Goal: Task Accomplishment & Management: Use online tool/utility

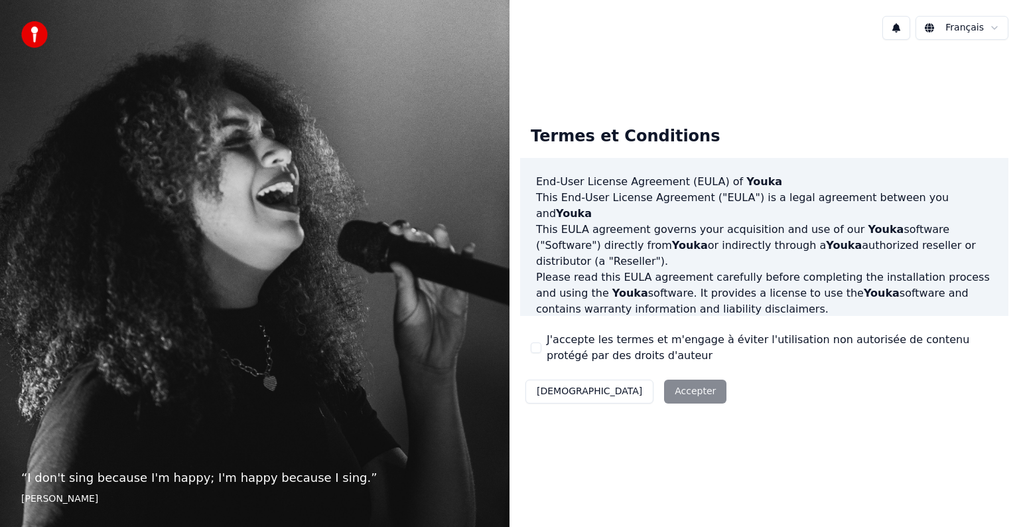
click at [963, 29] on html "“ I don't sing because I'm happy; I'm happy because I sing. ” William James Fra…" at bounding box center [509, 263] width 1019 height 527
click at [629, 393] on div "Décliner Accepter" at bounding box center [626, 391] width 212 height 34
click at [536, 346] on button "J'accepte les termes et m'engage à éviter l'utilisation non autorisée de conten…" at bounding box center [536, 347] width 11 height 11
click at [664, 395] on button "Accepter" at bounding box center [695, 391] width 62 height 24
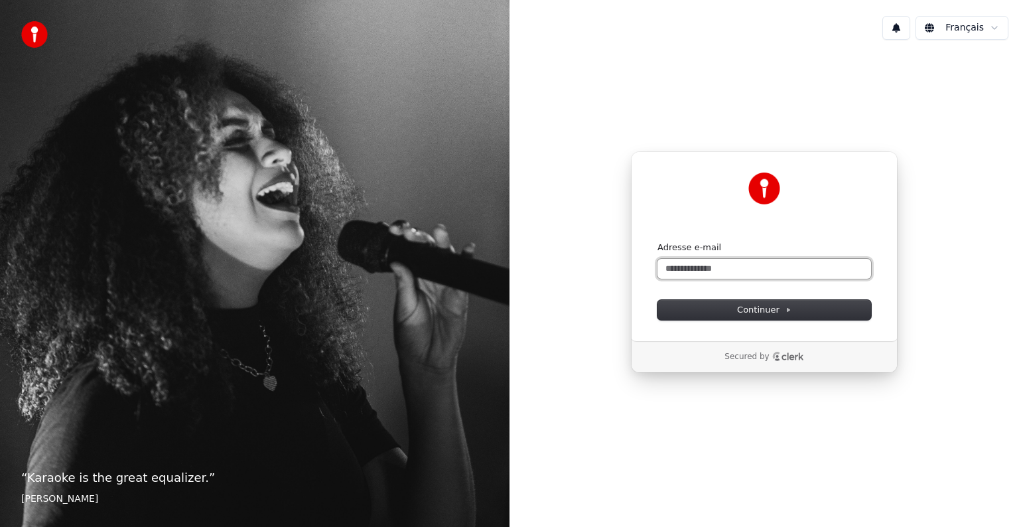
click at [748, 269] on input "Adresse e-mail" at bounding box center [764, 269] width 214 height 20
click at [721, 305] on button "Continuer" at bounding box center [764, 310] width 214 height 20
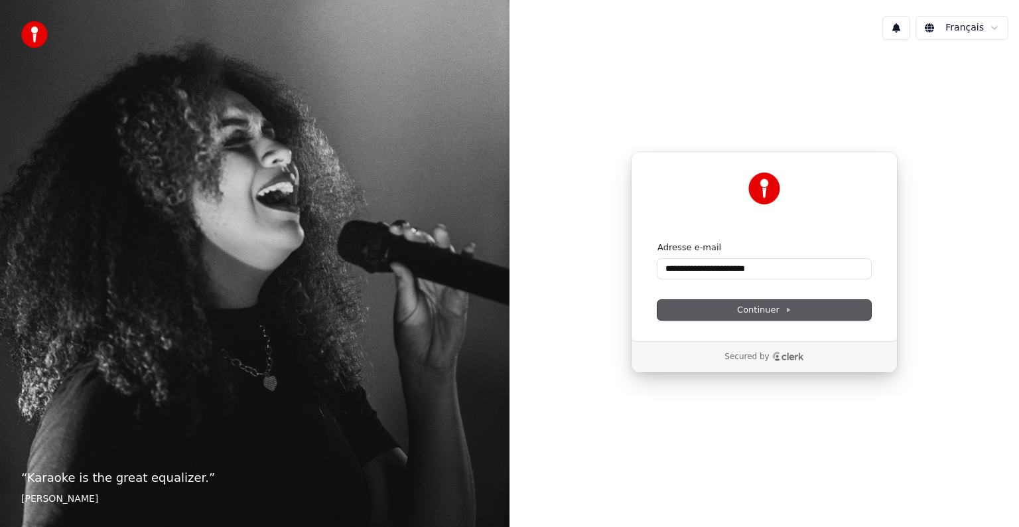
type input "**********"
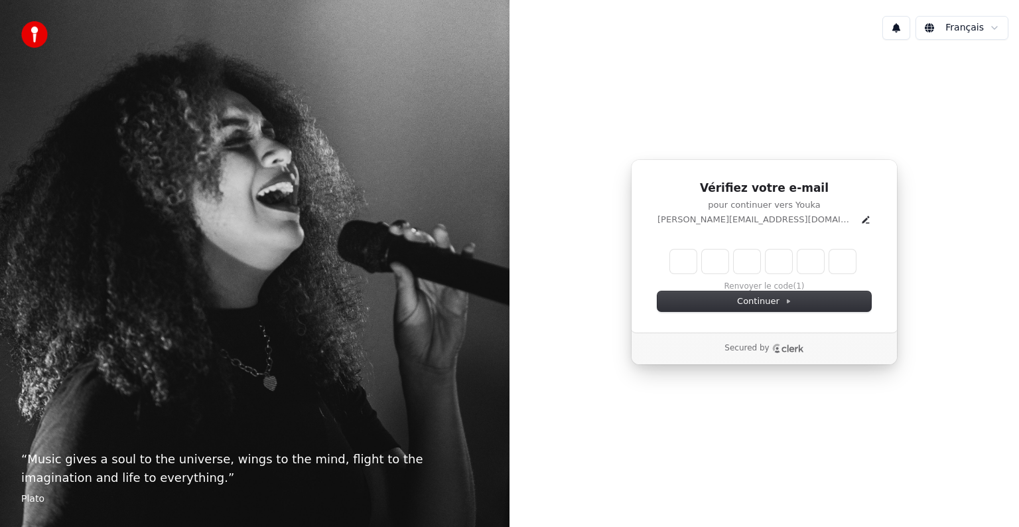
type input "******"
type input "*"
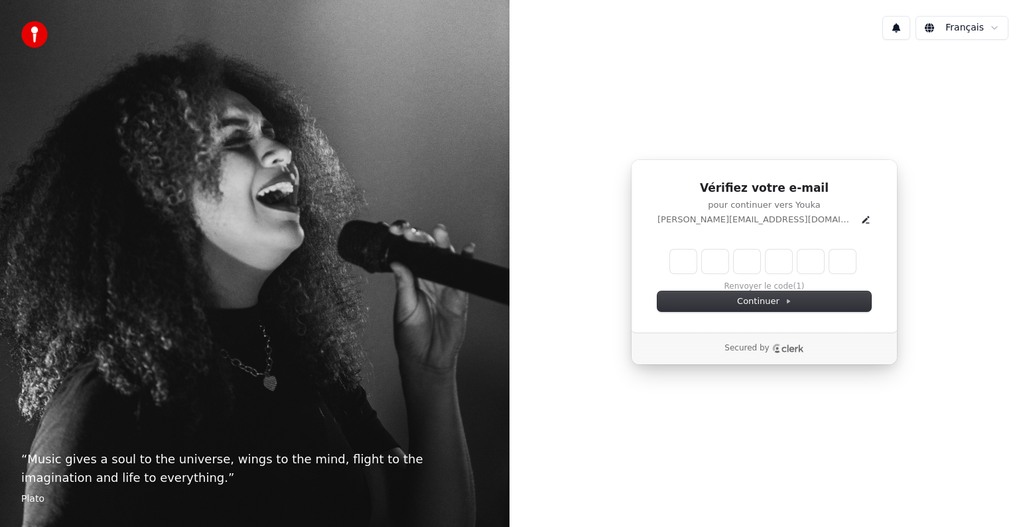
type input "*"
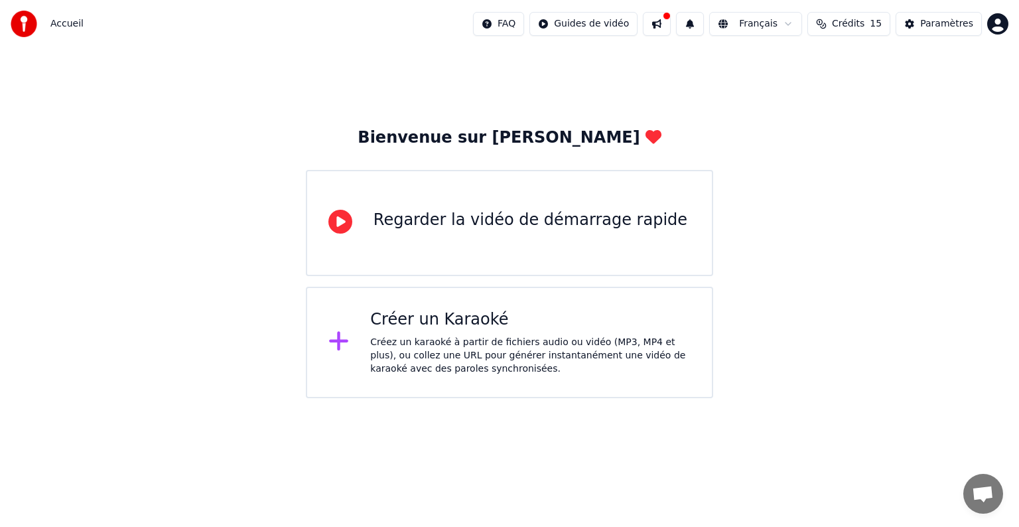
click at [438, 351] on div "Créez un karaoké à partir de fichiers audio ou vidéo (MP3, MP4 et plus), ou col…" at bounding box center [530, 356] width 320 height 40
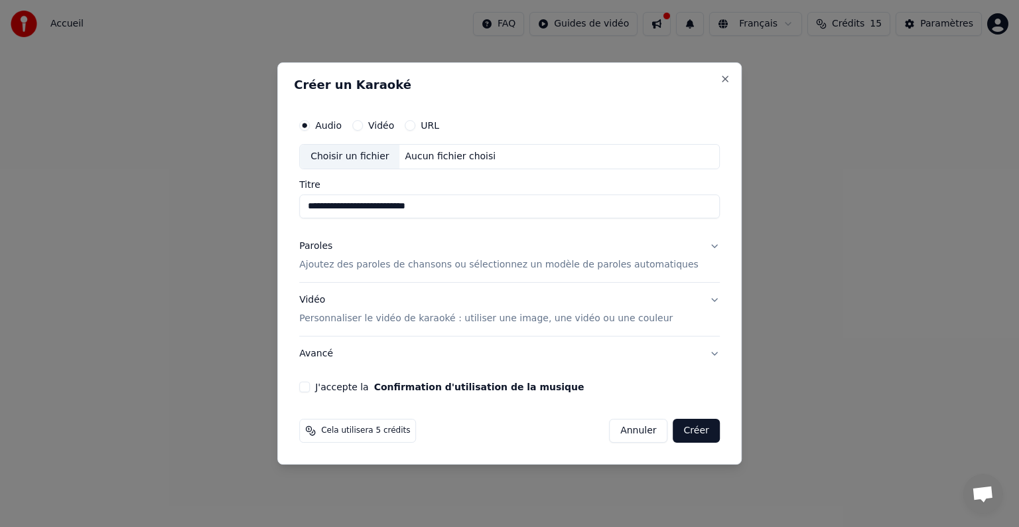
click at [375, 159] on div "Choisir un fichier" at bounding box center [349, 157] width 99 height 24
type input "**********"
click at [456, 266] on p "Ajoutez des paroles de chansons ou sélectionnez un modèle de paroles automatiqu…" at bounding box center [498, 264] width 399 height 13
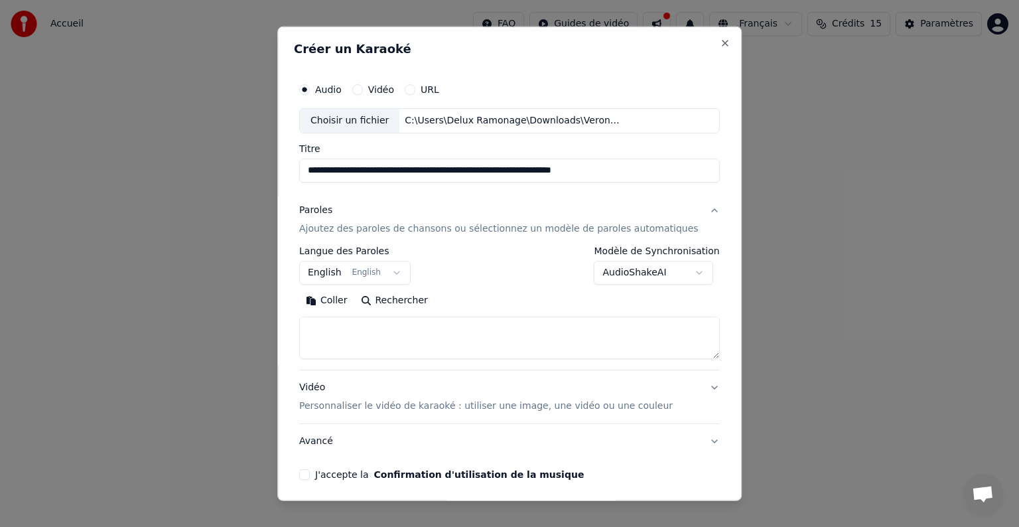
click at [401, 270] on button "English English" at bounding box center [354, 273] width 111 height 24
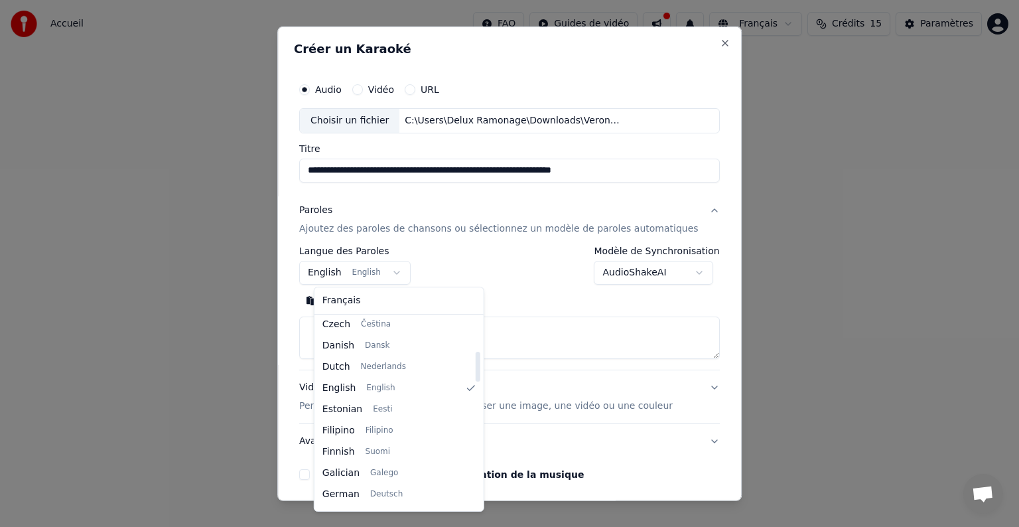
scroll to position [239, 0]
select select "**"
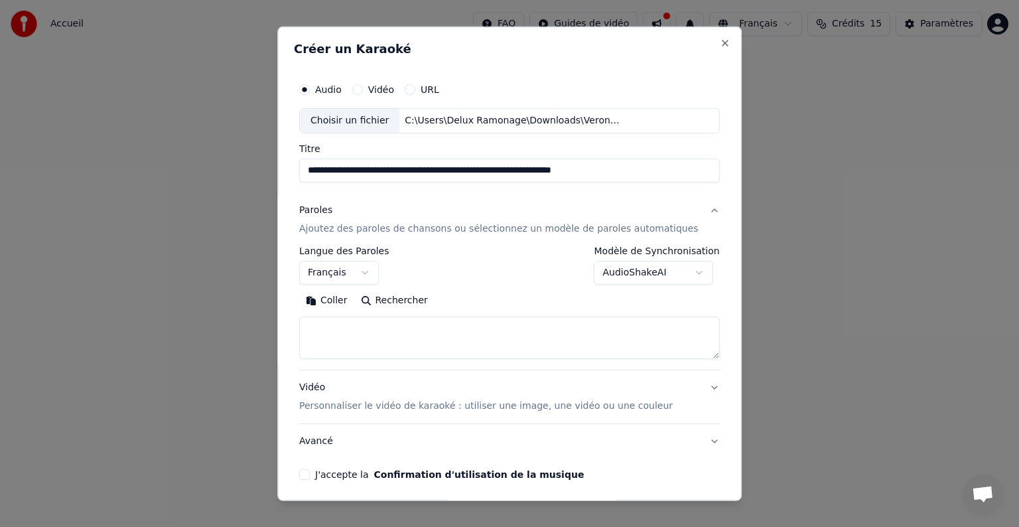
click at [432, 324] on textarea at bounding box center [509, 337] width 420 height 42
paste textarea "**********"
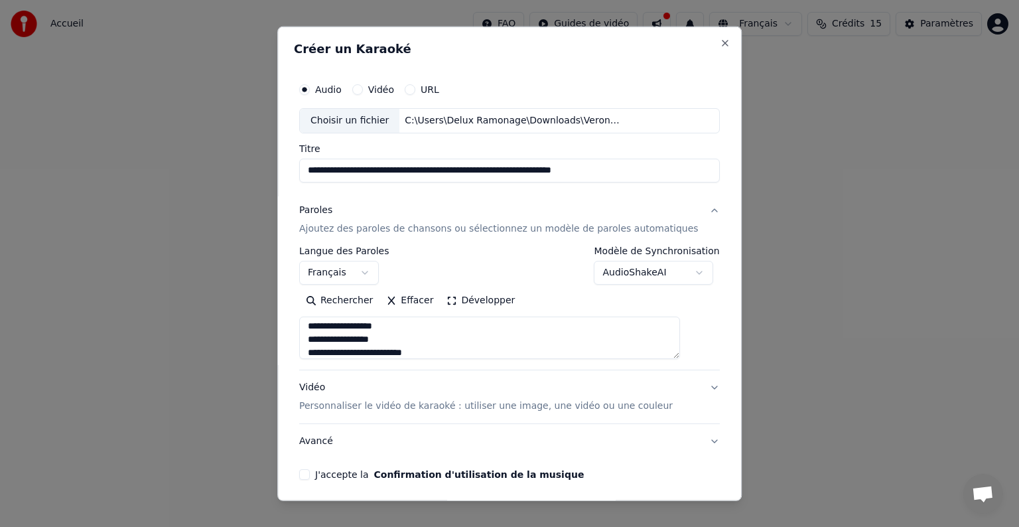
type textarea "**********"
click at [484, 405] on p "Personnaliser le vidéo de karaoké : utiliser une image, une vidéo ou une couleur" at bounding box center [485, 405] width 373 height 13
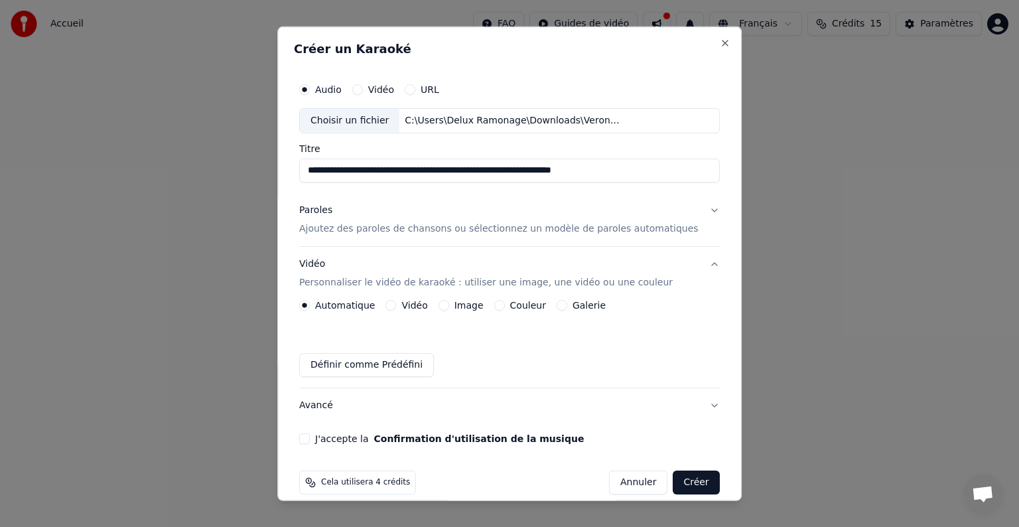
click at [503, 306] on button "Couleur" at bounding box center [499, 305] width 11 height 11
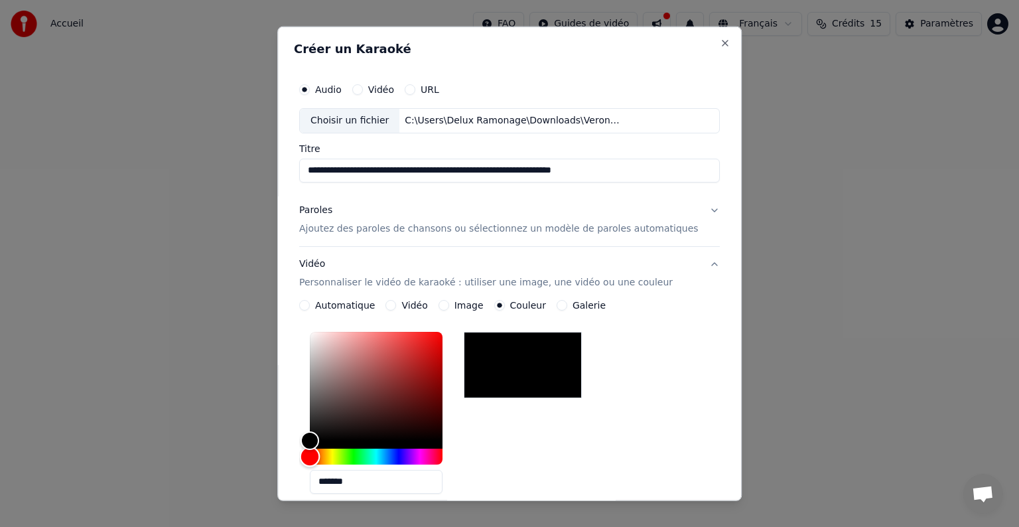
click at [369, 456] on div "Hue" at bounding box center [376, 456] width 133 height 16
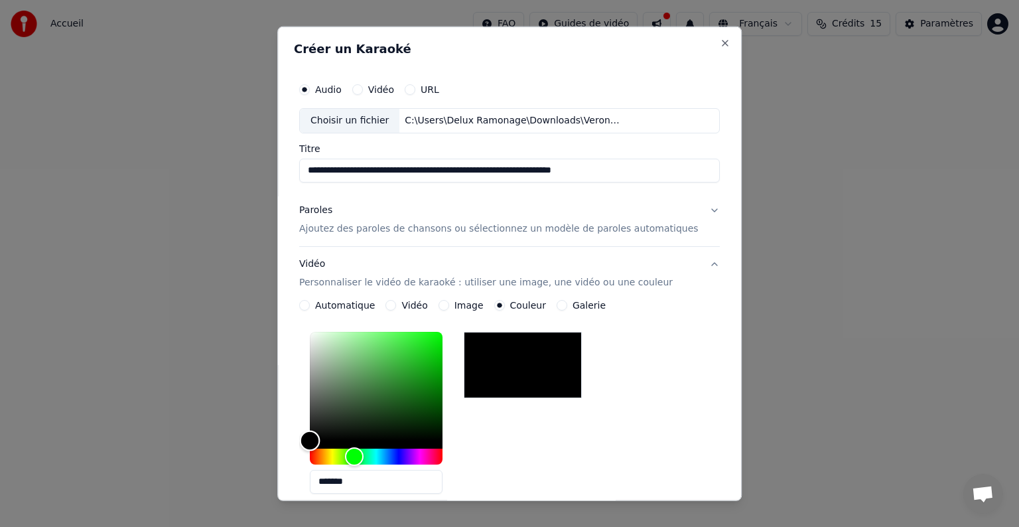
type input "*******"
click at [442, 337] on div "Color" at bounding box center [376, 386] width 133 height 109
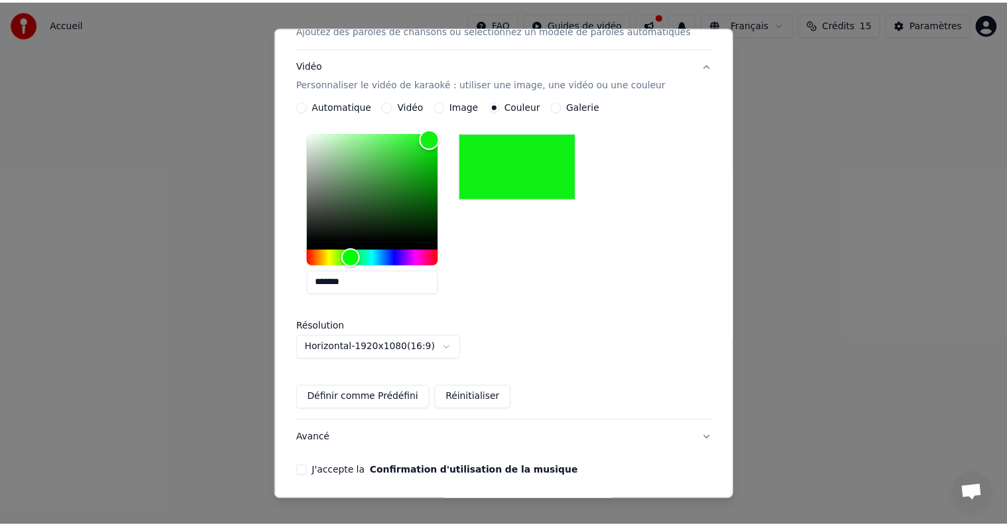
scroll to position [247, 0]
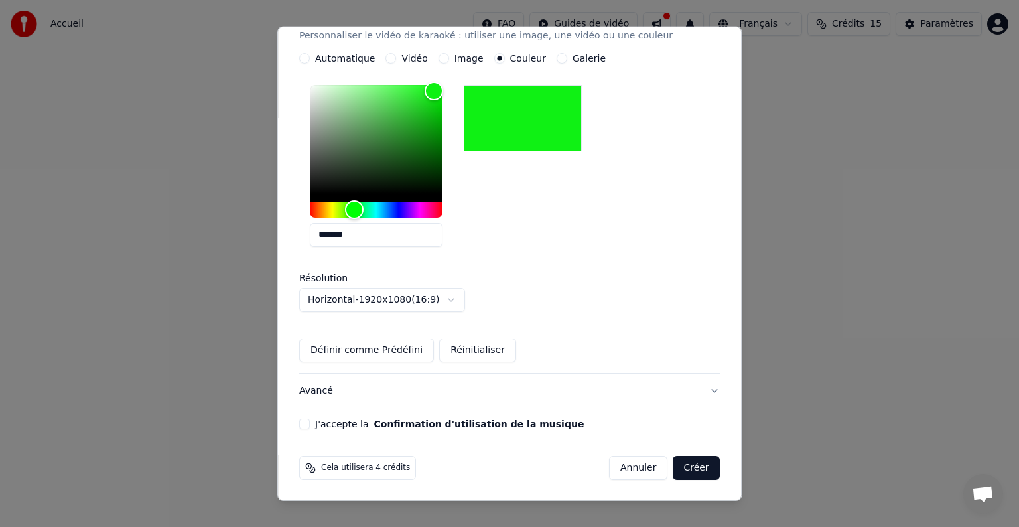
click at [392, 348] on button "Définir comme Prédéfini" at bounding box center [366, 350] width 135 height 24
click at [310, 422] on button "J'accepte la Confirmation d'utilisation de la musique" at bounding box center [304, 423] width 11 height 11
click at [676, 466] on button "Créer" at bounding box center [696, 468] width 46 height 24
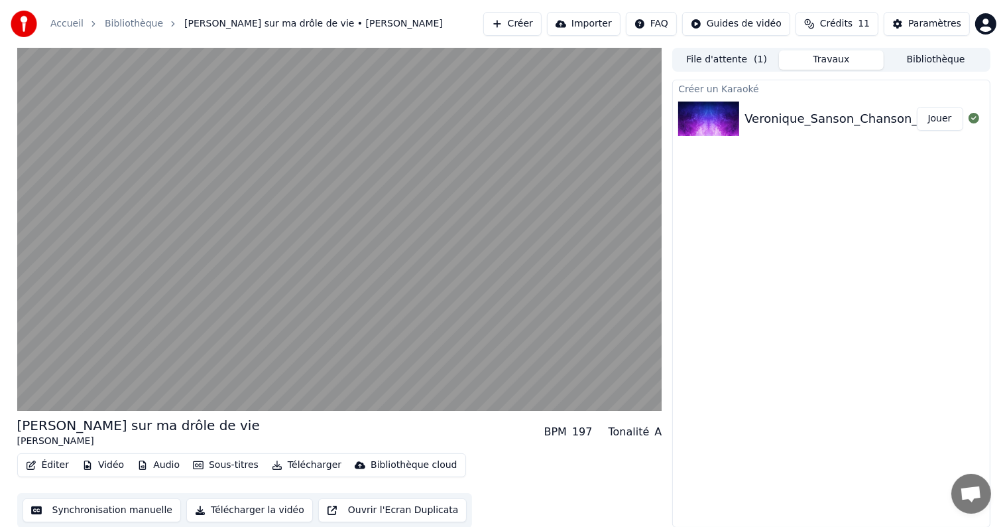
click at [838, 25] on span "Crédits" at bounding box center [836, 23] width 32 height 13
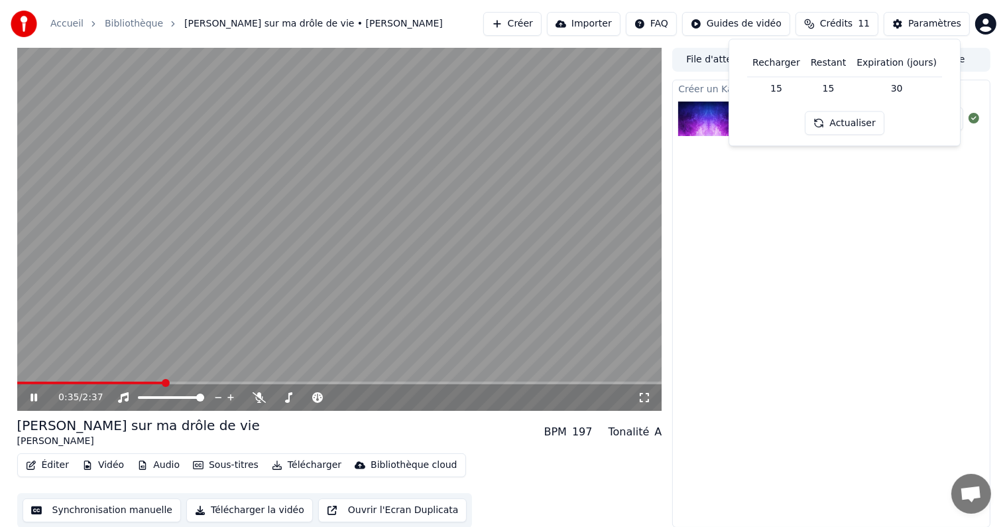
scroll to position [1, 0]
click at [106, 511] on button "Synchronisation manuelle" at bounding box center [102, 509] width 159 height 24
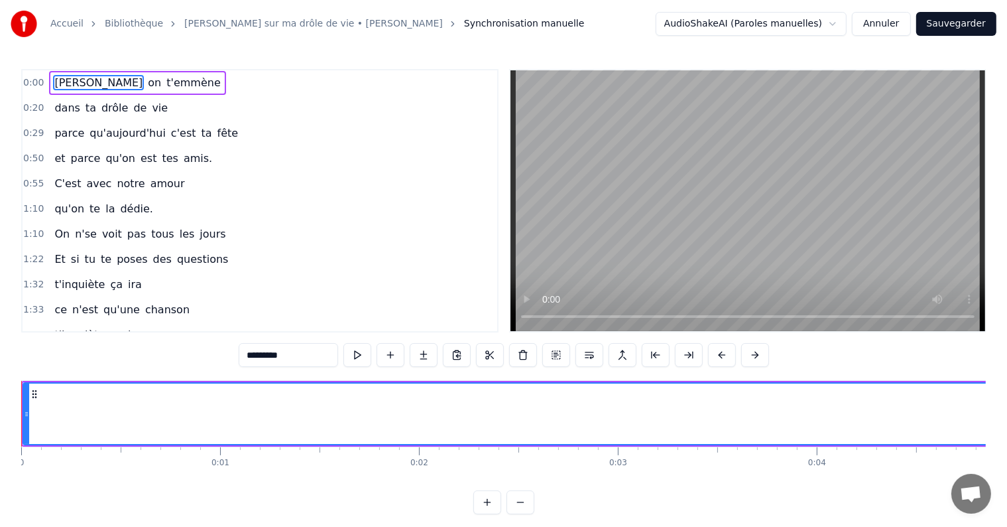
click at [68, 83] on span "Catherine" at bounding box center [98, 82] width 91 height 15
click at [61, 84] on span "Catherine" at bounding box center [98, 82] width 91 height 15
click at [261, 355] on input "*********" at bounding box center [288, 355] width 99 height 24
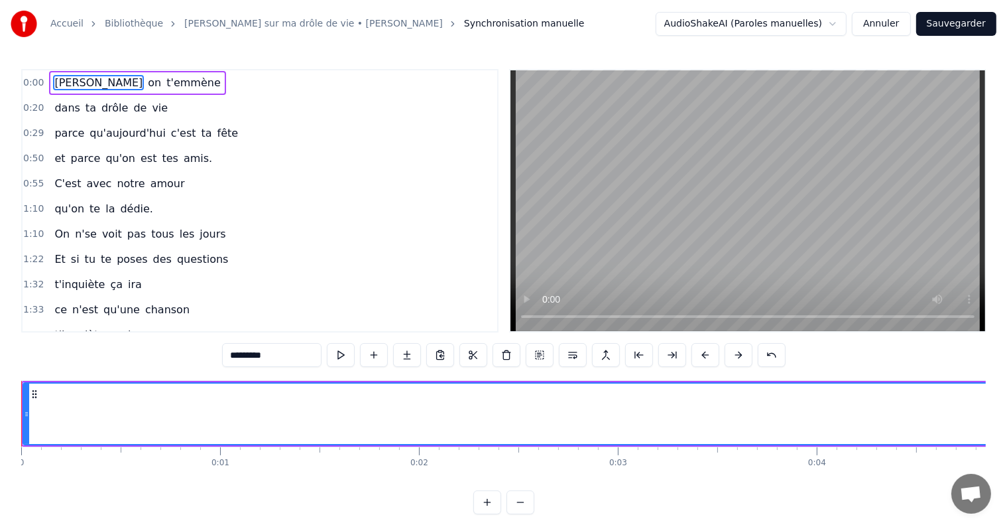
click at [242, 357] on input "*********" at bounding box center [271, 355] width 99 height 24
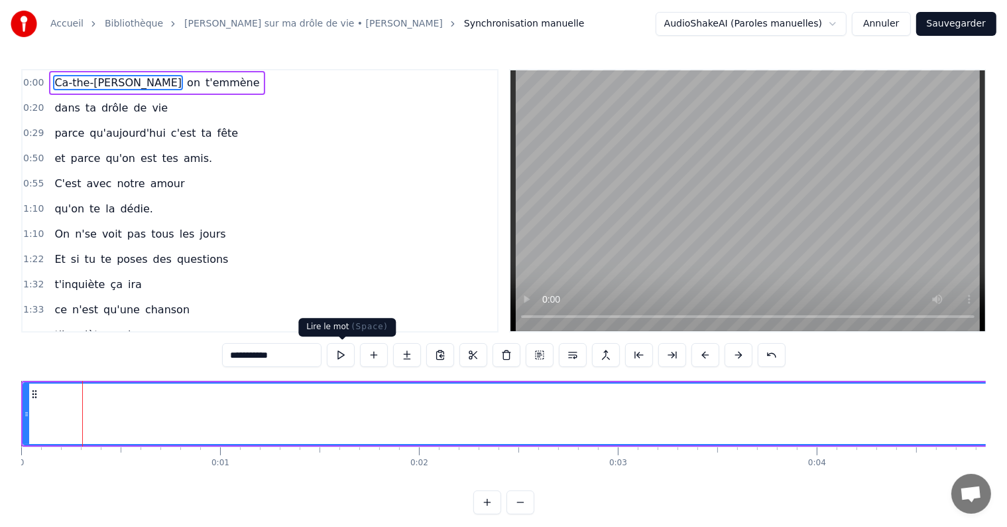
type input "**********"
click at [344, 353] on button at bounding box center [341, 355] width 28 height 24
click at [488, 513] on button at bounding box center [487, 502] width 28 height 24
click at [523, 513] on button at bounding box center [521, 502] width 28 height 24
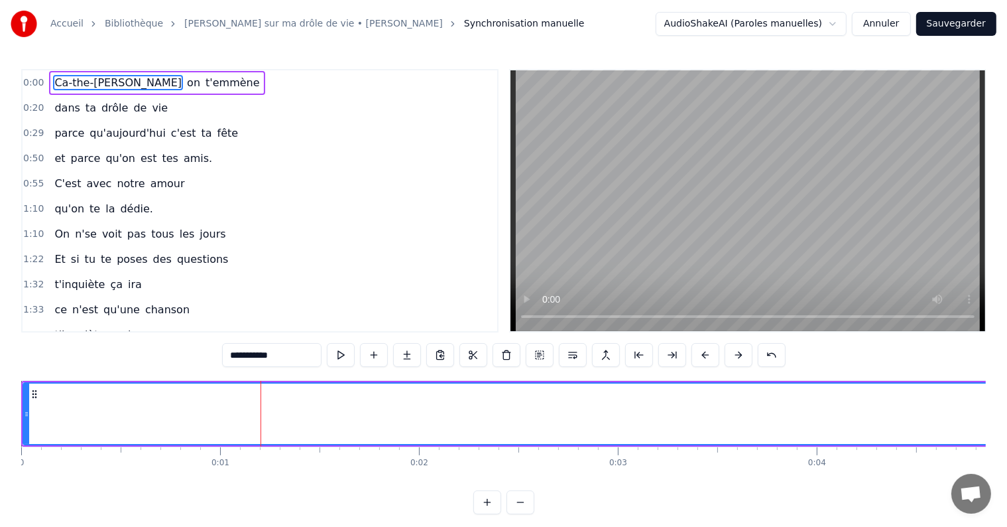
click at [523, 513] on button at bounding box center [521, 502] width 28 height 24
drag, startPoint x: 269, startPoint y: 408, endPoint x: 36, endPoint y: 387, distance: 234.3
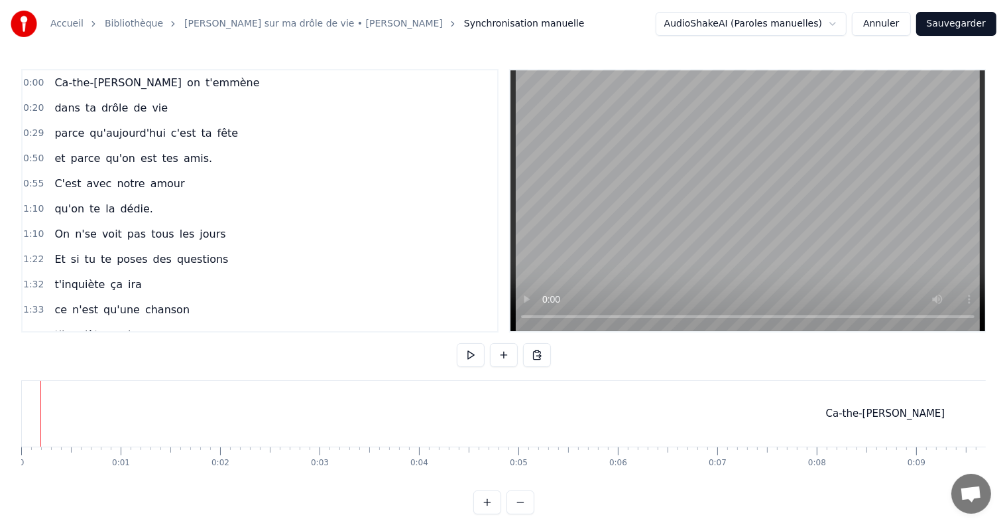
click at [31, 400] on div "Ca-the-rine" at bounding box center [885, 414] width 1727 height 66
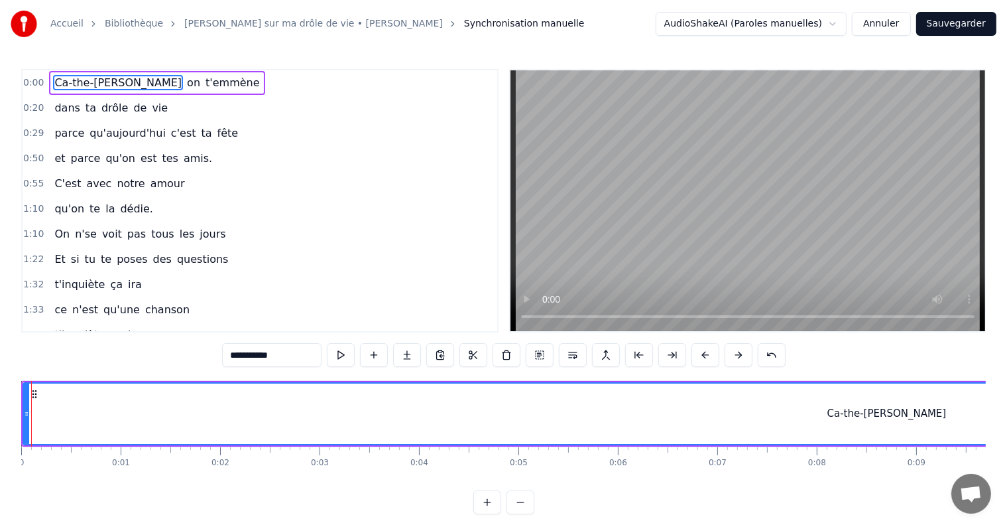
drag, startPoint x: 31, startPoint y: 400, endPoint x: 17, endPoint y: 398, distance: 14.7
click at [17, 398] on div "Accueil Bibliothèque Chanson sur ma drôle de vie • Veronique Sanson Synchronisa…" at bounding box center [503, 257] width 1007 height 514
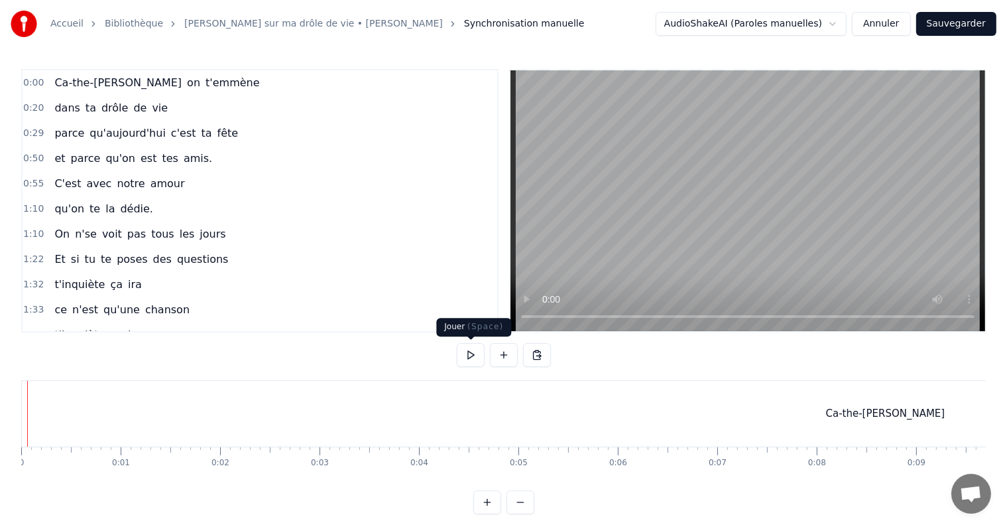
click at [473, 352] on button at bounding box center [471, 355] width 28 height 24
click at [21, 416] on div "Ca-the-rine" at bounding box center [885, 414] width 1729 height 66
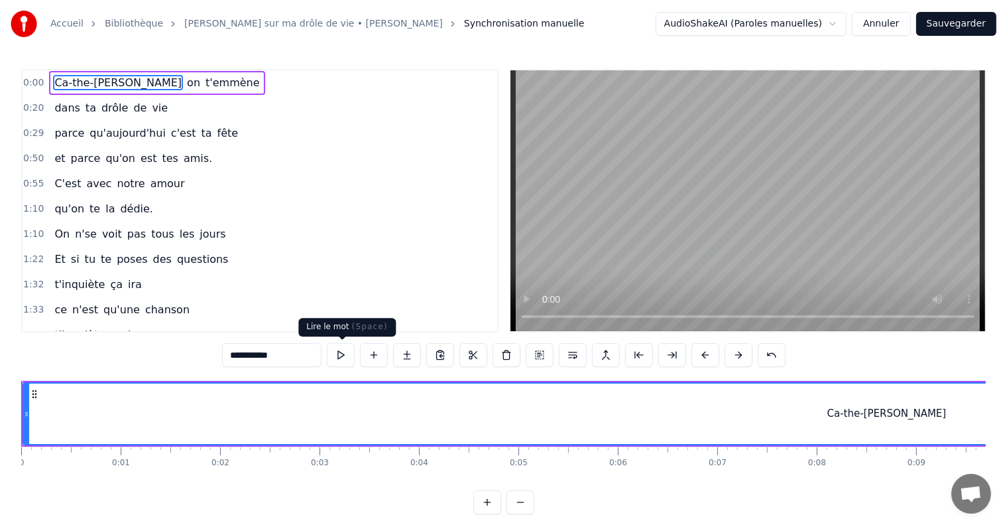
click at [339, 358] on button at bounding box center [341, 355] width 28 height 24
drag, startPoint x: 605, startPoint y: 263, endPoint x: 598, endPoint y: 261, distance: 6.8
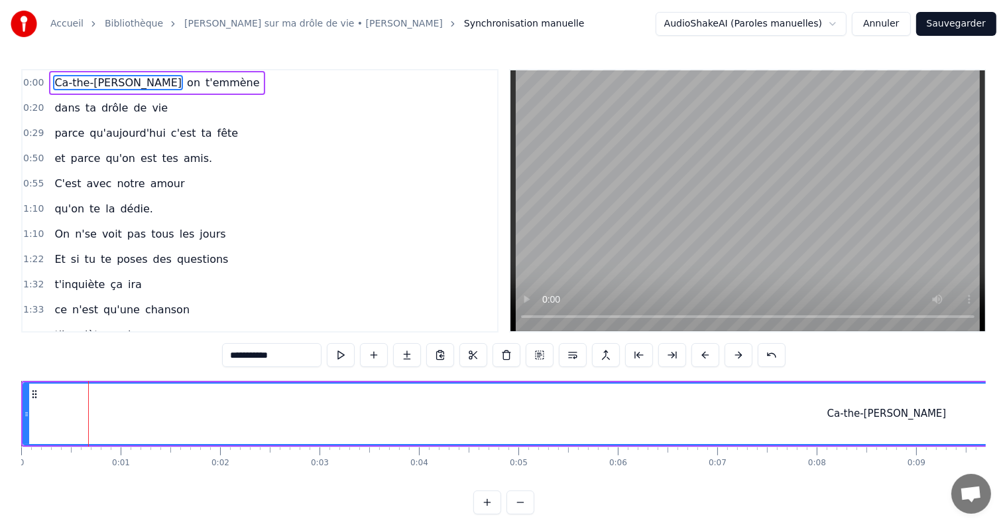
click at [598, 261] on video at bounding box center [748, 200] width 475 height 261
click at [32, 391] on icon at bounding box center [34, 394] width 11 height 11
click at [345, 355] on button at bounding box center [341, 355] width 28 height 24
click at [33, 391] on icon at bounding box center [34, 394] width 11 height 11
drag, startPoint x: 894, startPoint y: 427, endPoint x: 741, endPoint y: 428, distance: 152.5
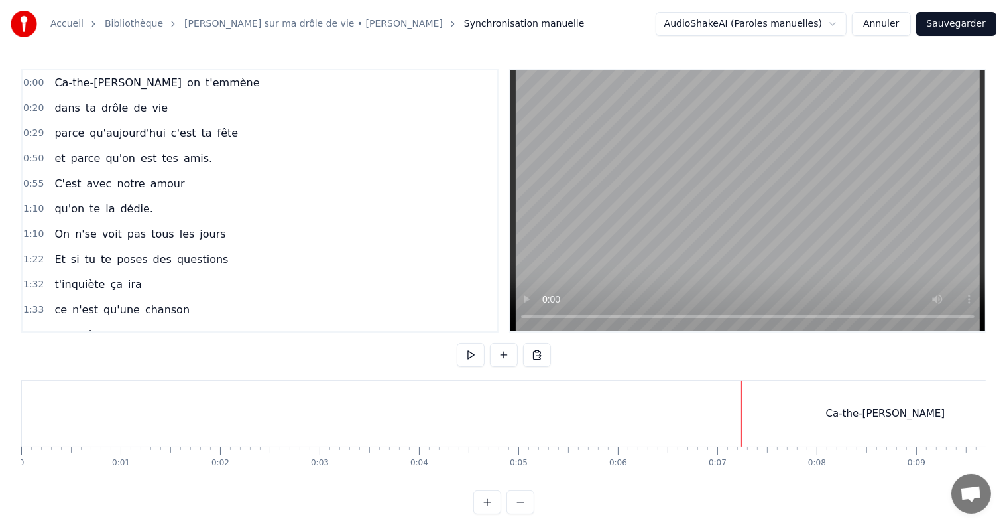
click at [738, 431] on div "Ca-the-rine" at bounding box center [885, 414] width 1727 height 66
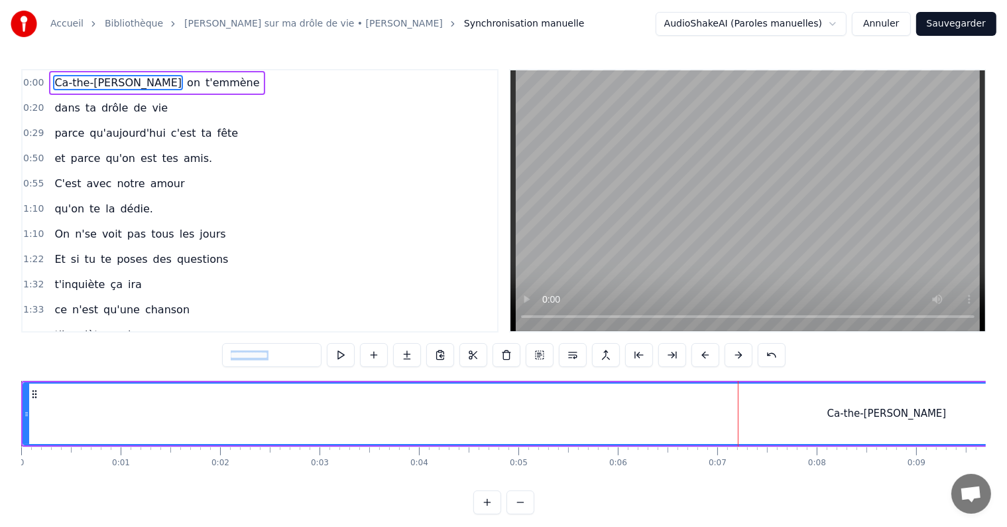
drag, startPoint x: 738, startPoint y: 431, endPoint x: 0, endPoint y: 275, distance: 754.5
click at [0, 275] on div "Accueil Bibliothèque Chanson sur ma drôle de vie • Veronique Sanson Synchronisa…" at bounding box center [503, 257] width 1007 height 514
click at [641, 350] on button at bounding box center [639, 355] width 28 height 24
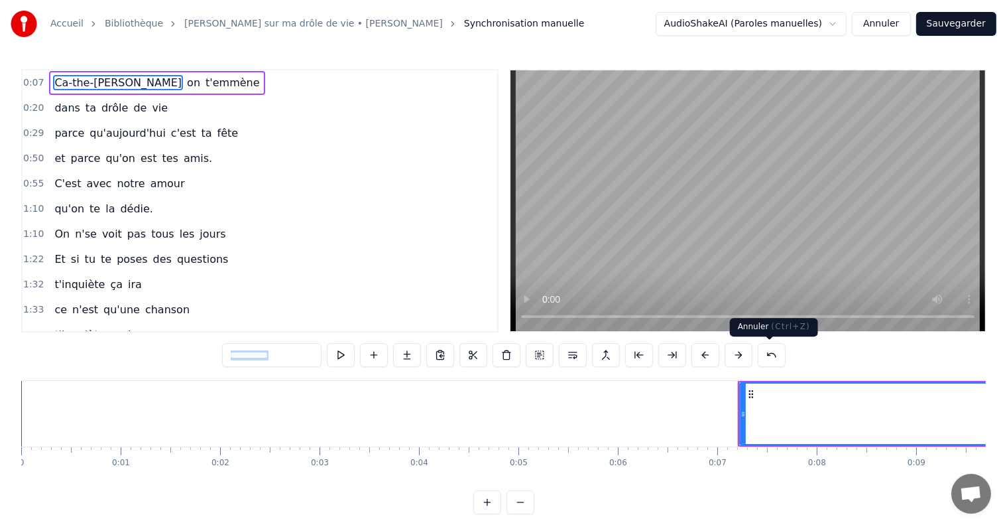
click at [774, 355] on button at bounding box center [772, 355] width 28 height 24
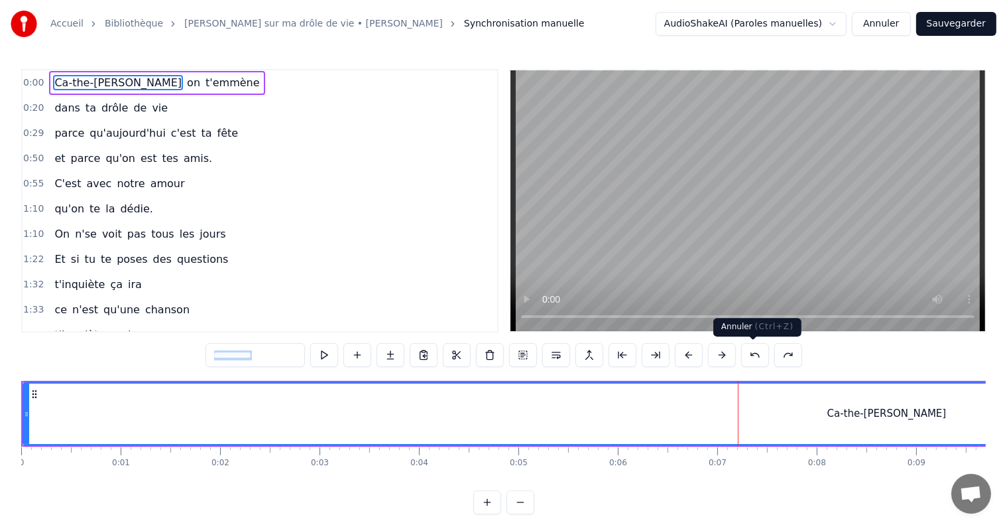
click at [753, 355] on button at bounding box center [755, 355] width 28 height 24
type input "**********"
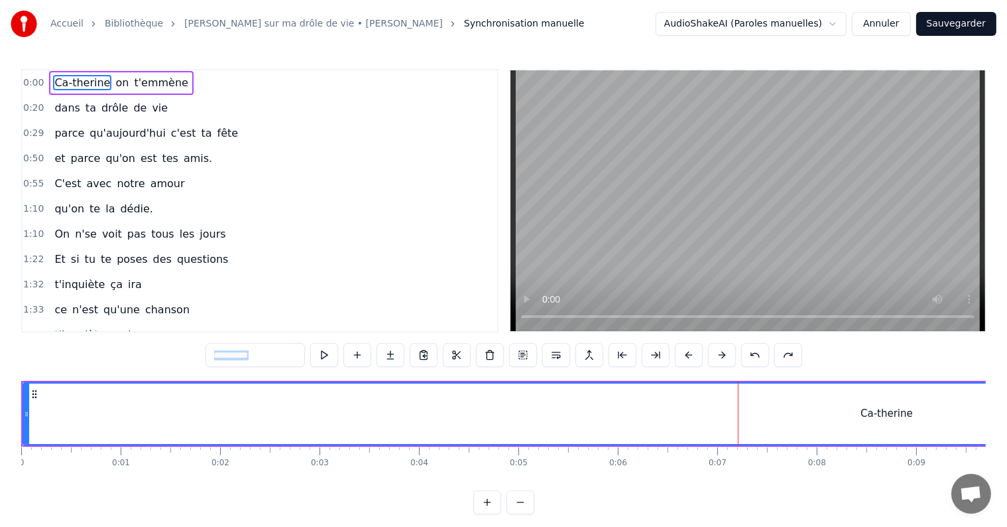
click at [36, 391] on icon at bounding box center [34, 394] width 11 height 11
drag, startPoint x: 31, startPoint y: 395, endPoint x: 24, endPoint y: 392, distance: 8.0
click at [24, 392] on icon at bounding box center [28, 394] width 11 height 11
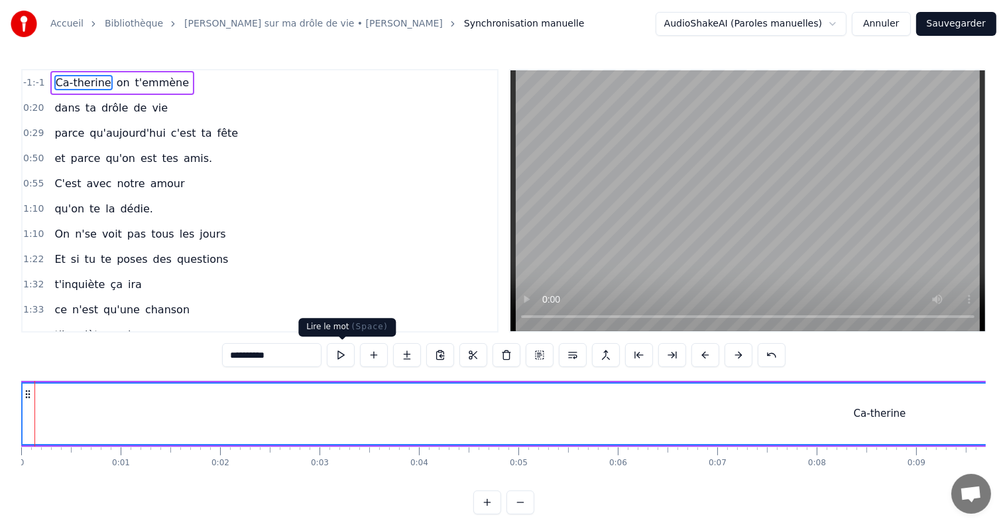
click at [342, 353] on button at bounding box center [341, 355] width 28 height 24
drag, startPoint x: 89, startPoint y: 399, endPoint x: 34, endPoint y: 399, distance: 54.4
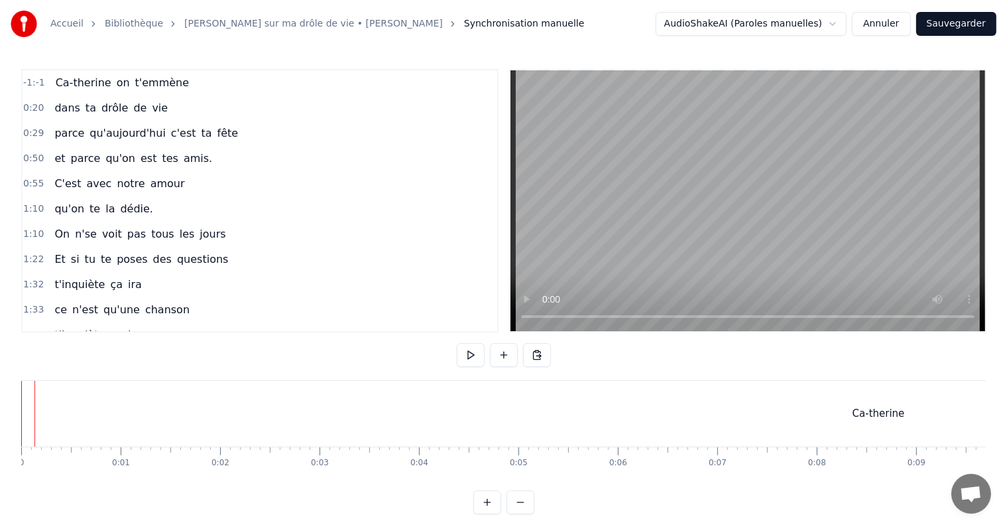
click at [25, 397] on div "Ca-therine" at bounding box center [878, 414] width 1727 height 66
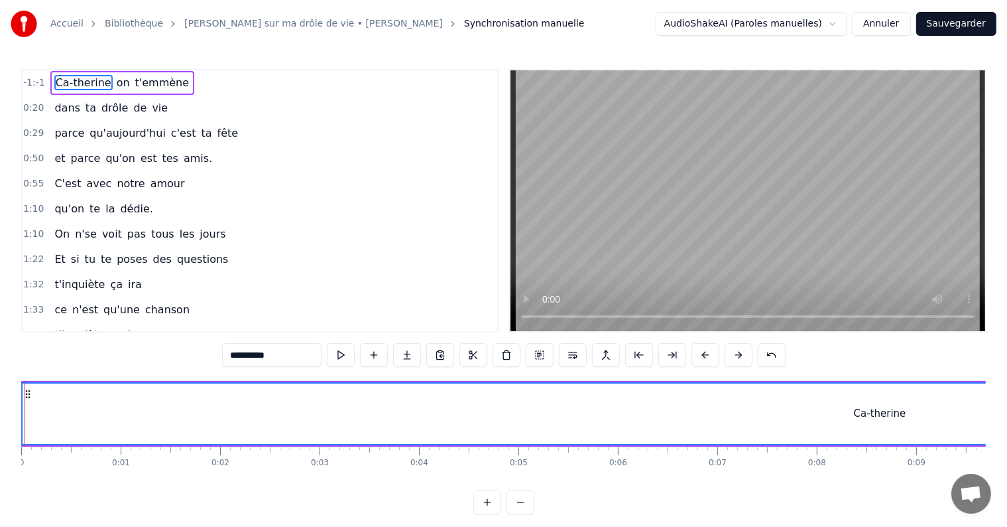
click at [25, 397] on div at bounding box center [25, 414] width 1 height 66
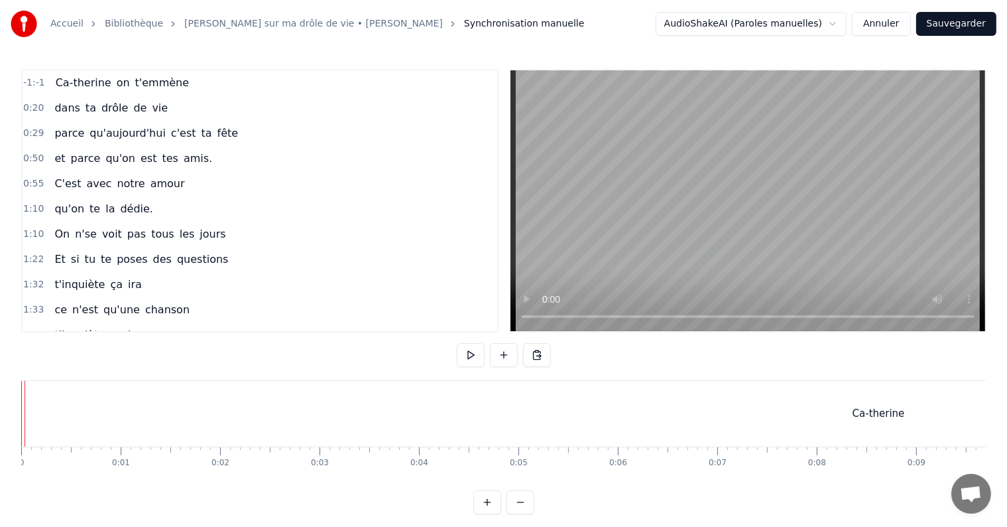
click at [67, 83] on span "Ca-therine" at bounding box center [83, 82] width 58 height 15
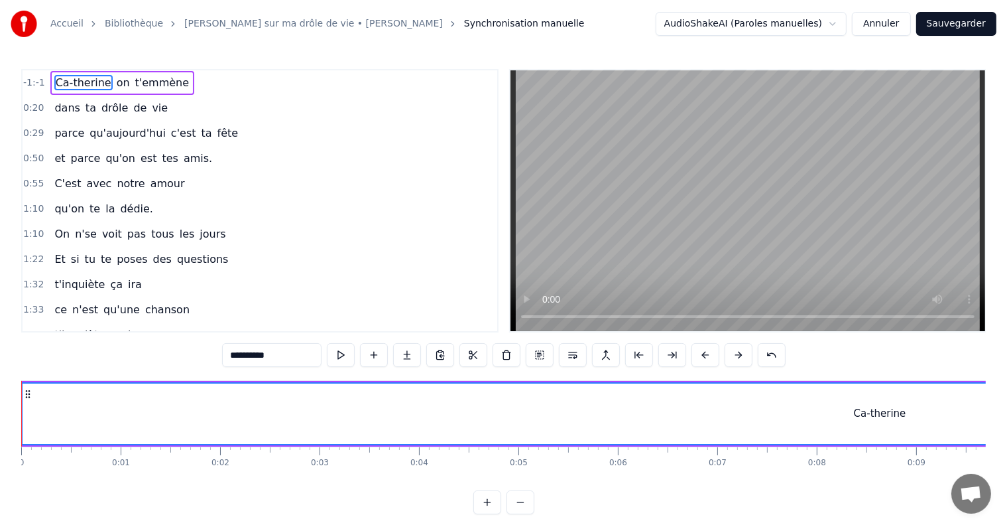
click at [27, 394] on icon at bounding box center [28, 394] width 11 height 11
click at [341, 355] on button at bounding box center [341, 355] width 28 height 24
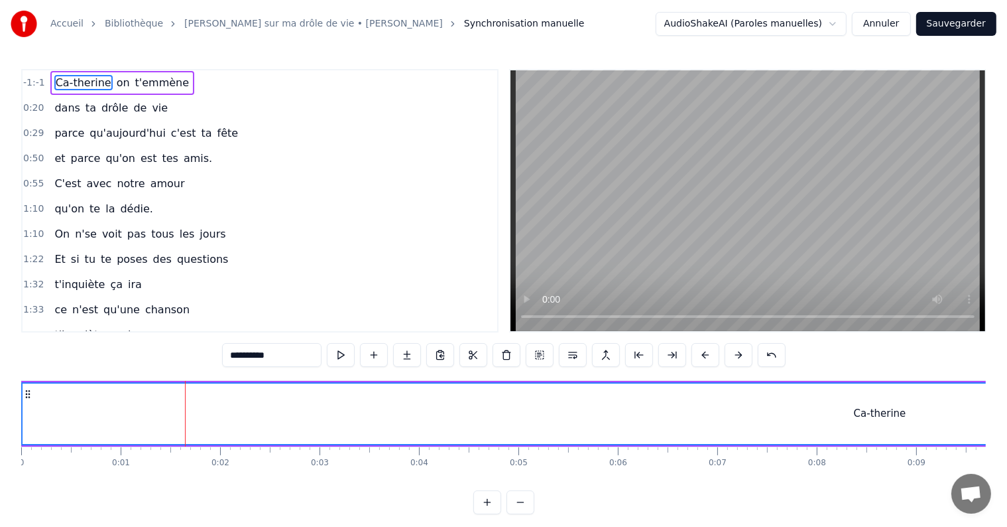
click at [259, 354] on input "**********" at bounding box center [271, 355] width 99 height 24
type input "**********"
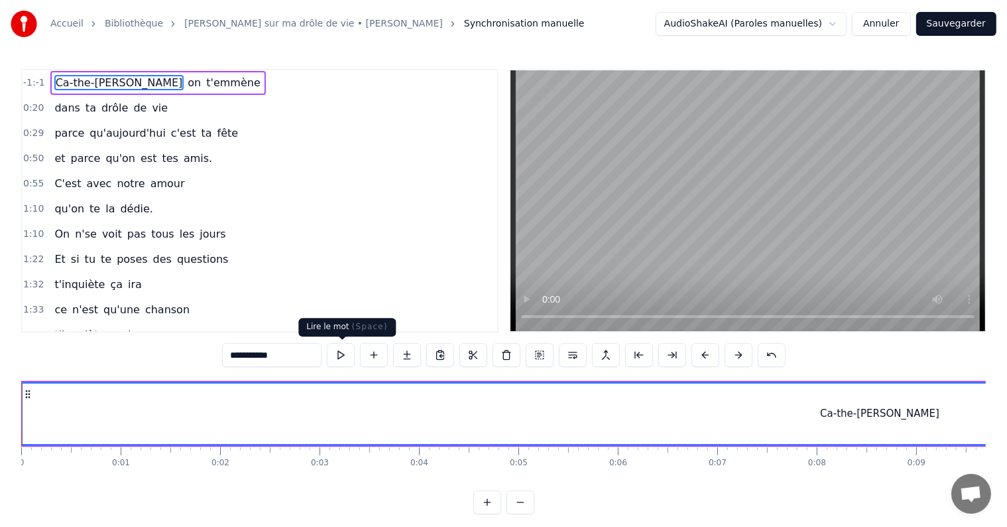
click at [340, 354] on button at bounding box center [341, 355] width 28 height 24
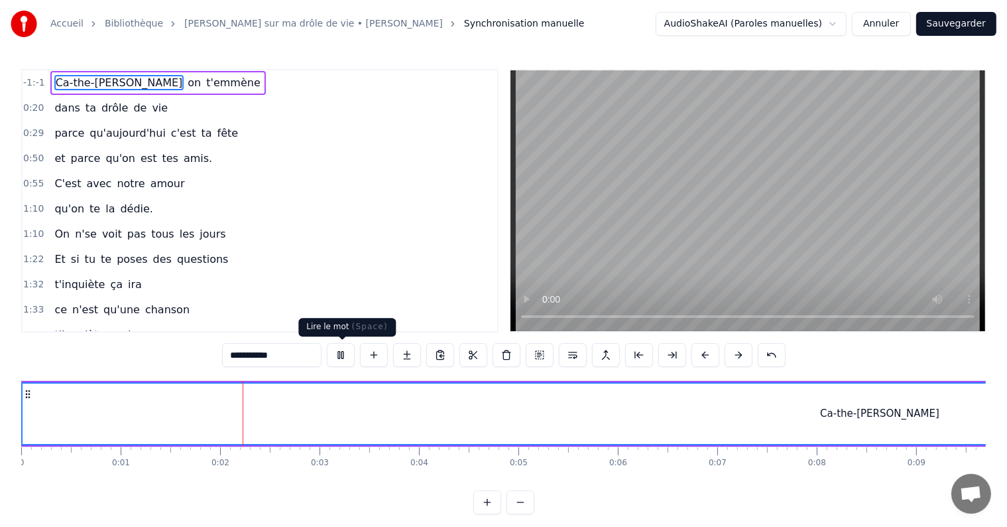
click at [341, 355] on button at bounding box center [341, 355] width 28 height 24
drag, startPoint x: 247, startPoint y: 414, endPoint x: 184, endPoint y: 417, distance: 62.4
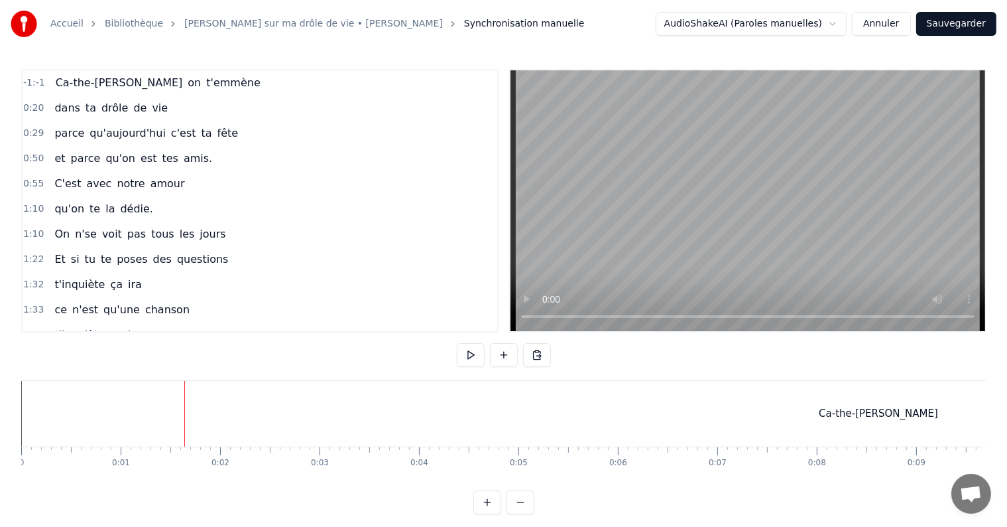
drag, startPoint x: 184, startPoint y: 429, endPoint x: 167, endPoint y: 425, distance: 17.7
click at [66, 82] on span "Ca-the-rine" at bounding box center [119, 82] width 130 height 15
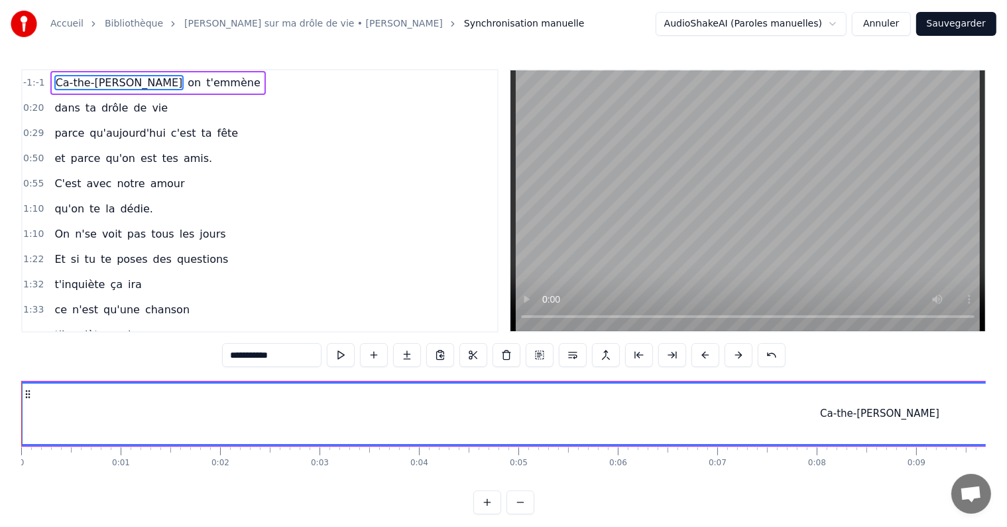
drag, startPoint x: 66, startPoint y: 82, endPoint x: 80, endPoint y: 76, distance: 15.2
click at [80, 76] on span "Ca-the-rine" at bounding box center [119, 82] width 130 height 15
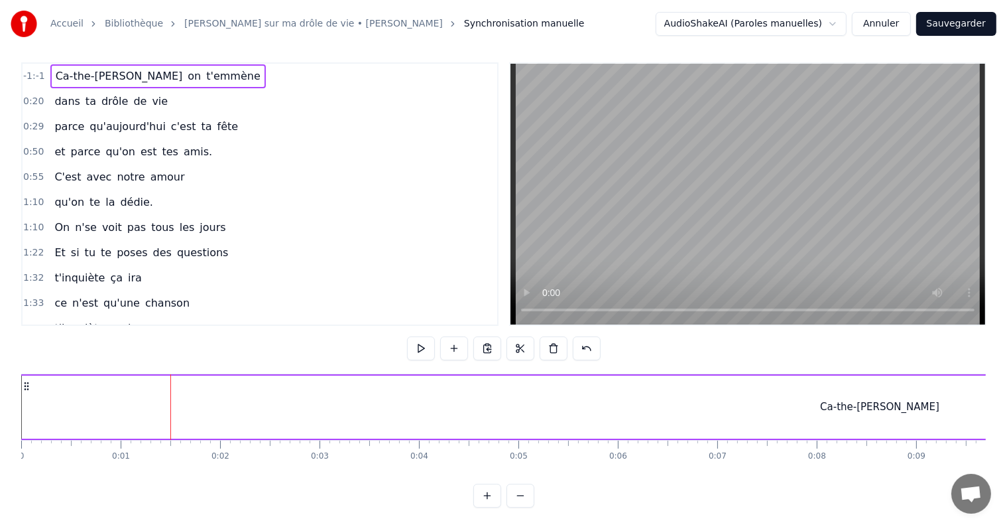
scroll to position [0, 0]
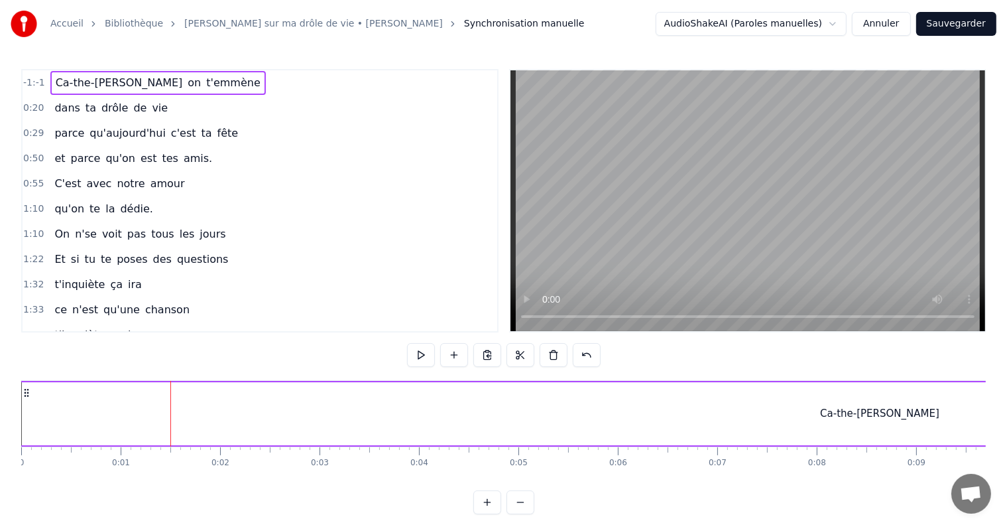
click at [29, 79] on span "-1:-1" at bounding box center [34, 82] width 22 height 13
click at [32, 84] on span "-1:-1" at bounding box center [34, 82] width 22 height 13
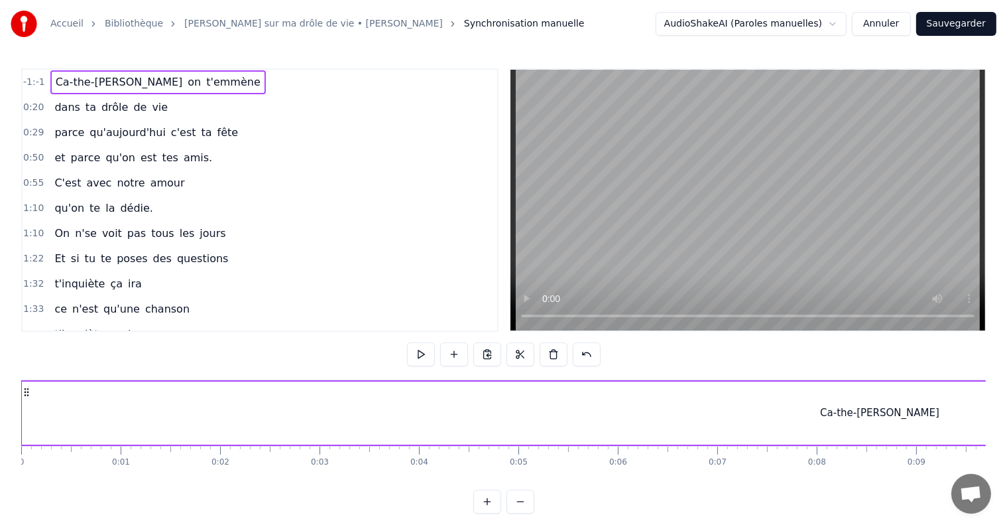
scroll to position [20, 0]
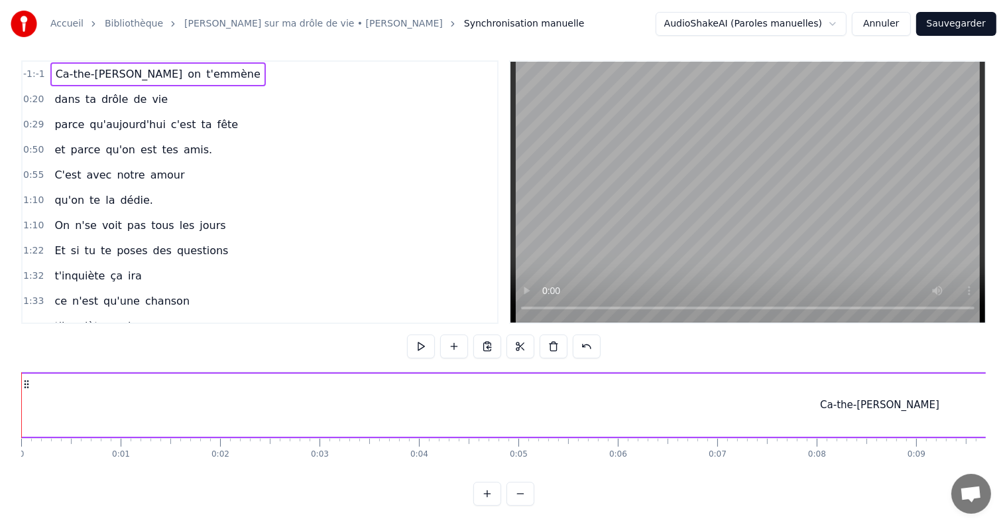
click at [486, 493] on button at bounding box center [487, 493] width 28 height 24
click at [522, 493] on button at bounding box center [521, 493] width 28 height 24
click at [483, 493] on button at bounding box center [487, 493] width 28 height 24
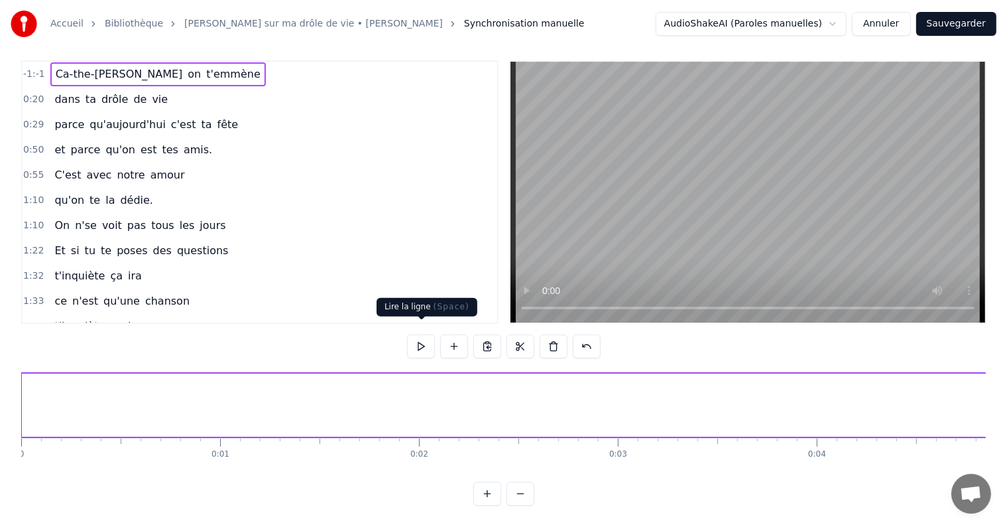
click at [422, 336] on button at bounding box center [421, 346] width 28 height 24
drag, startPoint x: 342, startPoint y: 383, endPoint x: 319, endPoint y: 382, distance: 23.2
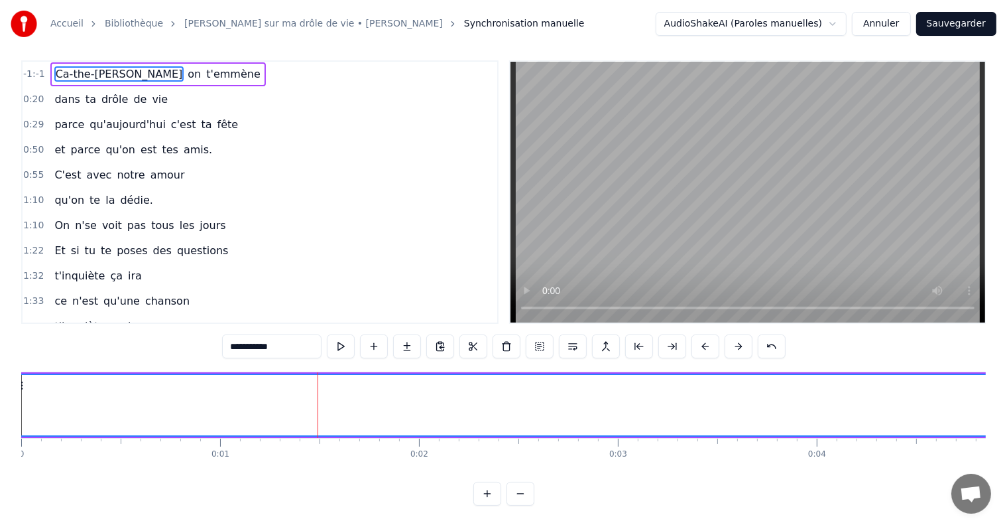
scroll to position [0, 0]
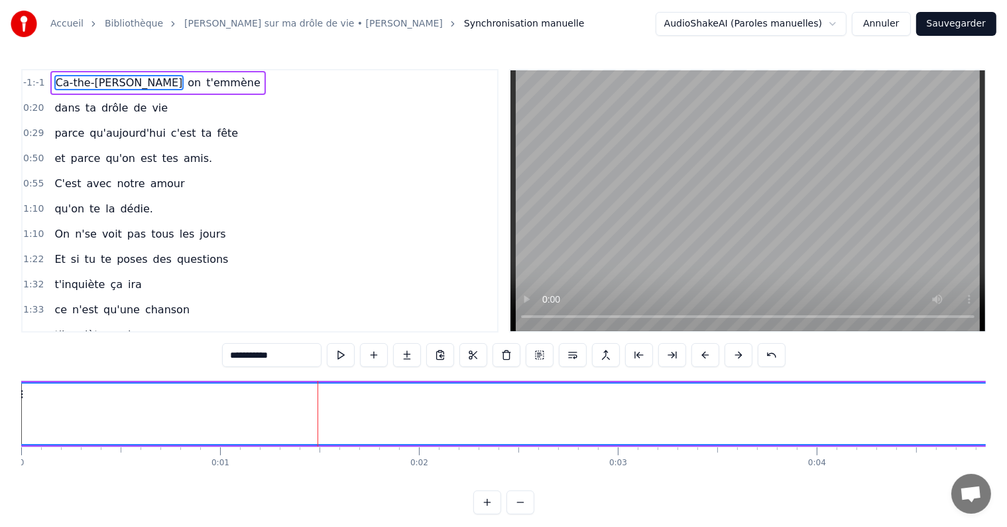
click at [241, 354] on input "**********" at bounding box center [271, 355] width 99 height 24
drag, startPoint x: 230, startPoint y: 355, endPoint x: 284, endPoint y: 358, distance: 54.4
click at [284, 358] on input "**********" at bounding box center [271, 355] width 99 height 24
click at [434, 355] on button at bounding box center [440, 355] width 28 height 24
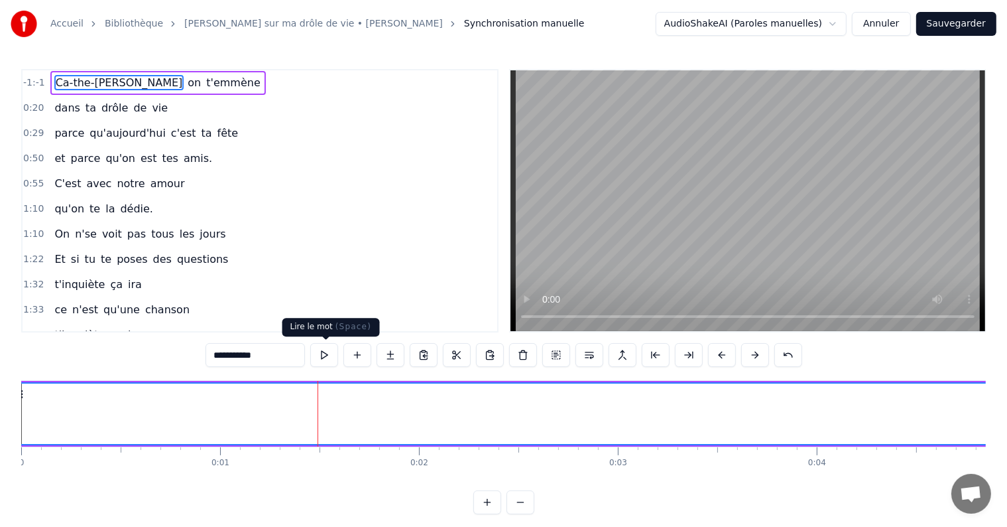
click at [324, 355] on button at bounding box center [324, 355] width 28 height 24
click at [175, 99] on div "0:20 dans ta drôle de vie" at bounding box center [260, 107] width 475 height 25
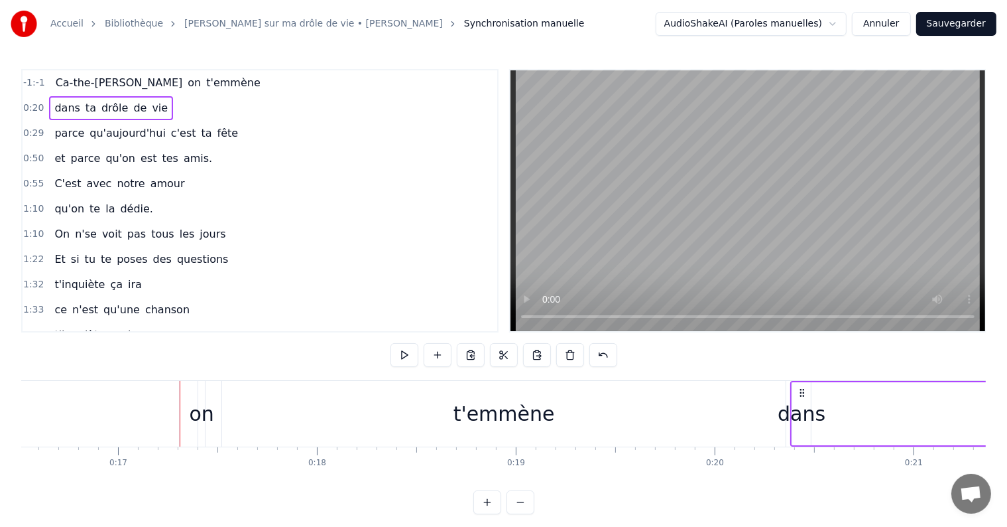
scroll to position [0, 3377]
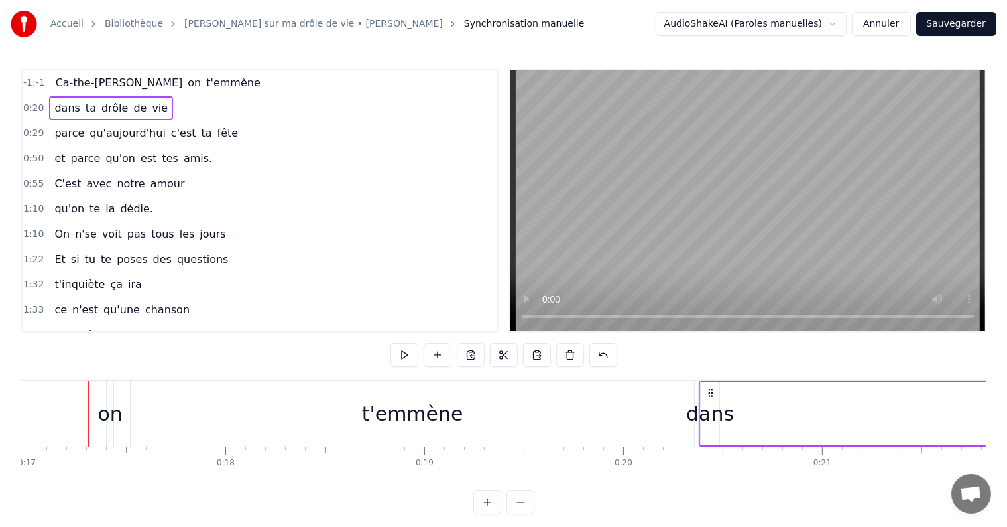
click at [205, 75] on span "t'emmène" at bounding box center [233, 82] width 57 height 15
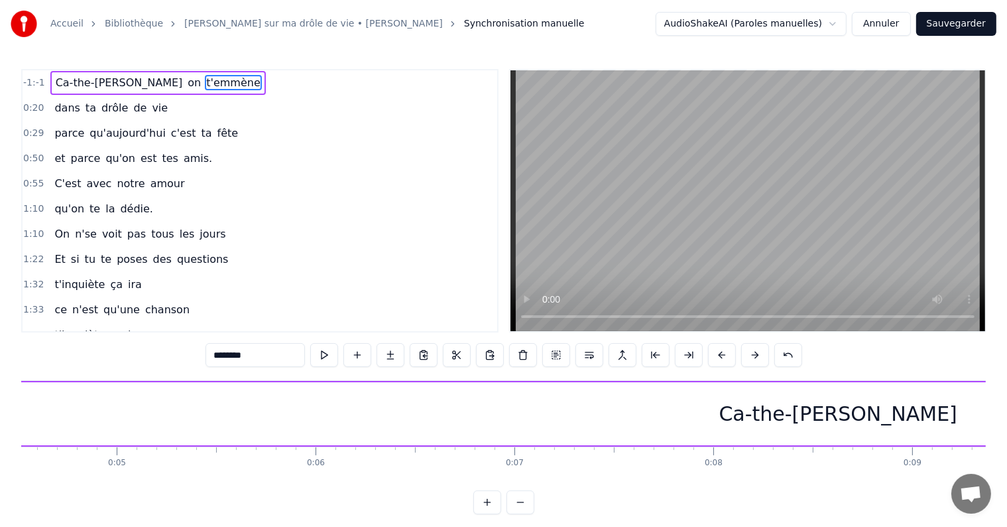
scroll to position [0, 935]
click at [755, 416] on div "Ca-the-rine" at bounding box center [803, 414] width 238 height 30
type input "**********"
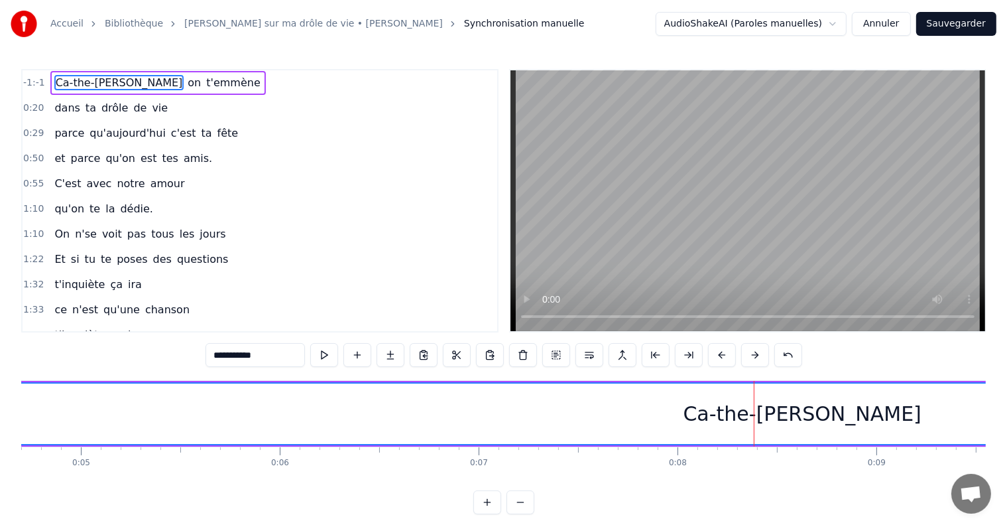
drag, startPoint x: 804, startPoint y: 414, endPoint x: 705, endPoint y: 417, distance: 98.8
click at [697, 412] on div "Ca-the-rine" at bounding box center [802, 413] width 3455 height 60
drag, startPoint x: 777, startPoint y: 414, endPoint x: 664, endPoint y: 414, distance: 113.4
click at [664, 414] on div "Ca-the-rine" at bounding box center [802, 413] width 3455 height 60
click at [832, 411] on div "Ca-the-rine" at bounding box center [803, 414] width 238 height 30
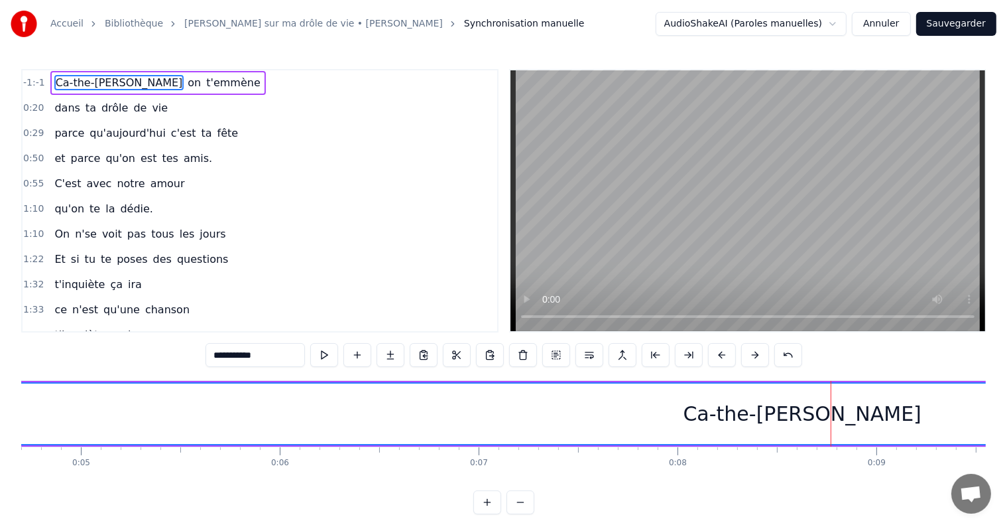
click at [832, 411] on div "Ca-the-rine" at bounding box center [803, 414] width 238 height 30
click at [854, 411] on div "Ca-the-rine" at bounding box center [802, 413] width 3455 height 60
click at [785, 412] on div "Ca-the-rine" at bounding box center [803, 414] width 238 height 30
drag, startPoint x: 849, startPoint y: 416, endPoint x: 806, endPoint y: 411, distance: 44.1
click at [806, 411] on div "Ca-the-rine" at bounding box center [803, 414] width 238 height 30
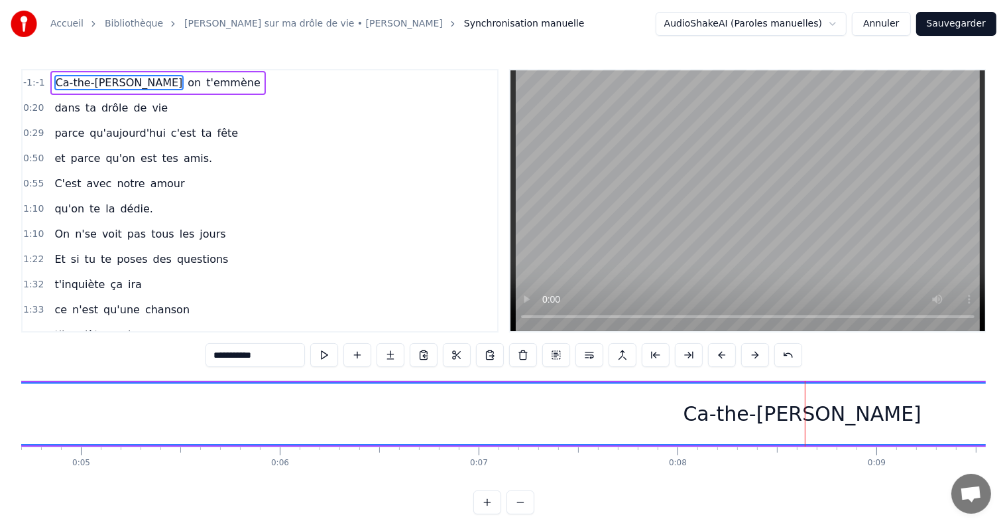
drag, startPoint x: 806, startPoint y: 414, endPoint x: 759, endPoint y: 414, distance: 47.1
click at [759, 414] on div "Ca-the-rine" at bounding box center [803, 414] width 238 height 30
drag, startPoint x: 759, startPoint y: 414, endPoint x: 749, endPoint y: 416, distance: 10.0
click at [749, 416] on div "Ca-the-rine" at bounding box center [802, 413] width 3455 height 60
click at [817, 414] on div "Ca-the-rine" at bounding box center [803, 414] width 238 height 30
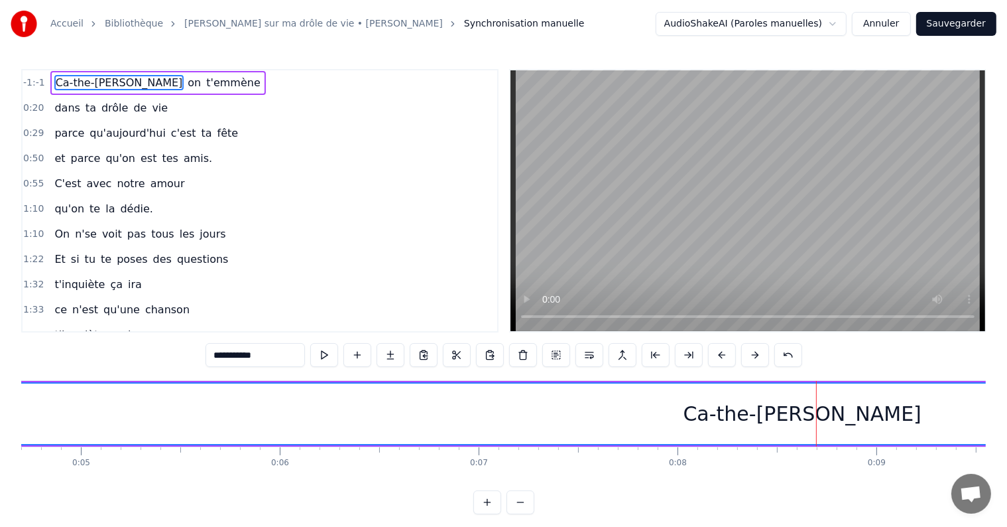
click at [806, 414] on div "Ca-the-rine" at bounding box center [803, 414] width 238 height 30
drag, startPoint x: 869, startPoint y: 417, endPoint x: 699, endPoint y: 418, distance: 169.8
click at [699, 418] on div "Ca-the-rine" at bounding box center [802, 413] width 3455 height 60
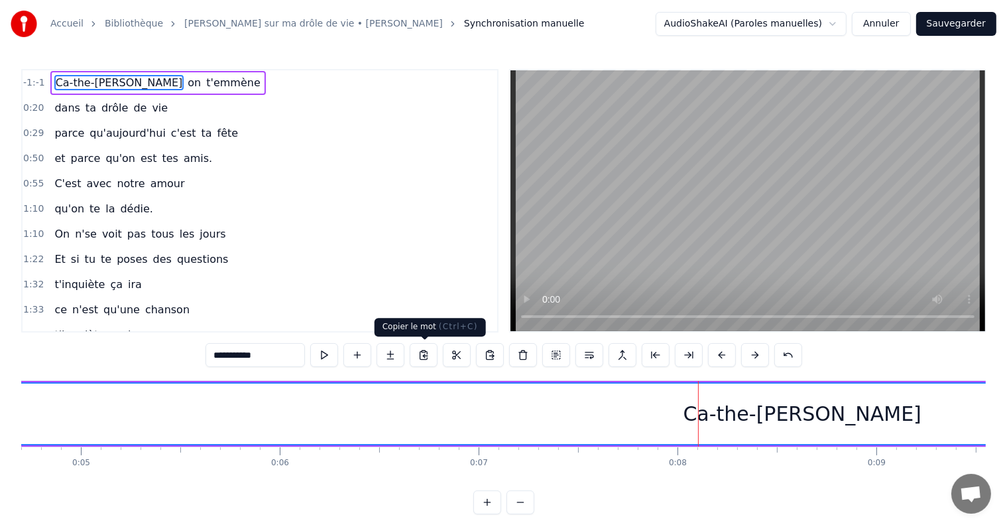
click at [423, 355] on button at bounding box center [424, 355] width 28 height 24
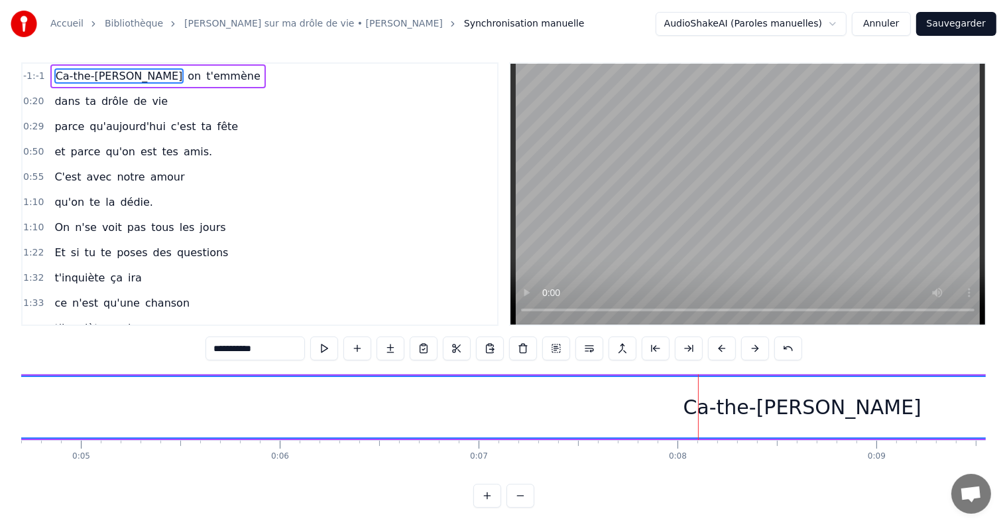
scroll to position [0, 0]
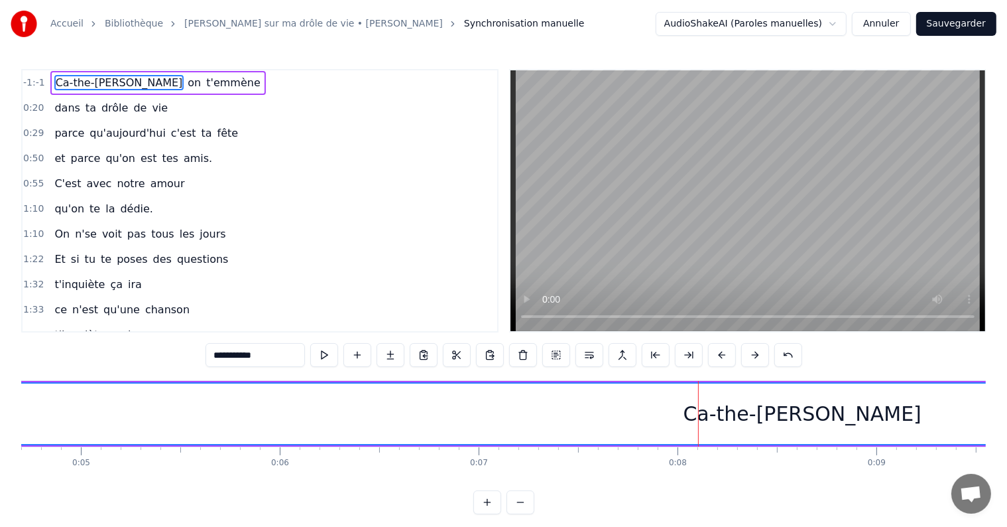
drag, startPoint x: 73, startPoint y: 478, endPoint x: 27, endPoint y: 474, distance: 46.6
click at [27, 474] on div "Ca-the-rine on t'emmène dans ta drôle de vie parce qu'aujourd'hui c'est ta fête…" at bounding box center [503, 429] width 965 height 99
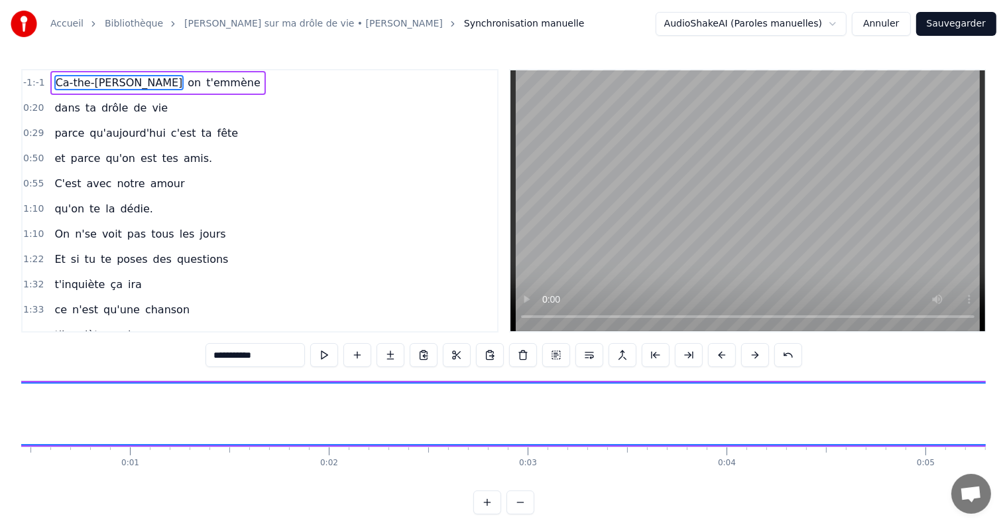
click at [326, 355] on button at bounding box center [324, 355] width 28 height 24
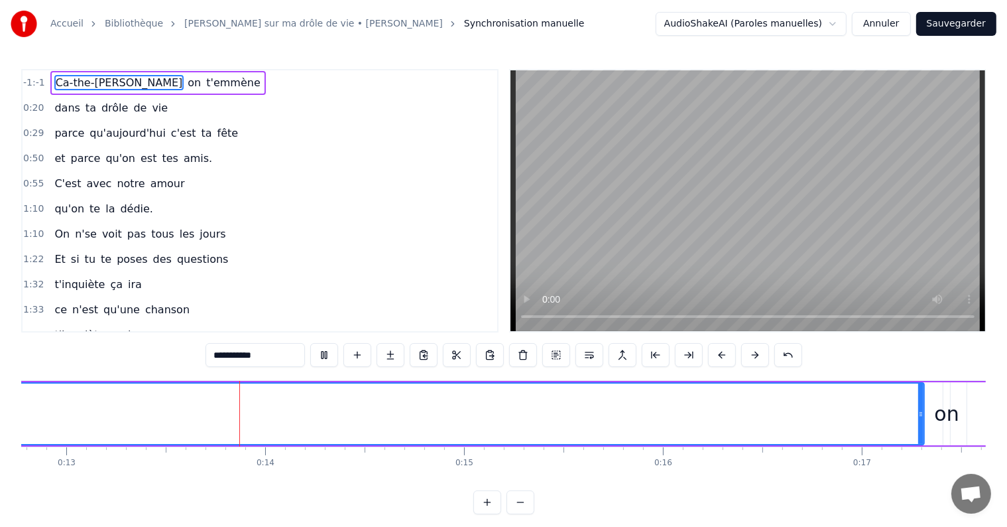
scroll to position [0, 2566]
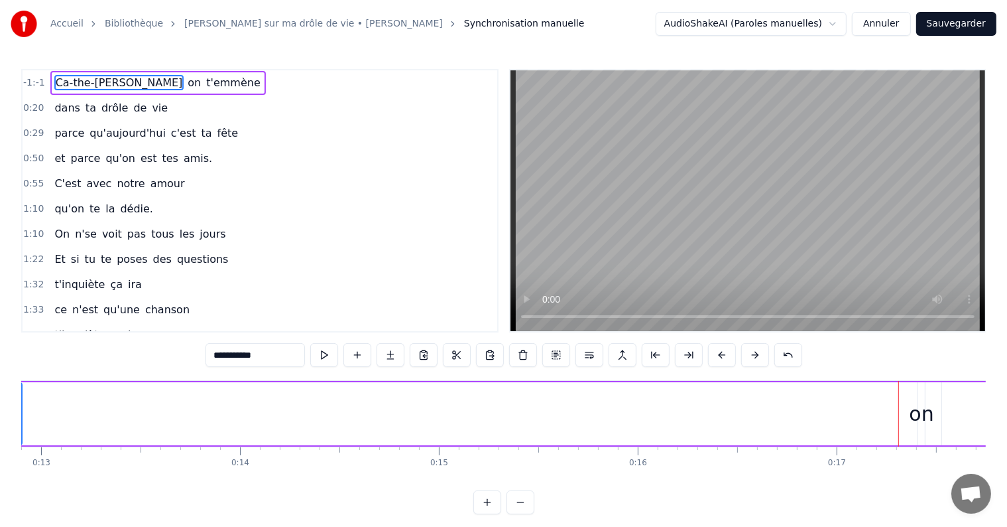
drag, startPoint x: 895, startPoint y: 414, endPoint x: 18, endPoint y: 431, distance: 877.5
click at [18, 431] on div "Accueil Bibliothèque Chanson sur ma drôle de vie • Veronique Sanson Synchronisa…" at bounding box center [503, 257] width 1007 height 514
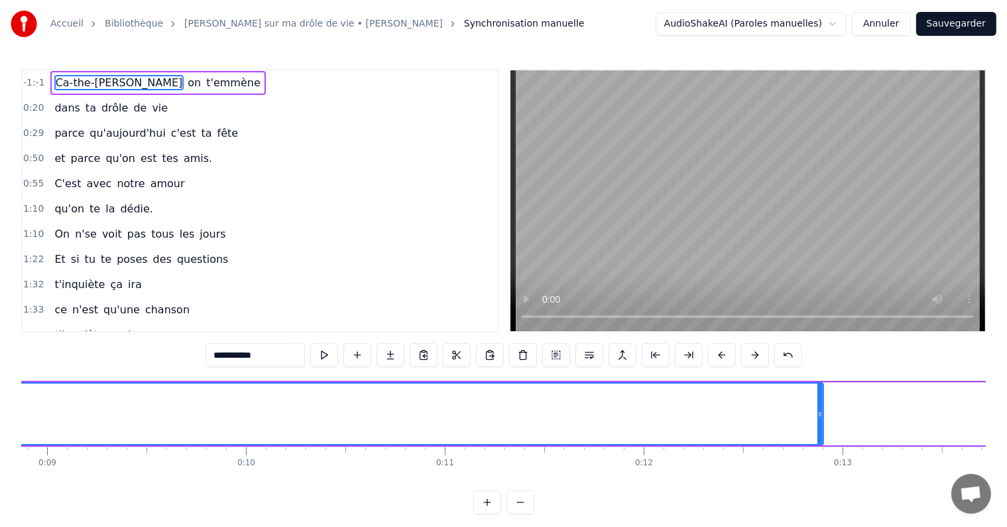
scroll to position [0, 1958]
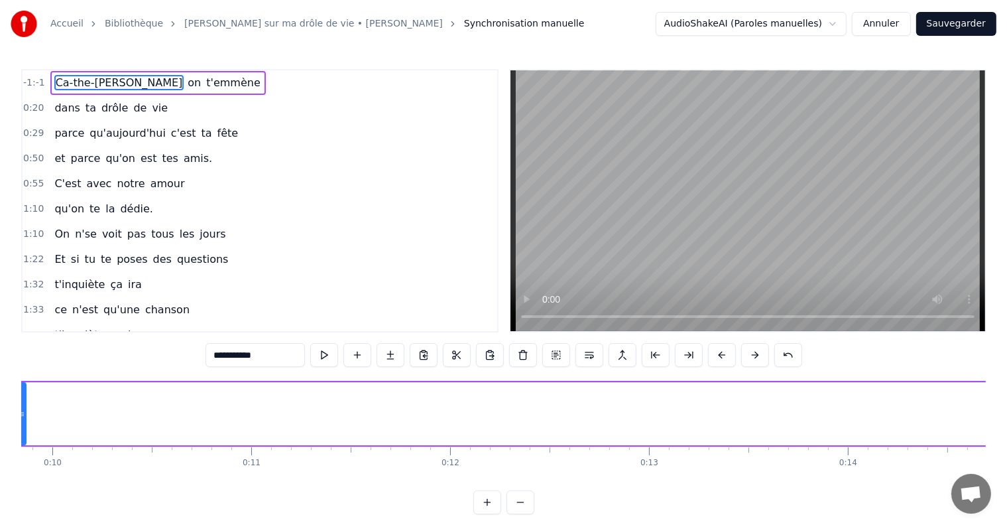
drag, startPoint x: 627, startPoint y: 415, endPoint x: 24, endPoint y: 424, distance: 603.5
click at [24, 424] on div at bounding box center [22, 413] width 5 height 60
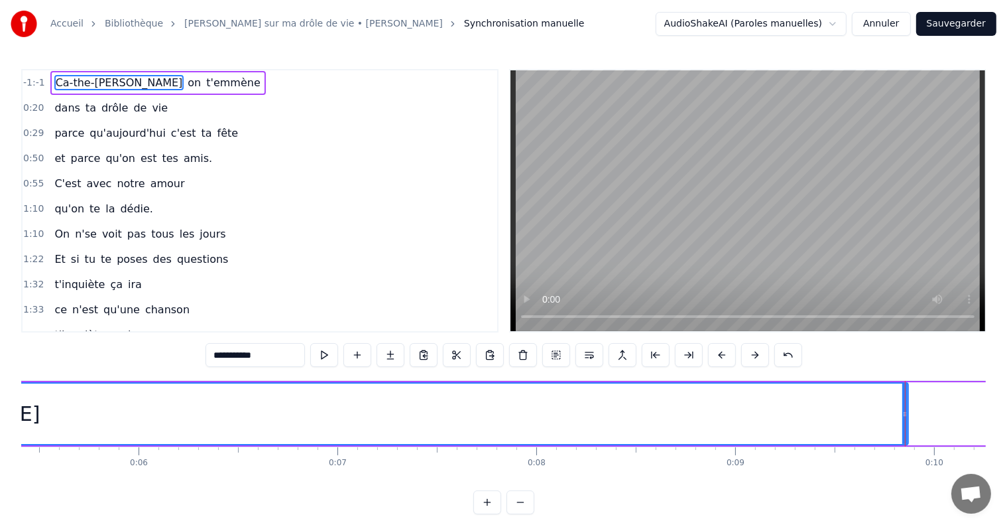
scroll to position [0, 1094]
drag, startPoint x: 888, startPoint y: 419, endPoint x: 576, endPoint y: 430, distance: 311.9
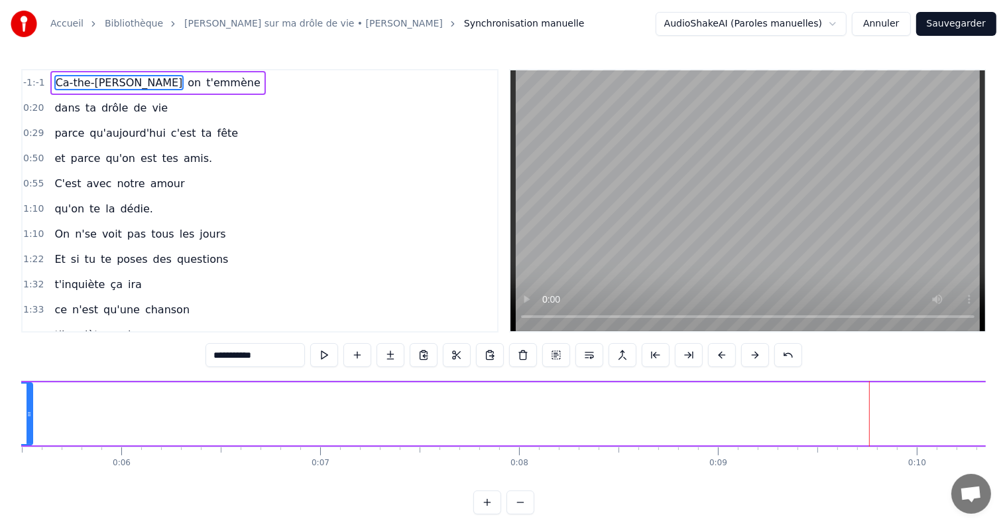
drag, startPoint x: 886, startPoint y: 414, endPoint x: 27, endPoint y: 420, distance: 858.8
click at [27, 420] on div at bounding box center [29, 413] width 5 height 60
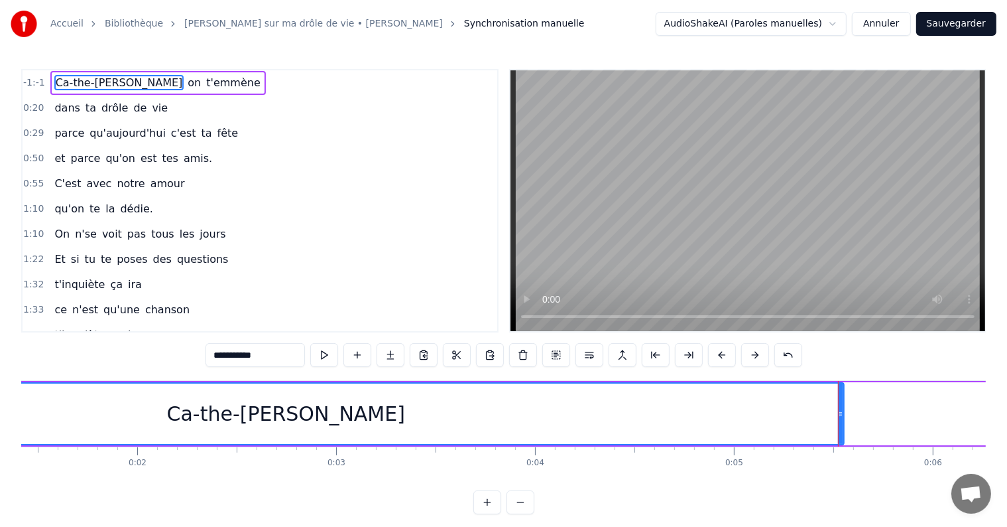
scroll to position [0, 229]
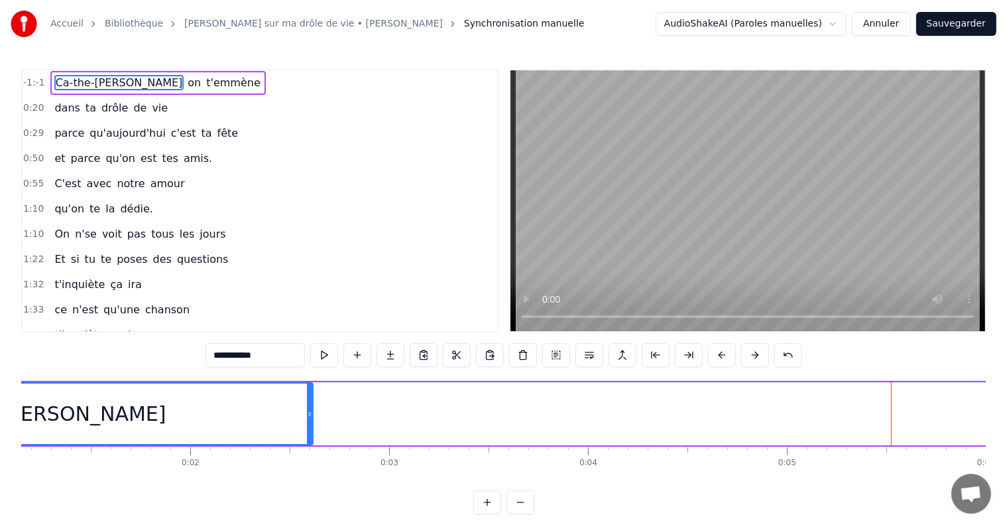
drag, startPoint x: 893, startPoint y: 414, endPoint x: 309, endPoint y: 420, distance: 584.3
click at [309, 420] on div at bounding box center [309, 413] width 5 height 60
click at [901, 23] on button "Annuler" at bounding box center [881, 24] width 58 height 24
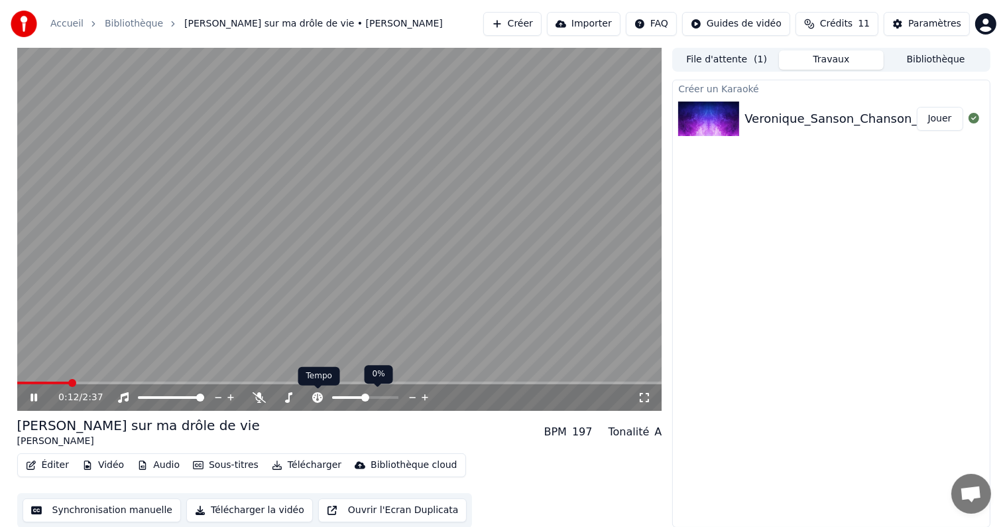
click at [318, 397] on icon at bounding box center [317, 397] width 11 height 11
click at [399, 395] on span at bounding box center [395, 397] width 8 height 8
click at [303, 401] on span at bounding box center [307, 397] width 8 height 8
click at [332, 401] on span at bounding box center [336, 397] width 8 height 8
click at [34, 393] on icon at bounding box center [43, 397] width 31 height 11
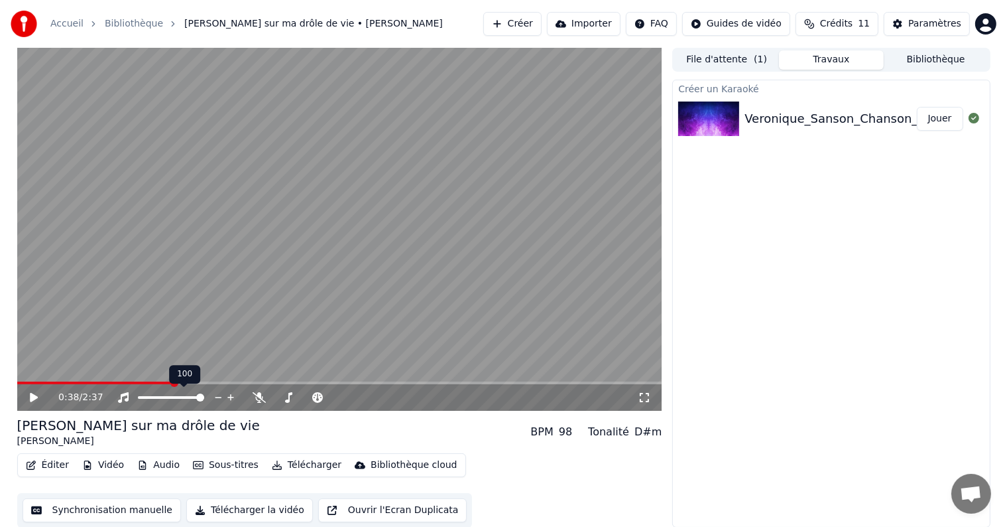
click at [216, 395] on icon at bounding box center [218, 397] width 13 height 13
click at [168, 397] on span at bounding box center [171, 397] width 66 height 3
click at [32, 397] on icon at bounding box center [34, 397] width 8 height 9
click at [17, 387] on span at bounding box center [21, 383] width 8 height 8
click at [32, 394] on icon at bounding box center [34, 397] width 7 height 8
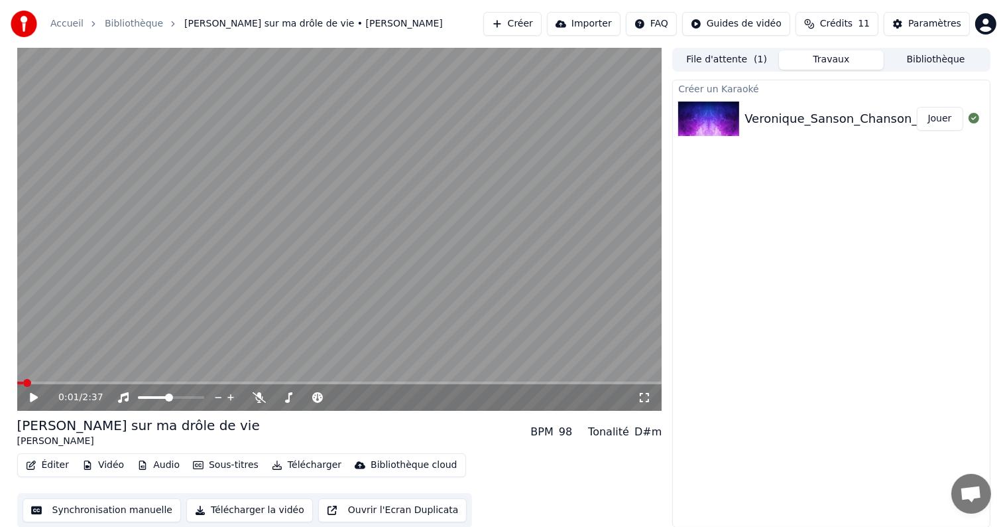
scroll to position [1, 0]
click at [143, 511] on button "Synchronisation manuelle" at bounding box center [102, 509] width 159 height 24
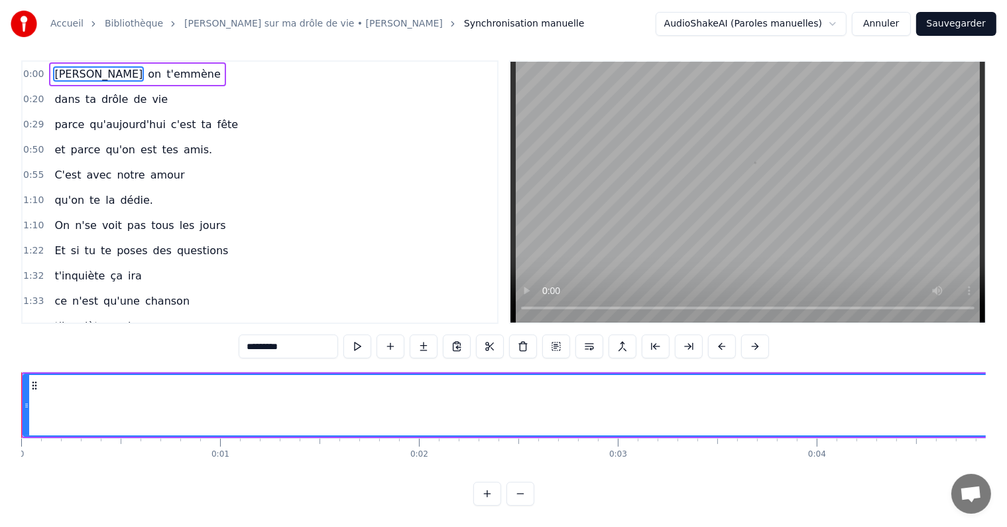
scroll to position [20, 0]
click at [259, 334] on input "*********" at bounding box center [288, 346] width 99 height 24
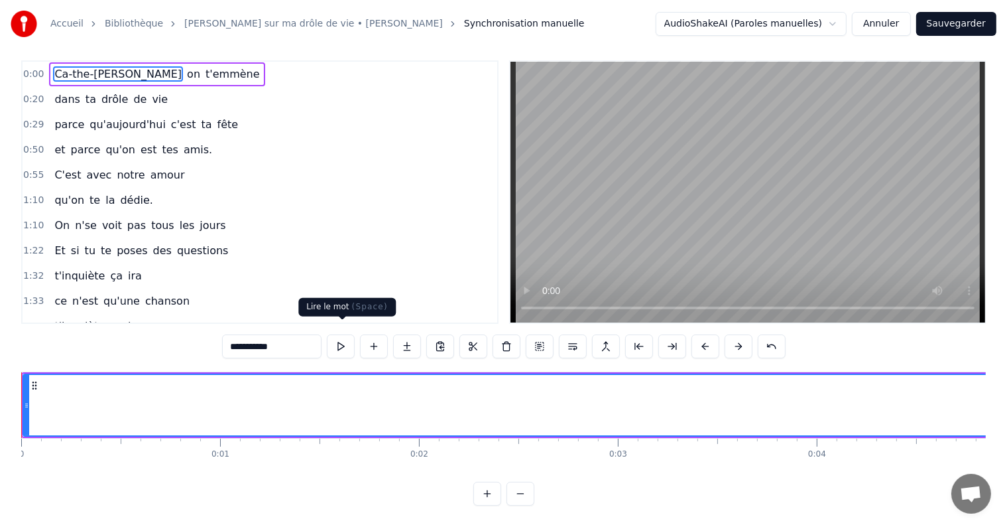
type input "**********"
click at [341, 334] on button at bounding box center [341, 346] width 28 height 24
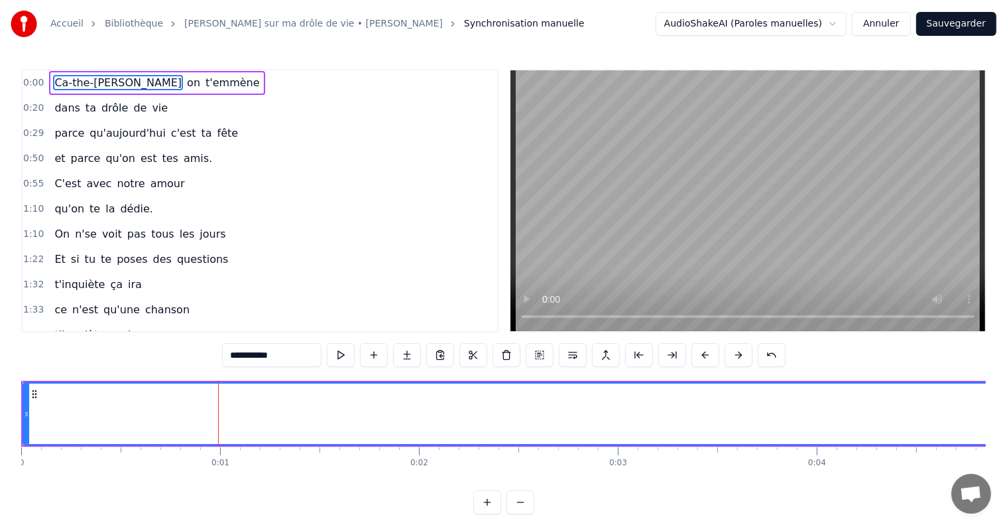
click at [239, 358] on input "**********" at bounding box center [271, 355] width 99 height 24
click at [342, 355] on button at bounding box center [341, 355] width 28 height 24
click at [487, 514] on button at bounding box center [487, 502] width 28 height 24
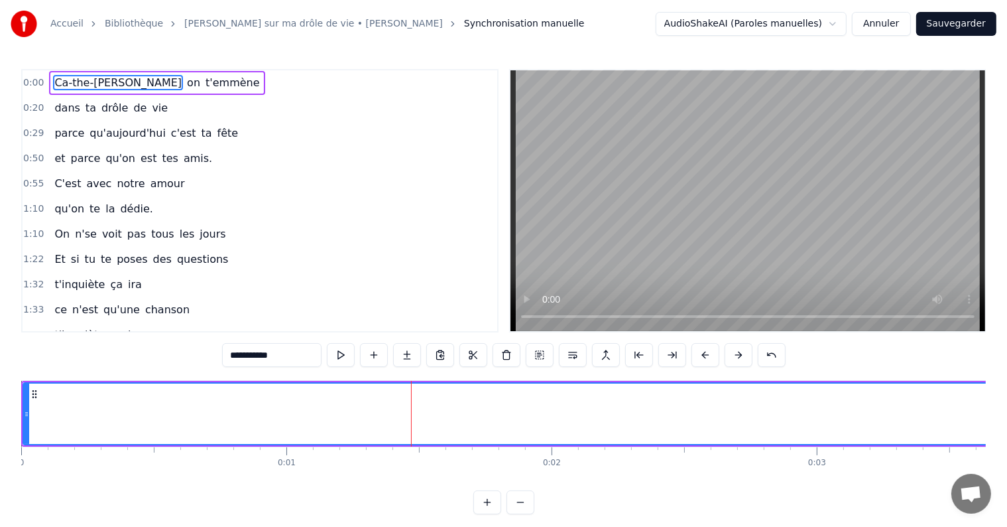
click at [487, 514] on button at bounding box center [487, 502] width 28 height 24
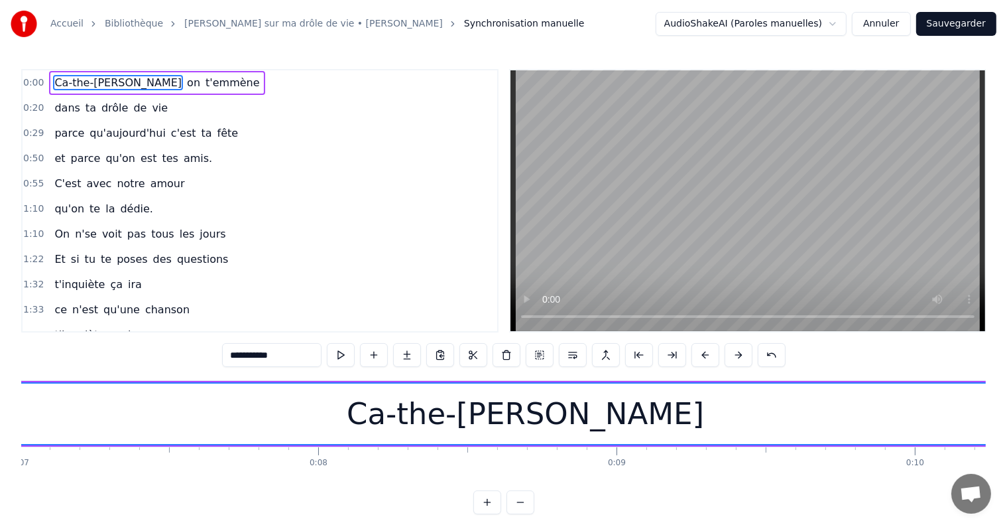
scroll to position [0, 1851]
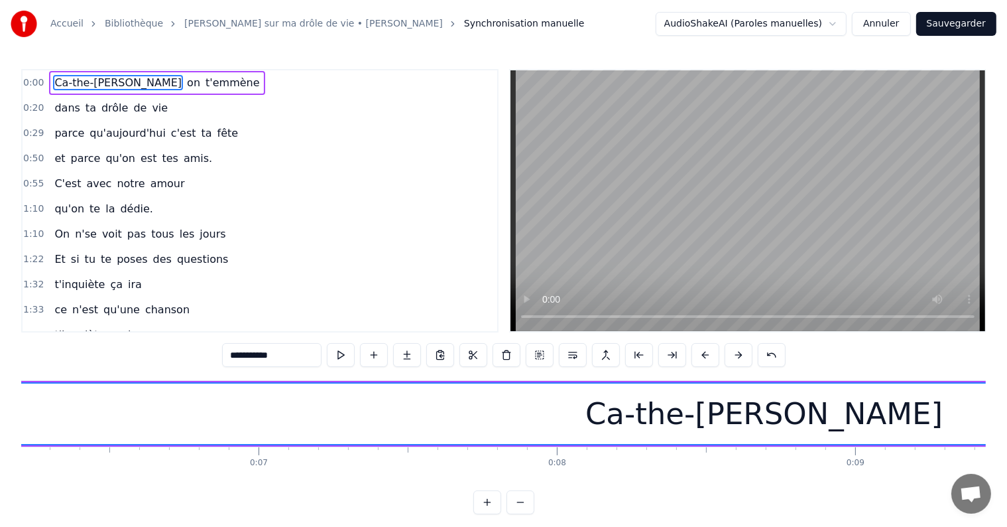
drag, startPoint x: 694, startPoint y: 417, endPoint x: 645, endPoint y: 414, distance: 49.8
click at [630, 416] on div "Ca-the-rine" at bounding box center [764, 413] width 5184 height 60
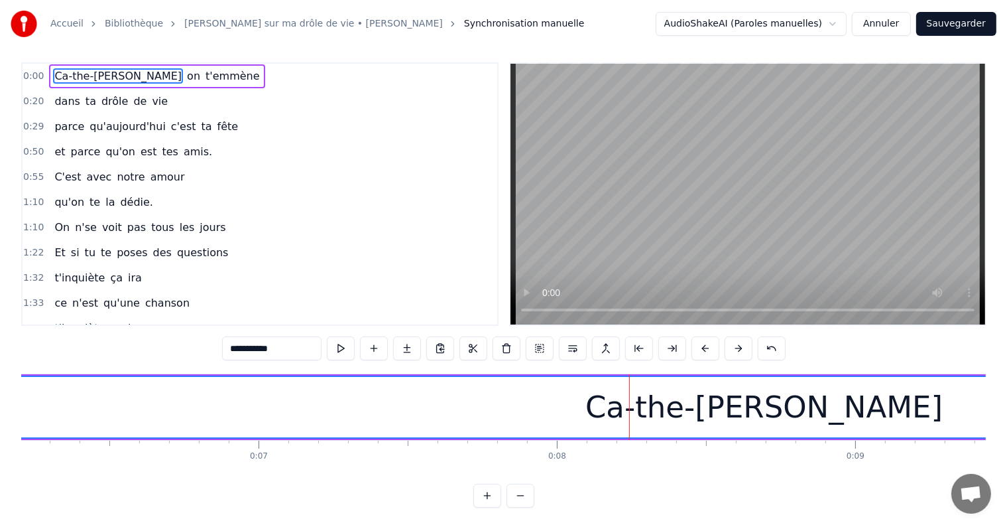
scroll to position [0, 0]
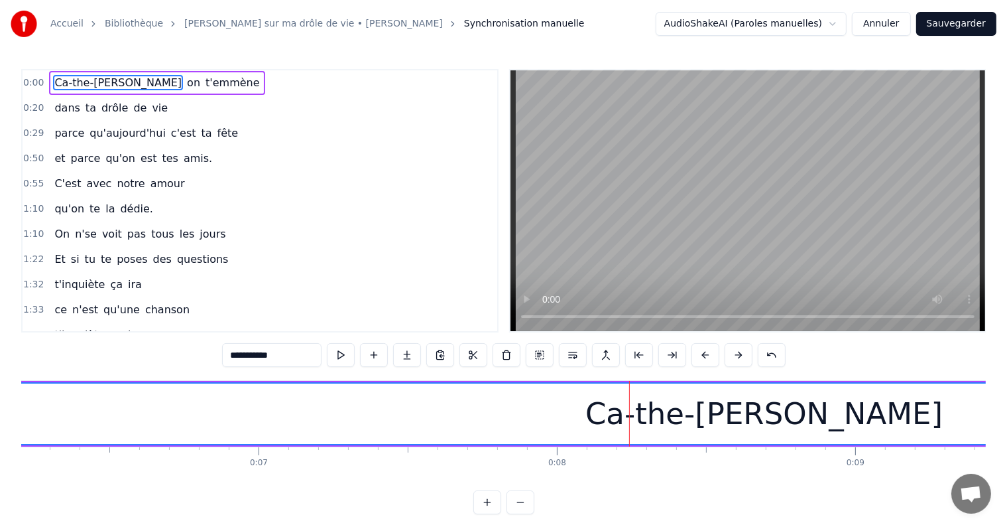
click at [35, 80] on span "0:00" at bounding box center [33, 82] width 21 height 13
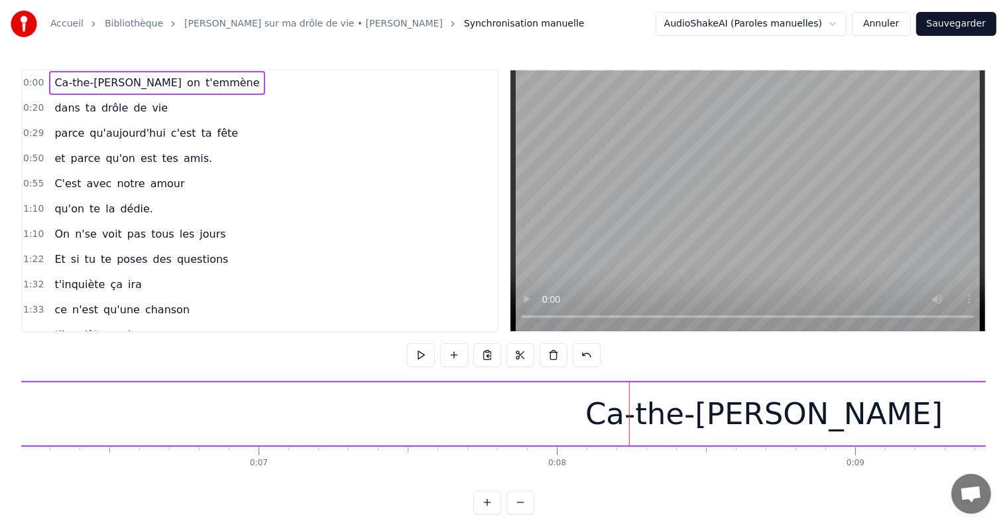
click at [35, 82] on span "0:00" at bounding box center [33, 82] width 21 height 13
click at [34, 82] on span "0:00" at bounding box center [33, 82] width 21 height 13
click at [53, 82] on span "Ca-the-rine" at bounding box center [118, 82] width 130 height 15
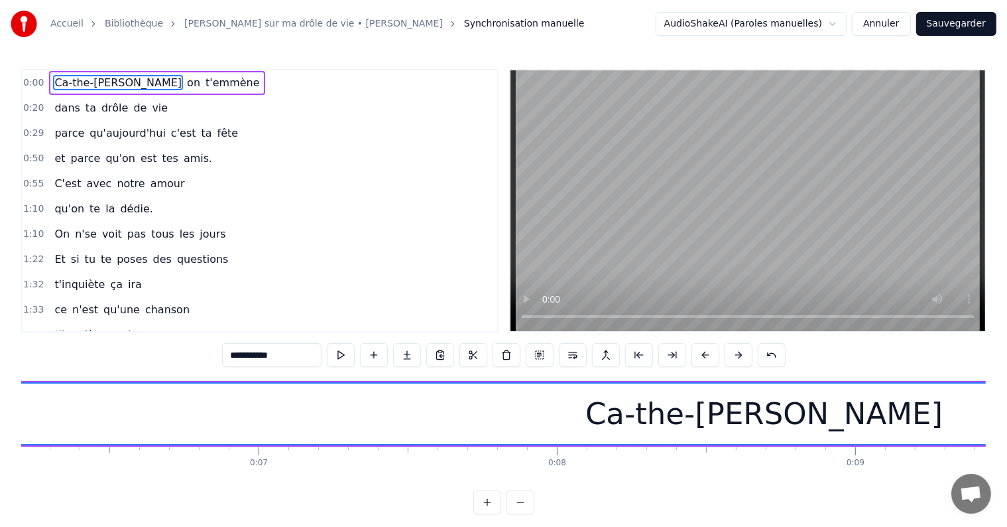
click at [34, 84] on span "0:00" at bounding box center [33, 82] width 21 height 13
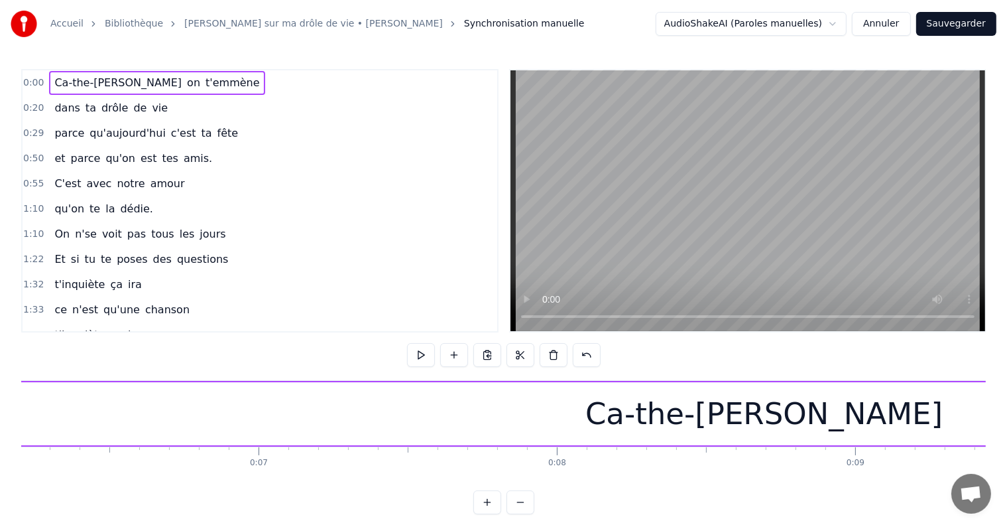
click at [34, 84] on span "0:00" at bounding box center [33, 82] width 21 height 13
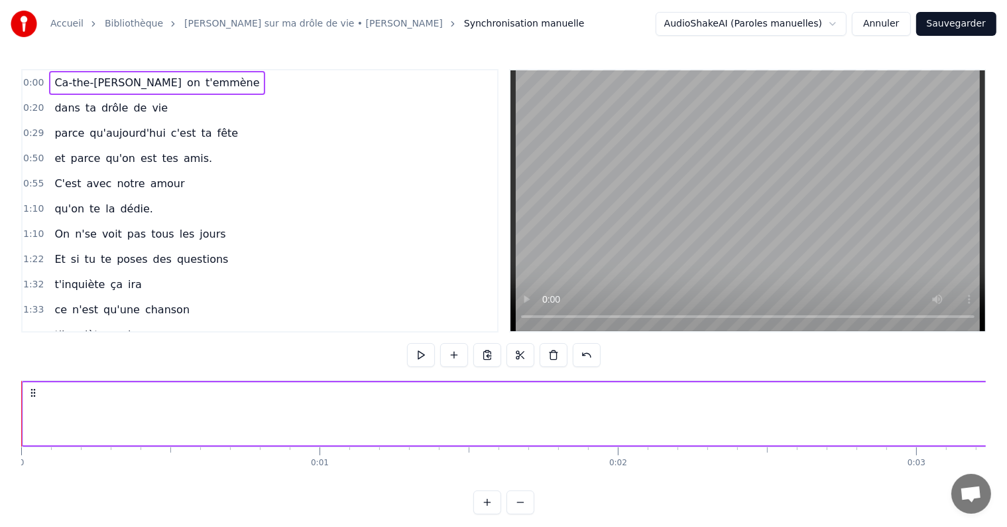
click at [31, 393] on circle at bounding box center [31, 392] width 1 height 1
click at [36, 83] on span "0:00" at bounding box center [33, 82] width 21 height 13
click at [844, 23] on html "Accueil Bibliothèque Chanson sur ma drôle de vie • Veronique Sanson Synchronisa…" at bounding box center [503, 267] width 1007 height 535
click at [94, 86] on span "Ca-the-rine" at bounding box center [118, 82] width 130 height 15
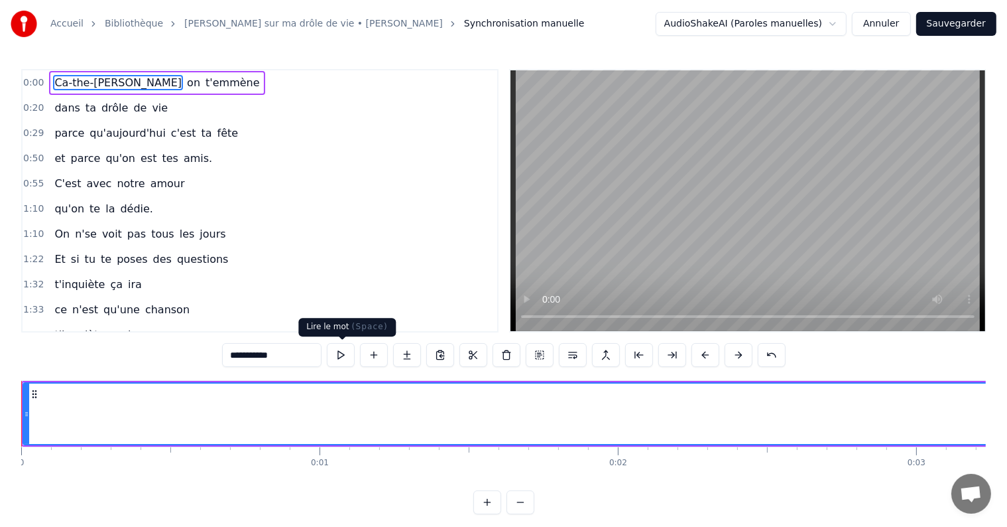
click at [342, 355] on button at bounding box center [341, 355] width 28 height 24
drag, startPoint x: 269, startPoint y: 409, endPoint x: 280, endPoint y: 408, distance: 10.6
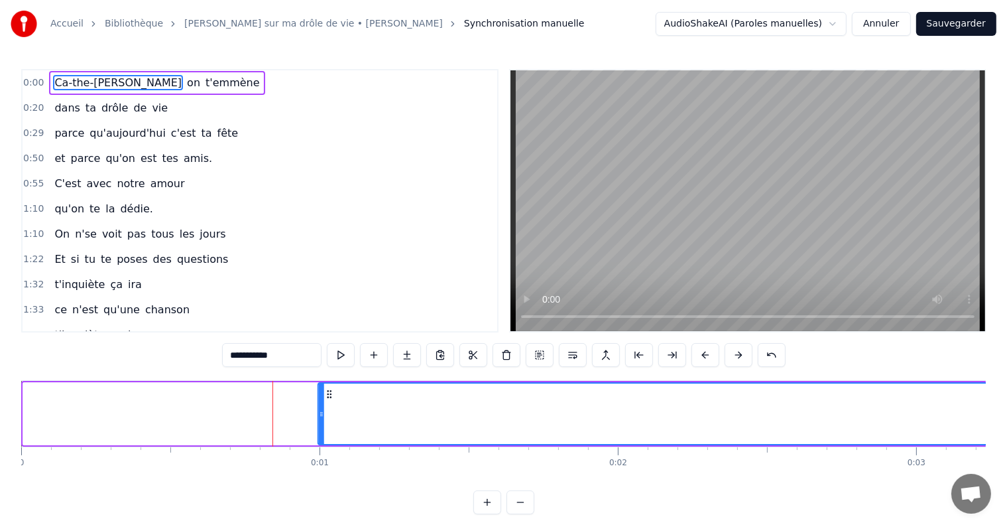
drag, startPoint x: 34, startPoint y: 393, endPoint x: 329, endPoint y: 420, distance: 295.7
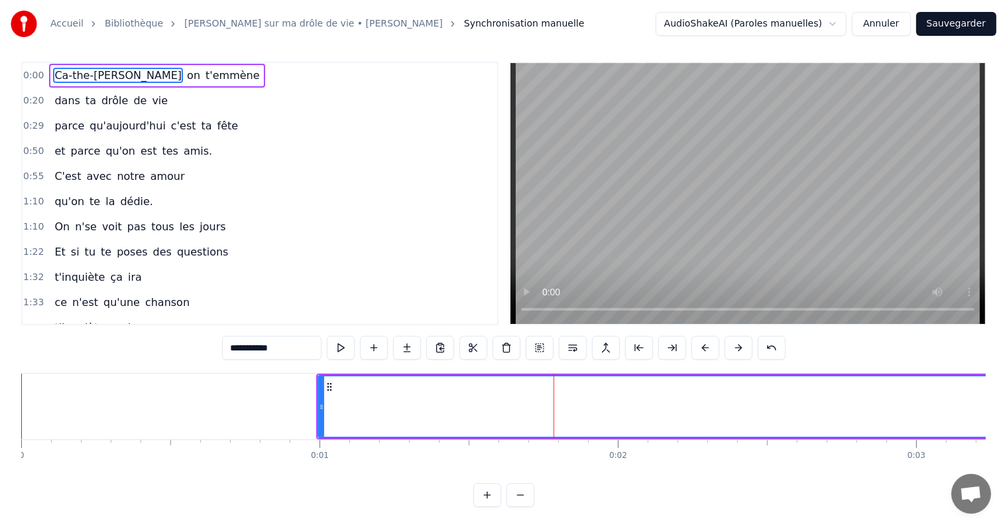
scroll to position [20, 0]
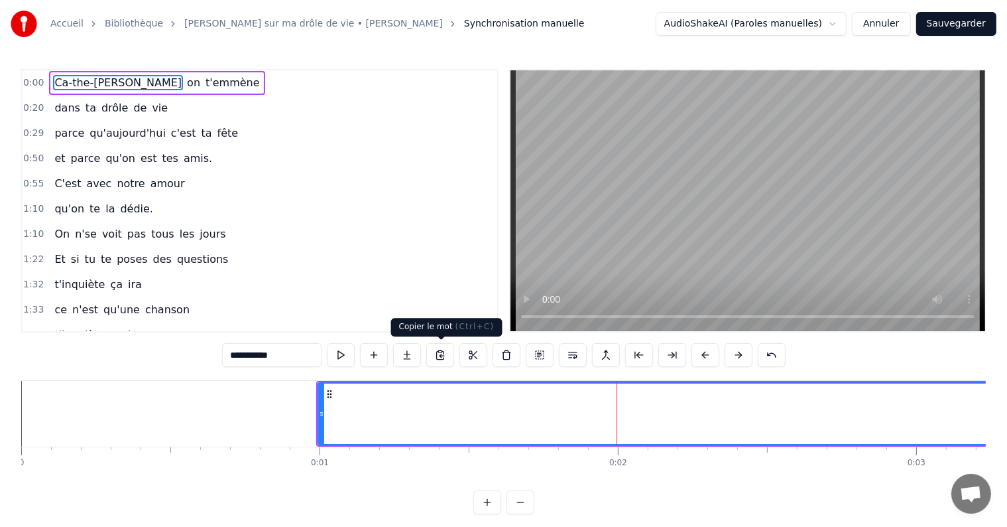
click at [440, 353] on button at bounding box center [440, 355] width 28 height 24
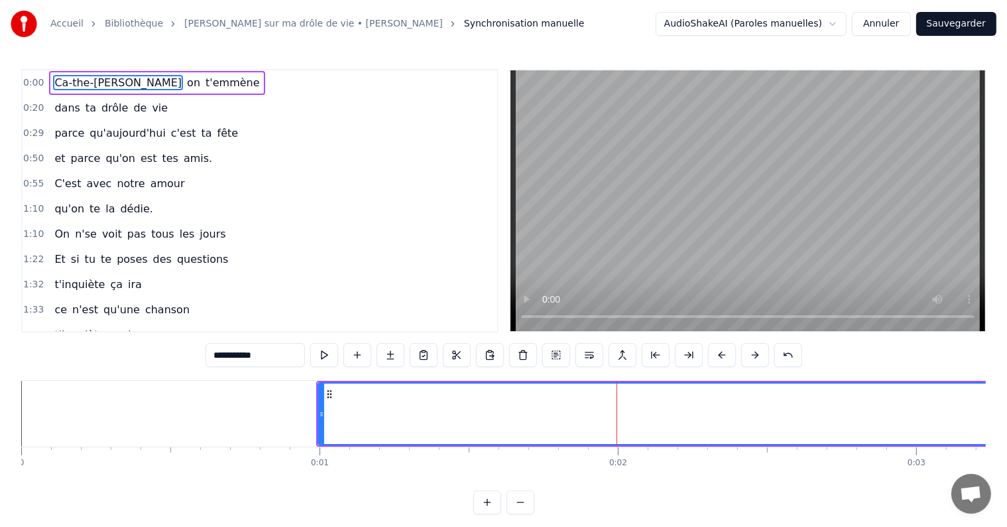
drag, startPoint x: 263, startPoint y: 353, endPoint x: 193, endPoint y: 351, distance: 70.3
click at [193, 351] on div "0:00 Ca-the-rine on t'emmène 0:20 dans ta drôle de vie 0:29 parce qu'aujourd'hu…" at bounding box center [503, 291] width 965 height 445
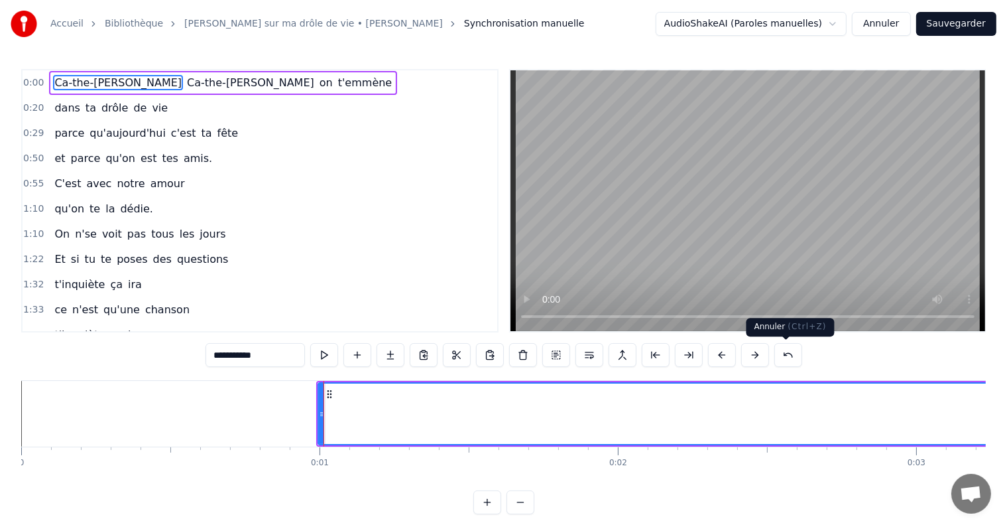
click at [784, 355] on button at bounding box center [789, 355] width 28 height 24
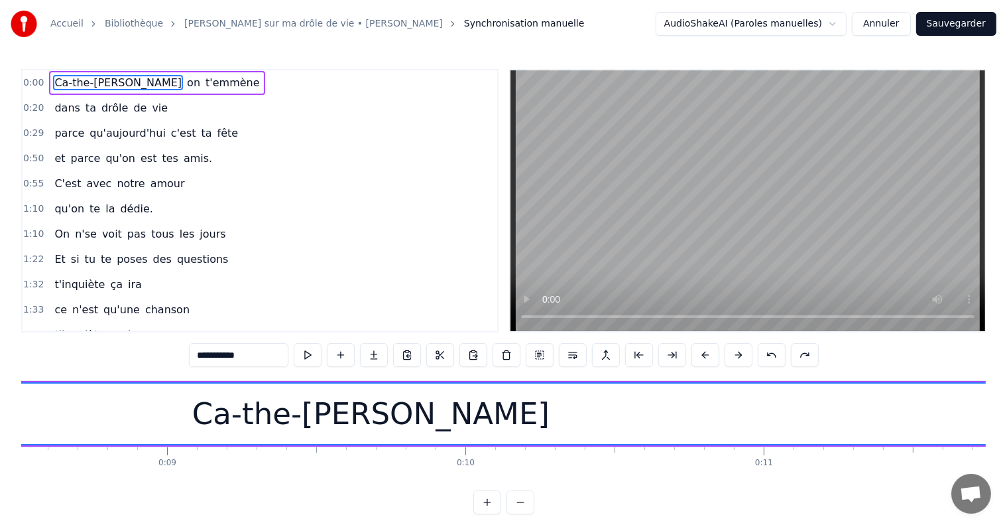
scroll to position [0, 2487]
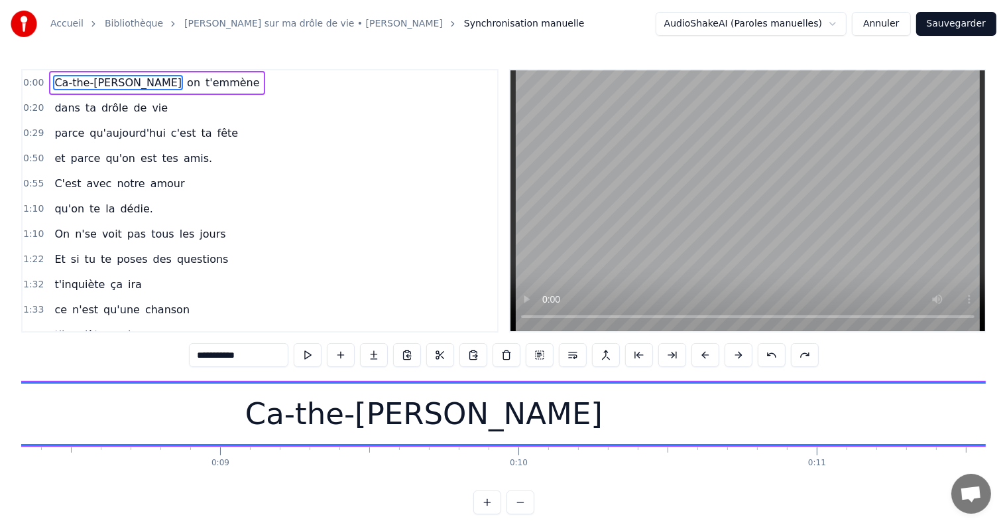
click at [421, 421] on div "Ca-the-rine" at bounding box center [423, 413] width 357 height 45
drag, startPoint x: 501, startPoint y: 420, endPoint x: 377, endPoint y: 414, distance: 124.8
click at [377, 414] on div "Ca-the-rine" at bounding box center [424, 413] width 5184 height 60
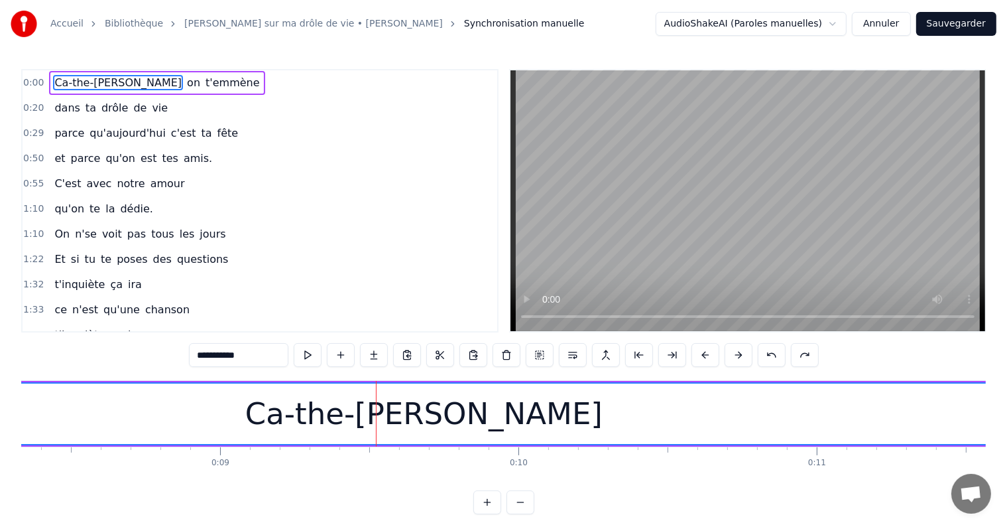
click at [394, 435] on div "Ca-the-rine" at bounding box center [423, 413] width 357 height 45
drag, startPoint x: 499, startPoint y: 416, endPoint x: 419, endPoint y: 394, distance: 82.7
click at [419, 394] on div "Ca-the-rine" at bounding box center [424, 413] width 5184 height 60
click at [438, 355] on button at bounding box center [440, 355] width 28 height 24
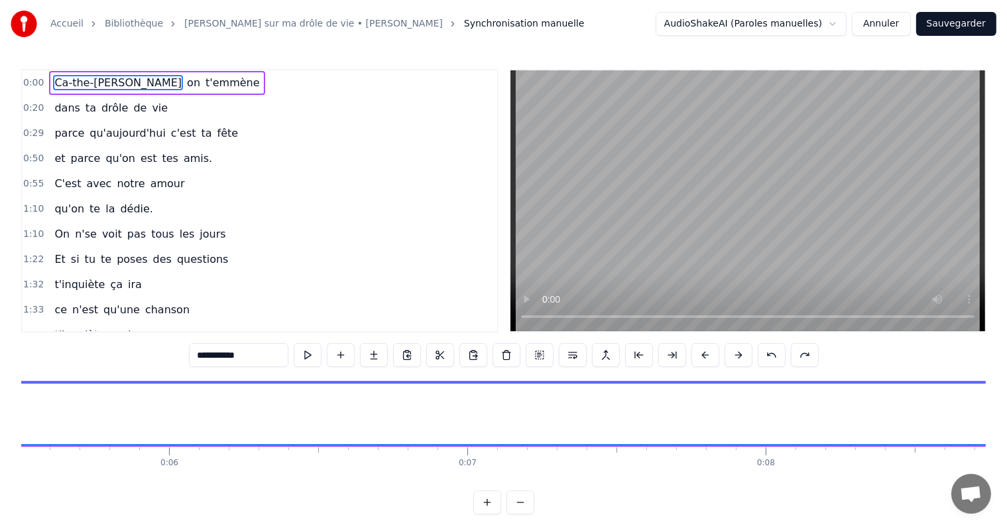
scroll to position [0, 0]
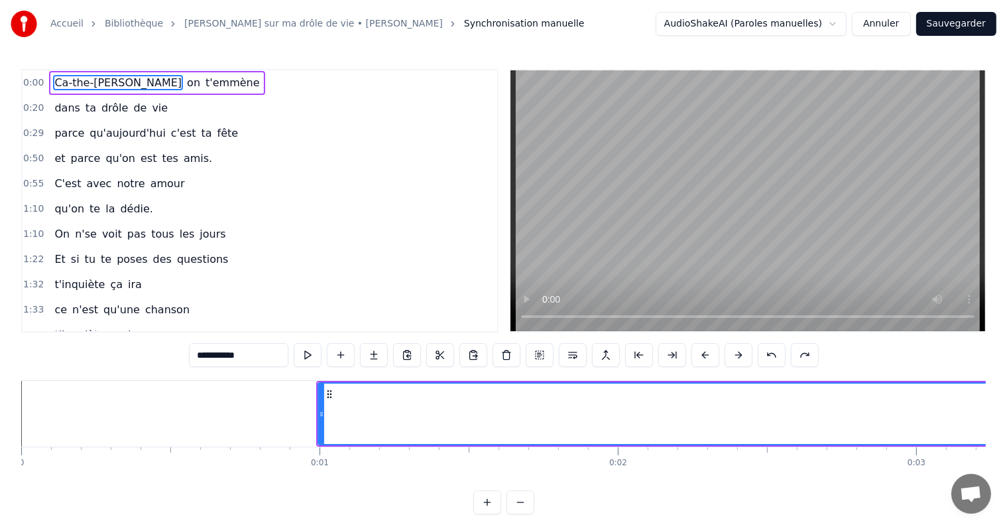
click at [471, 355] on button at bounding box center [474, 355] width 28 height 24
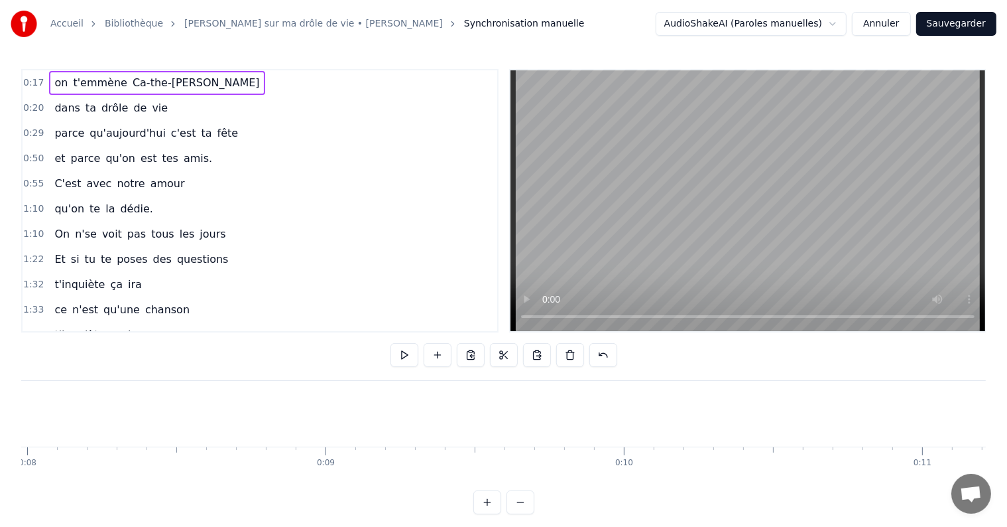
scroll to position [0, 53]
click at [525, 512] on button at bounding box center [521, 502] width 28 height 24
click at [524, 512] on button at bounding box center [521, 502] width 28 height 24
click at [523, 512] on button at bounding box center [521, 502] width 28 height 24
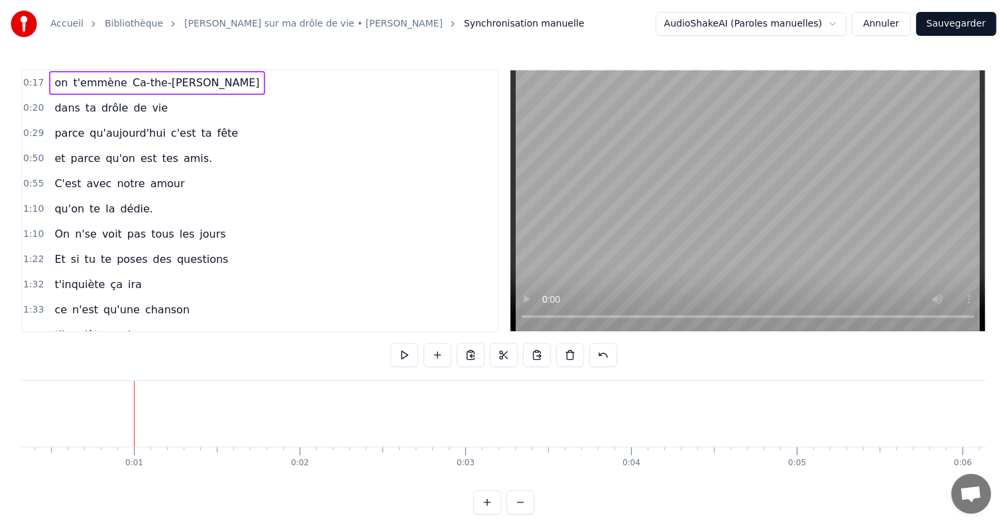
click at [523, 512] on button at bounding box center [521, 502] width 28 height 24
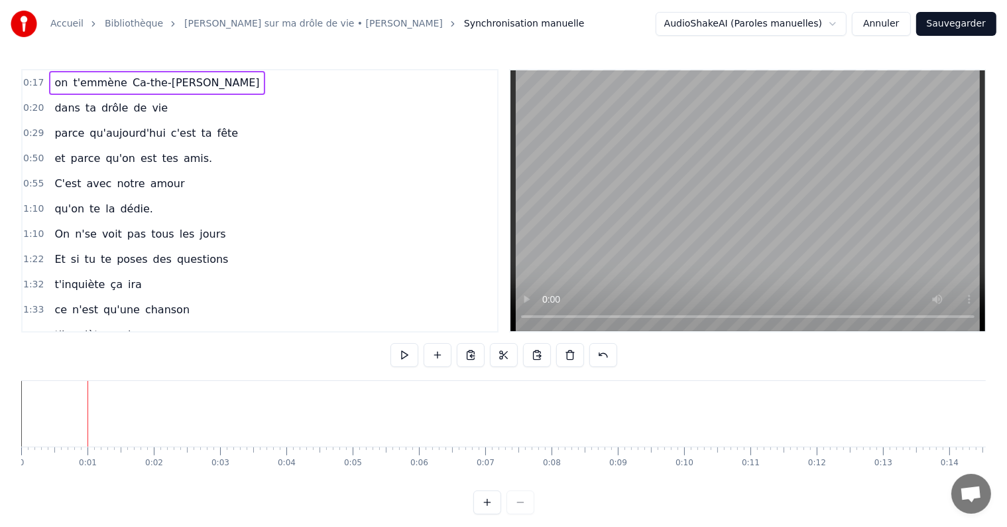
click at [523, 512] on div at bounding box center [503, 502] width 61 height 24
click at [518, 510] on div at bounding box center [503, 502] width 61 height 24
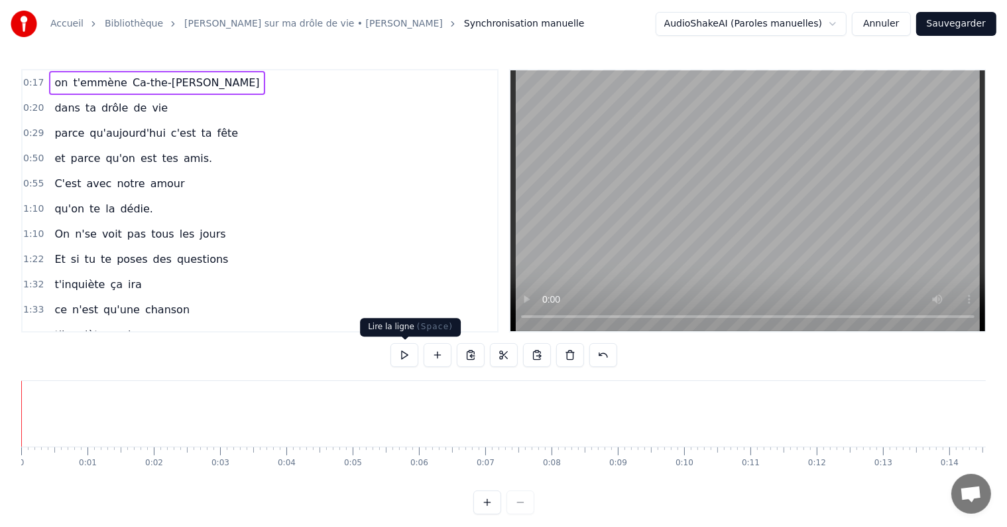
click at [405, 351] on button at bounding box center [405, 355] width 28 height 24
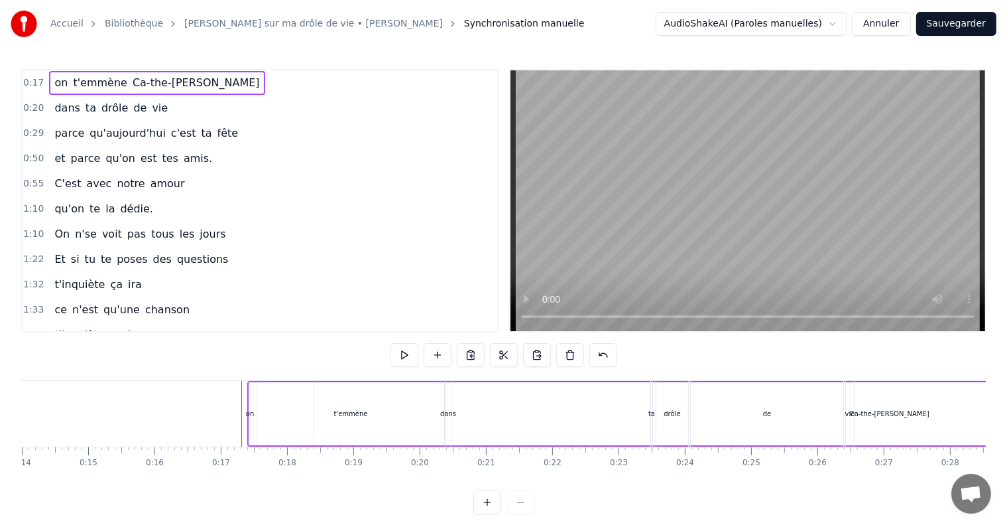
scroll to position [0, 1081]
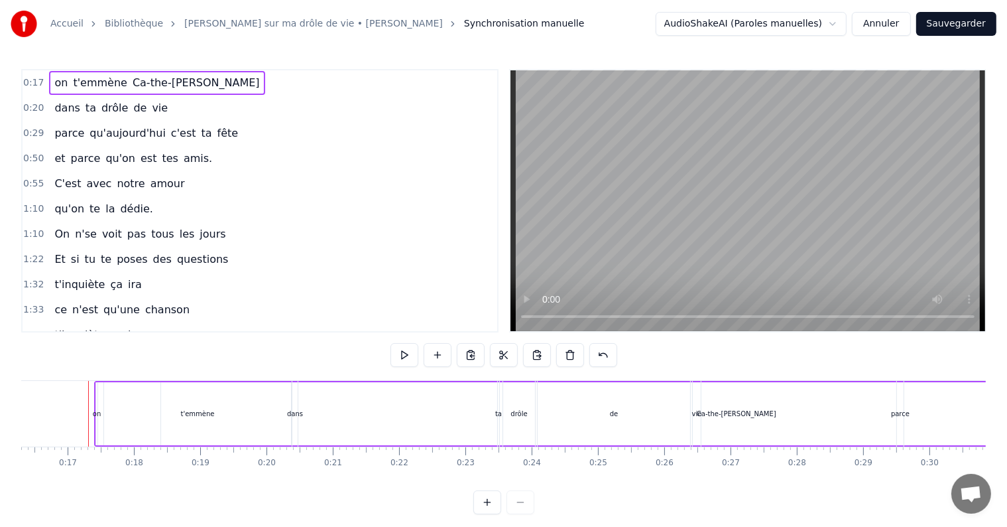
click at [405, 351] on button at bounding box center [405, 355] width 28 height 24
click at [740, 196] on video at bounding box center [748, 200] width 475 height 261
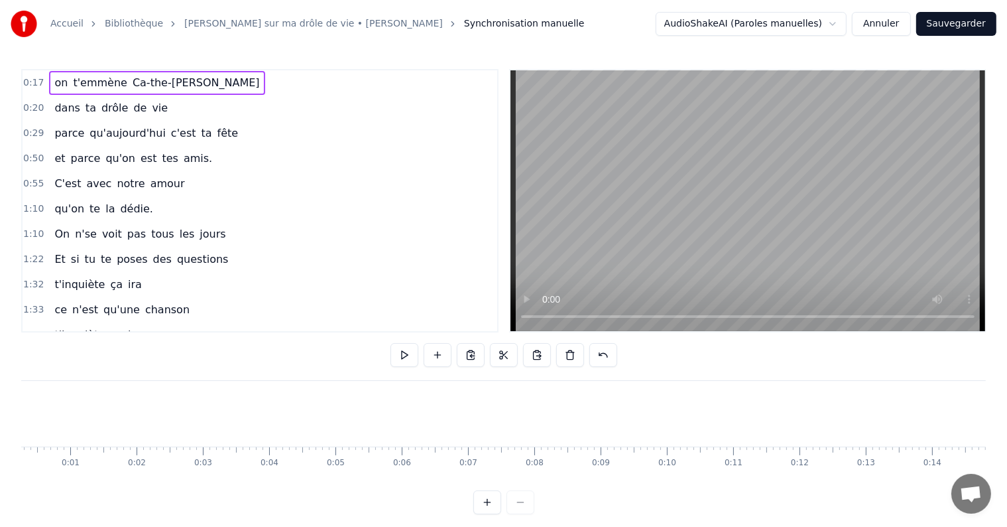
scroll to position [0, 0]
click at [883, 25] on button "Annuler" at bounding box center [881, 24] width 58 height 24
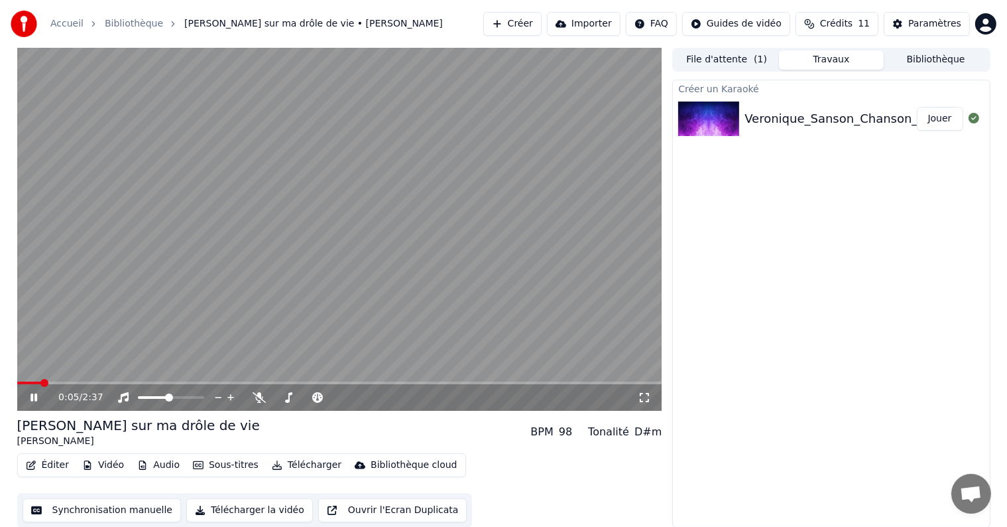
click at [354, 398] on div "0:05 / 2:37" at bounding box center [348, 397] width 580 height 13
click at [365, 397] on span at bounding box center [365, 396] width 66 height 3
click at [369, 397] on span at bounding box center [369, 397] width 8 height 8
click at [365, 397] on span at bounding box center [365, 397] width 8 height 8
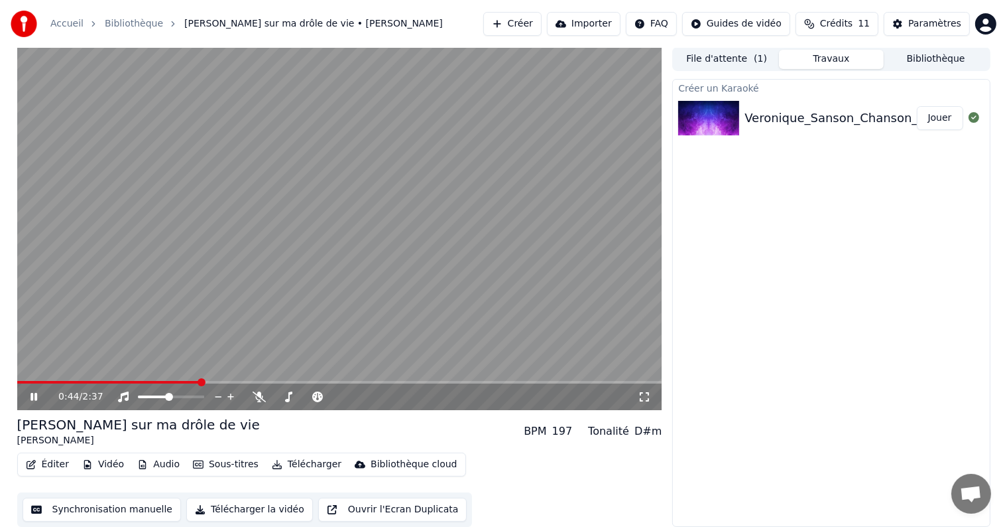
click at [325, 314] on video at bounding box center [339, 228] width 645 height 363
drag, startPoint x: 325, startPoint y: 314, endPoint x: 281, endPoint y: 300, distance: 46.1
click at [281, 300] on video at bounding box center [339, 228] width 645 height 363
click at [35, 395] on icon at bounding box center [34, 397] width 7 height 8
click at [356, 508] on button "Ouvrir l'Ecran Duplicata" at bounding box center [392, 509] width 149 height 24
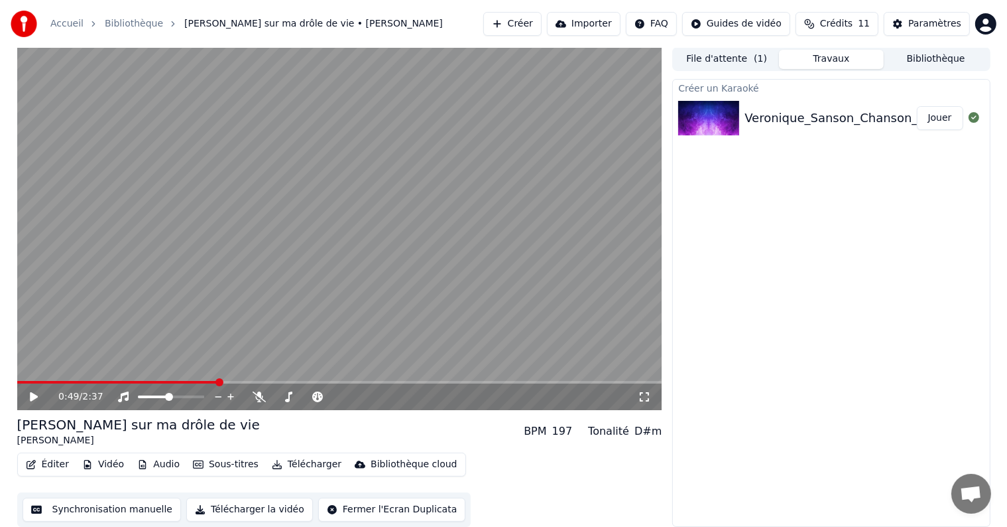
click at [356, 508] on button "Fermer l'Ecran Duplicata" at bounding box center [391, 509] width 147 height 24
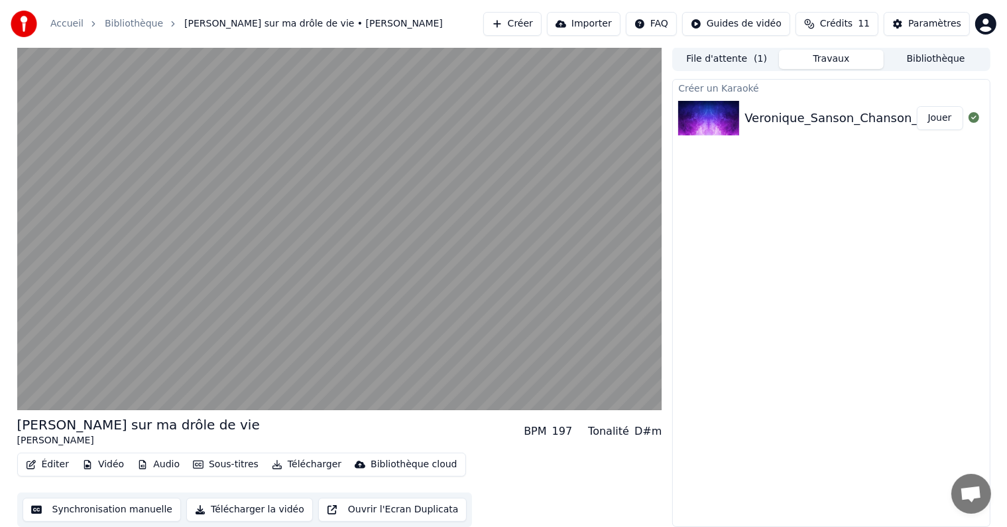
click at [356, 508] on button "Ouvrir l'Ecran Duplicata" at bounding box center [392, 509] width 149 height 24
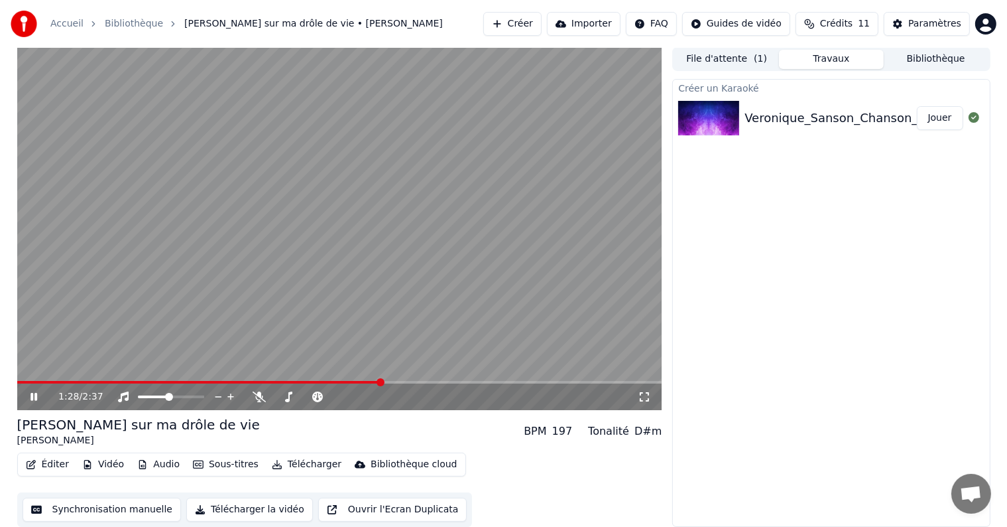
click at [31, 393] on icon at bounding box center [34, 397] width 7 height 8
click at [17, 378] on span at bounding box center [21, 382] width 8 height 8
click at [936, 23] on div "Paramètres" at bounding box center [934, 23] width 53 height 13
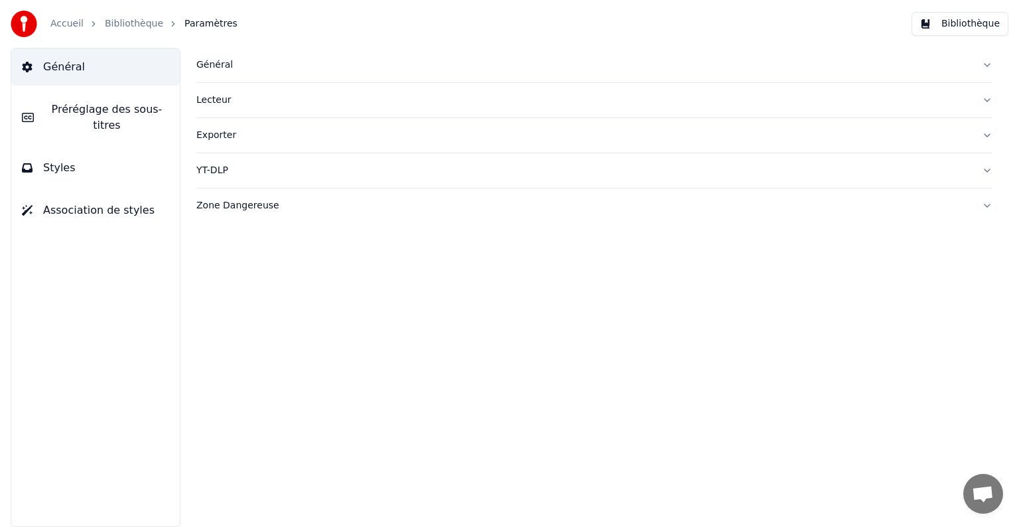
click at [106, 111] on span "Préréglage des sous-titres" at bounding box center [106, 117] width 125 height 32
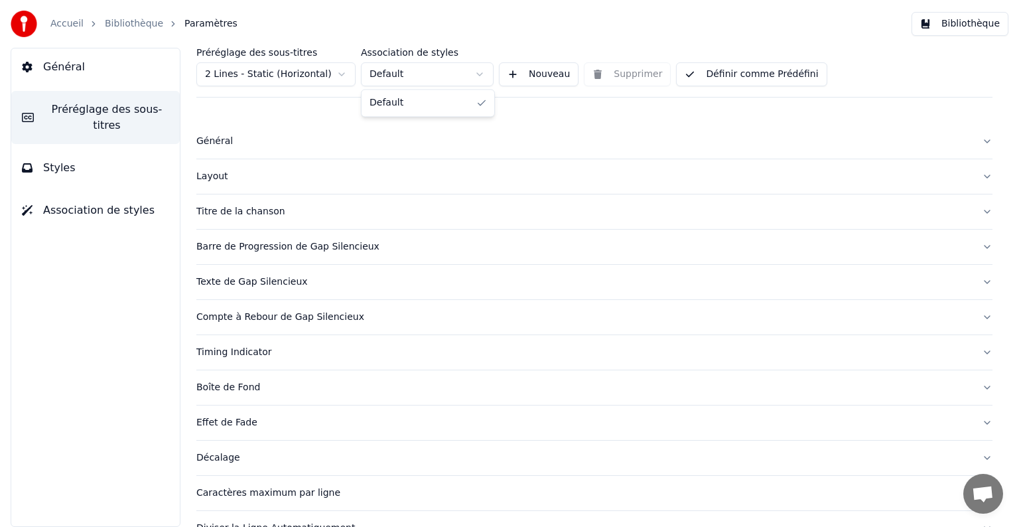
click at [475, 72] on html "Accueil Bibliothèque Paramètres Bibliothèque Général Préréglage des sous-titres…" at bounding box center [509, 263] width 1019 height 527
click at [706, 68] on button "Définir comme Prédéfini" at bounding box center [751, 74] width 151 height 24
click at [704, 72] on button "Terminé" at bounding box center [713, 74] width 75 height 24
click at [696, 72] on button "Définir comme Prédéfini" at bounding box center [751, 74] width 151 height 24
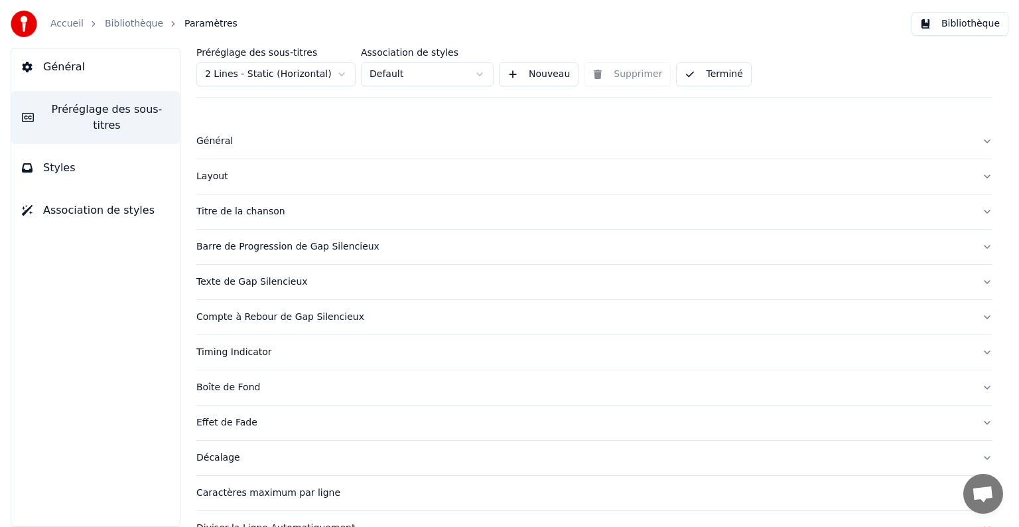
click at [704, 76] on button "Terminé" at bounding box center [713, 74] width 75 height 24
click at [220, 248] on div "Barre de Progression de Gap Silencieux" at bounding box center [583, 246] width 775 height 13
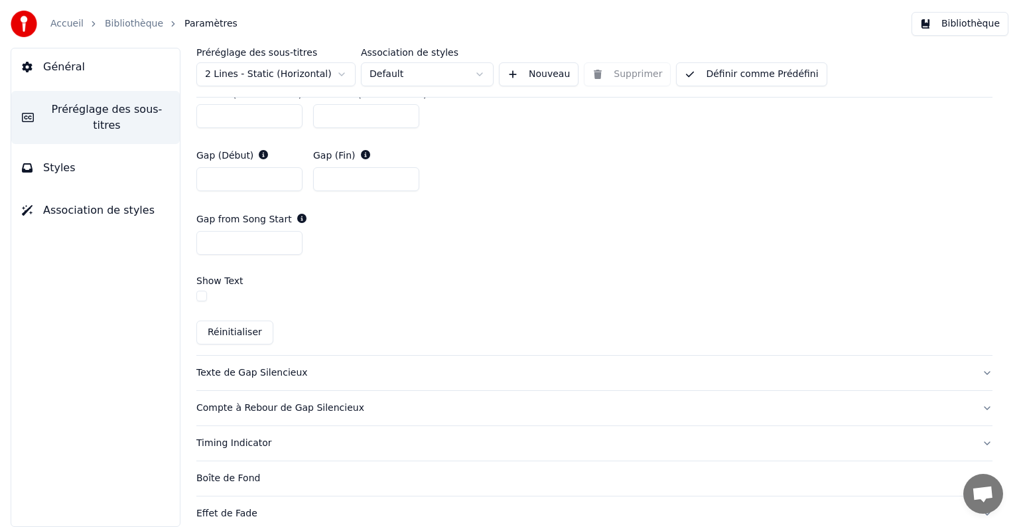
scroll to position [796, 0]
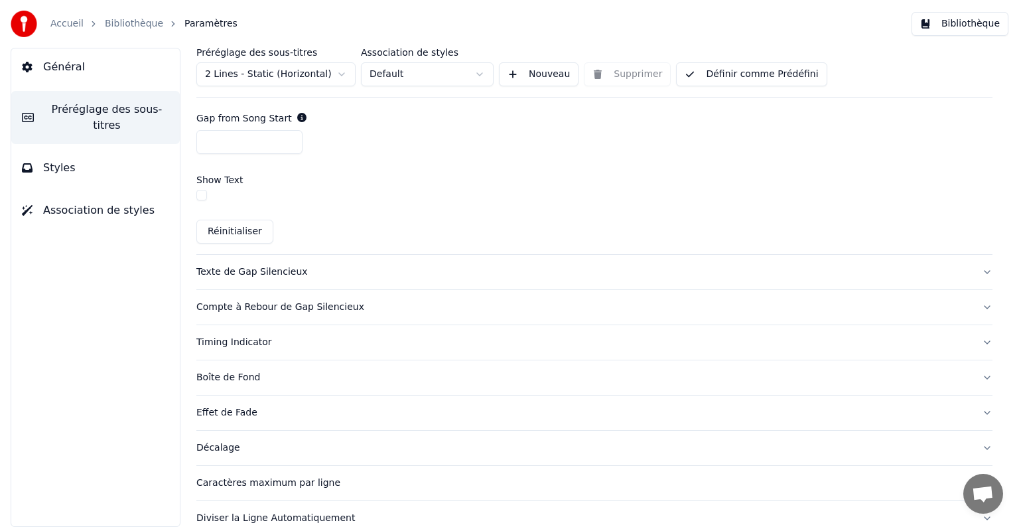
click at [233, 225] on button "Réinitialiser" at bounding box center [234, 231] width 77 height 24
click at [108, 202] on span "Association de styles" at bounding box center [98, 210] width 111 height 16
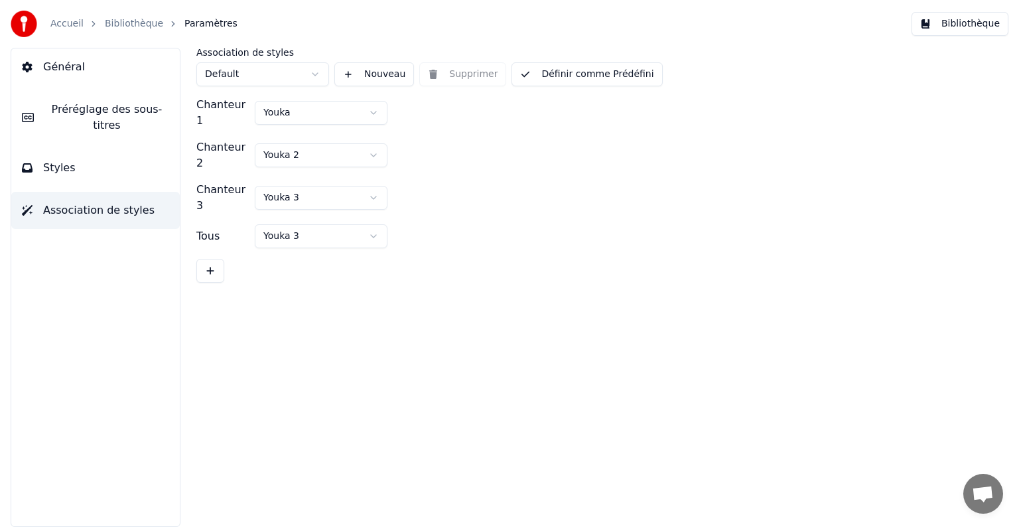
scroll to position [0, 0]
click at [76, 103] on span "Préréglage des sous-titres" at bounding box center [106, 117] width 125 height 32
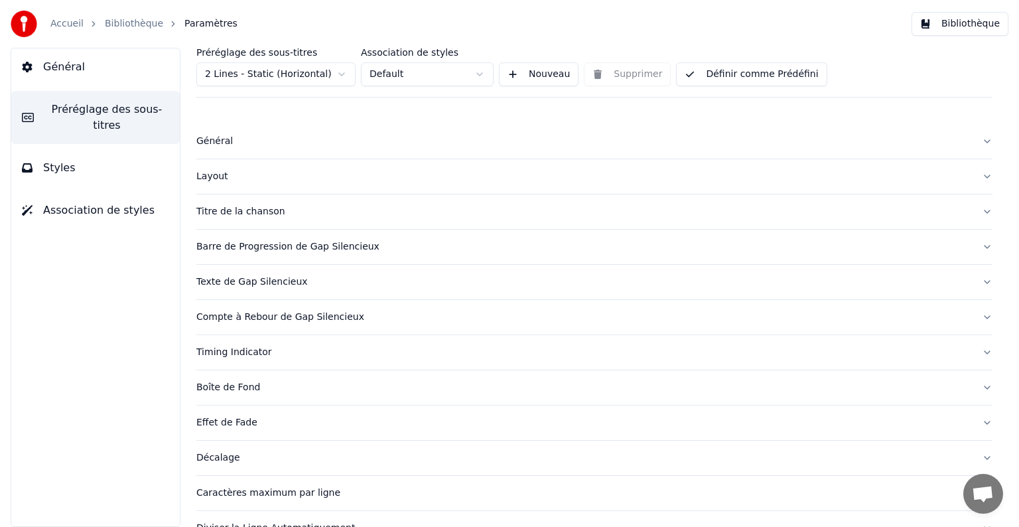
scroll to position [62, 0]
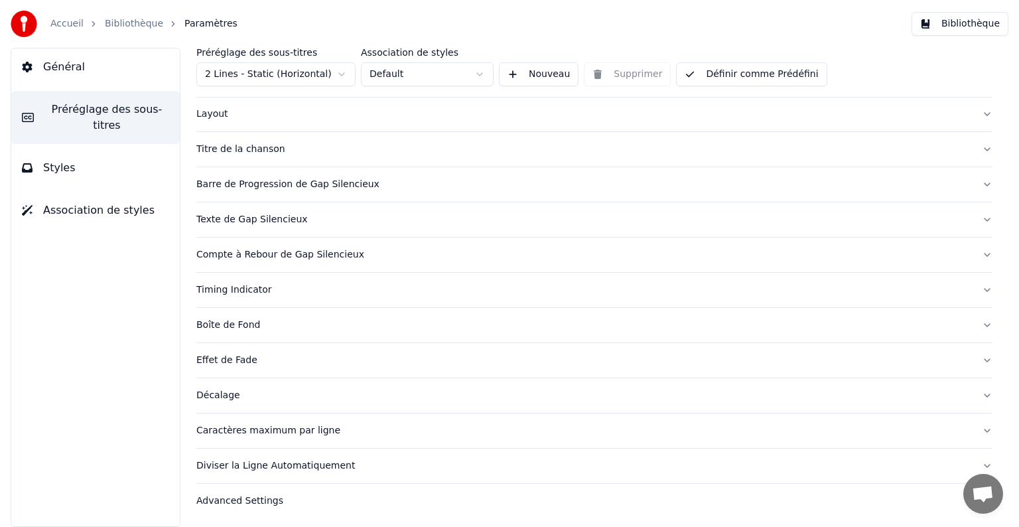
click at [225, 390] on div "Décalage" at bounding box center [583, 395] width 775 height 13
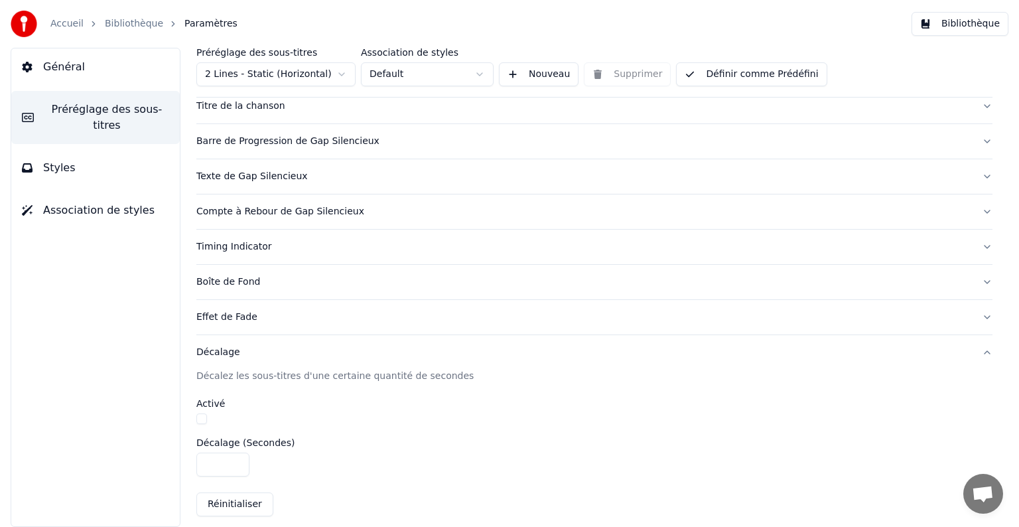
scroll to position [129, 0]
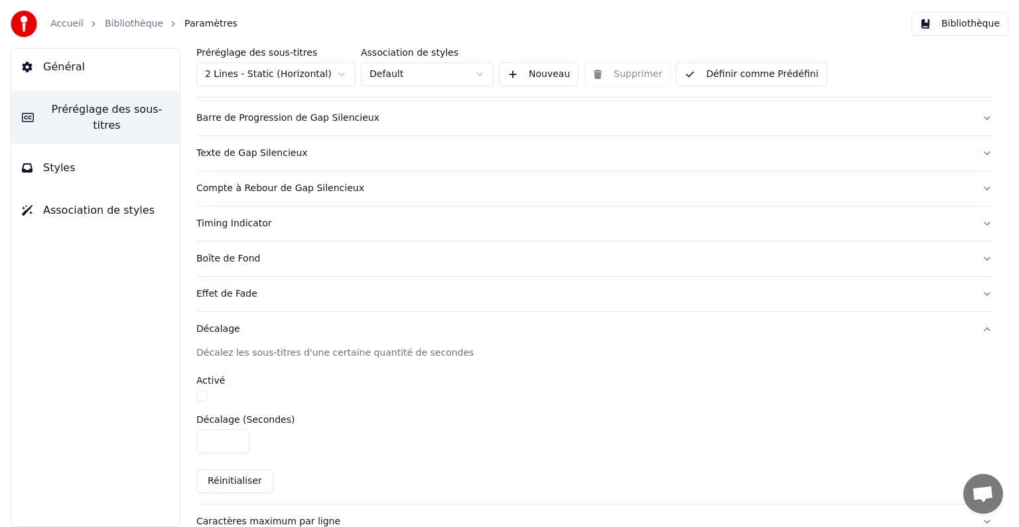
click at [221, 331] on div "Décalage" at bounding box center [583, 328] width 775 height 13
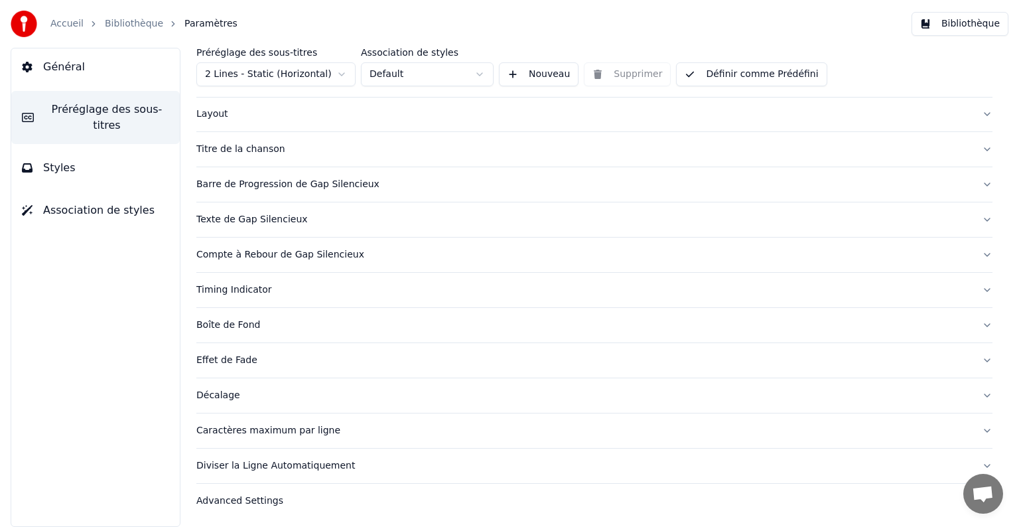
scroll to position [62, 0]
click at [223, 393] on div "Décalage" at bounding box center [583, 395] width 775 height 13
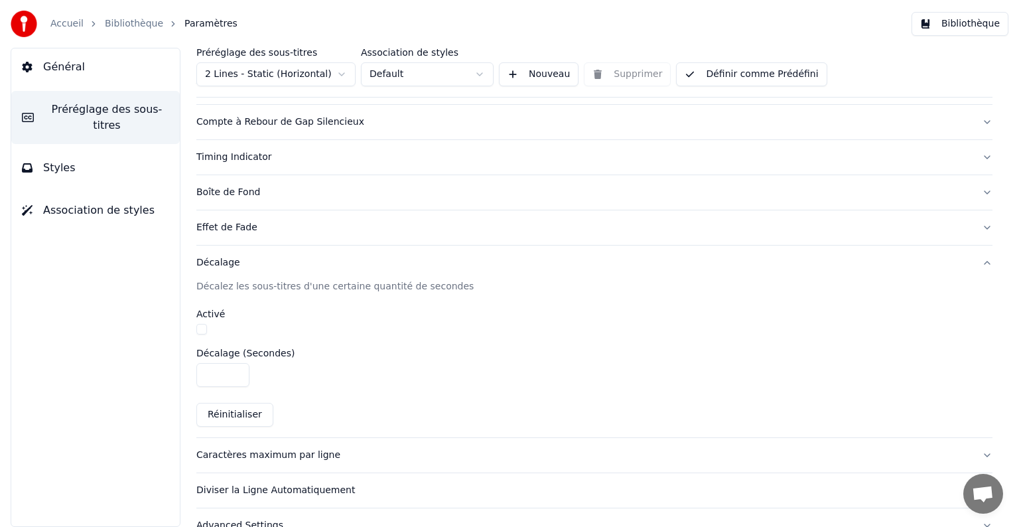
scroll to position [219, 0]
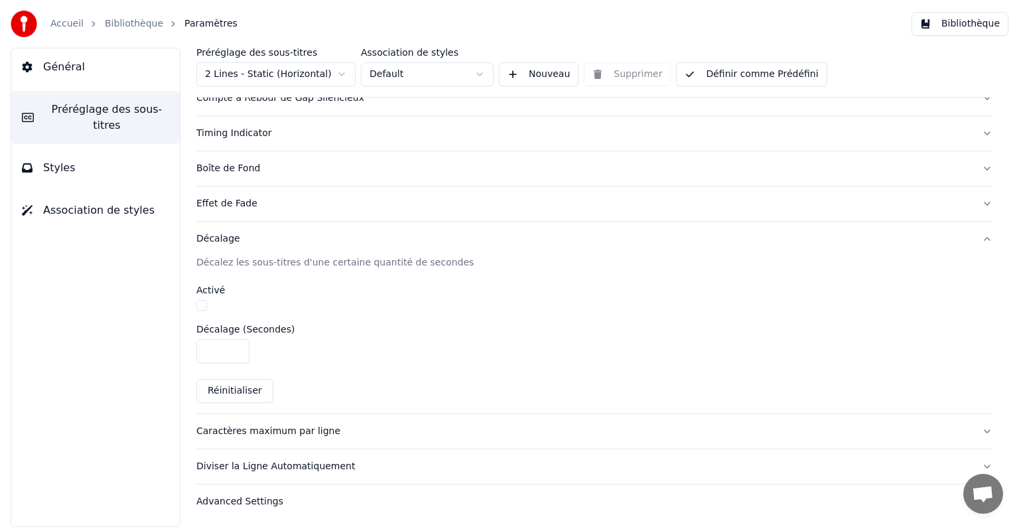
click at [240, 503] on div "Advanced Settings" at bounding box center [583, 501] width 775 height 13
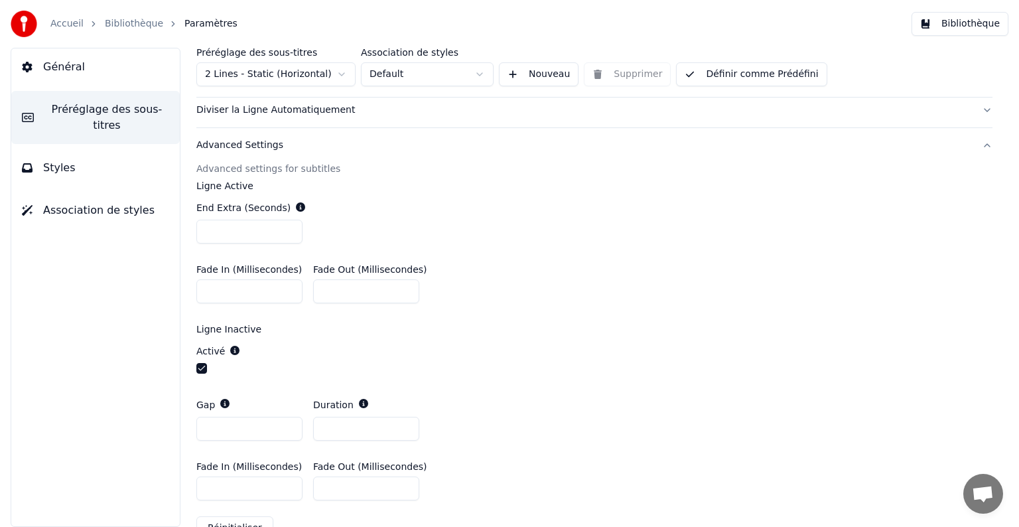
scroll to position [450, 0]
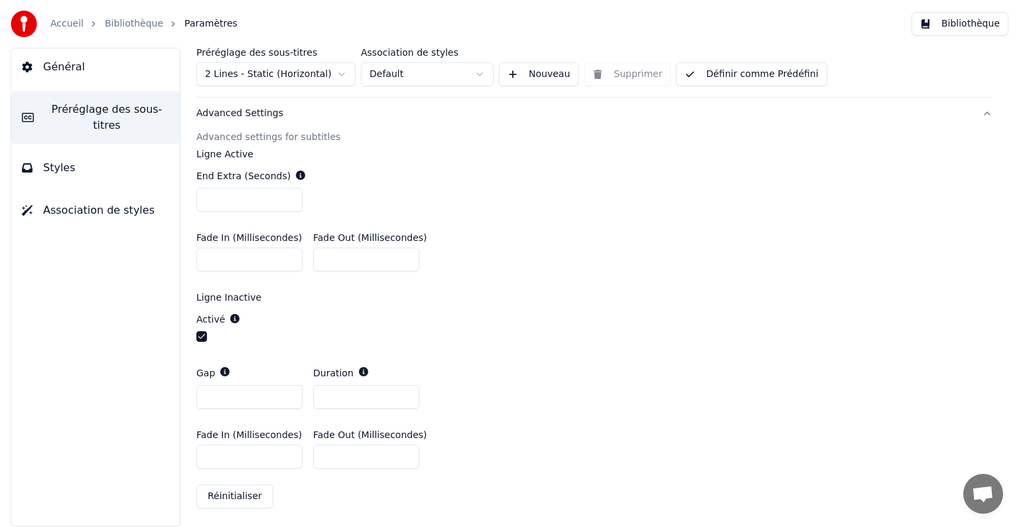
click at [72, 68] on span "Général" at bounding box center [64, 67] width 42 height 16
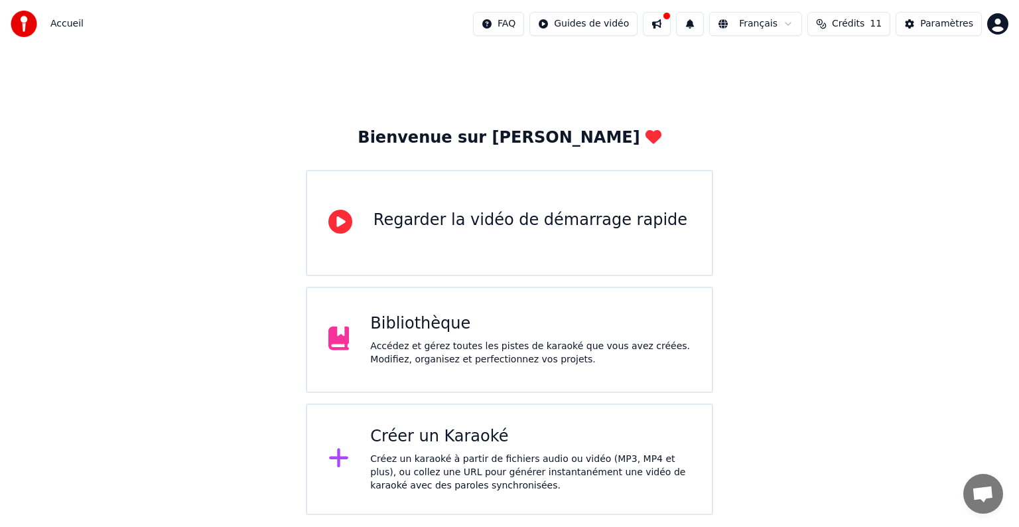
click at [670, 25] on button at bounding box center [657, 24] width 28 height 24
click at [968, 24] on div "Paramètres" at bounding box center [946, 23] width 53 height 13
